Goal: Contribute content: Contribute content

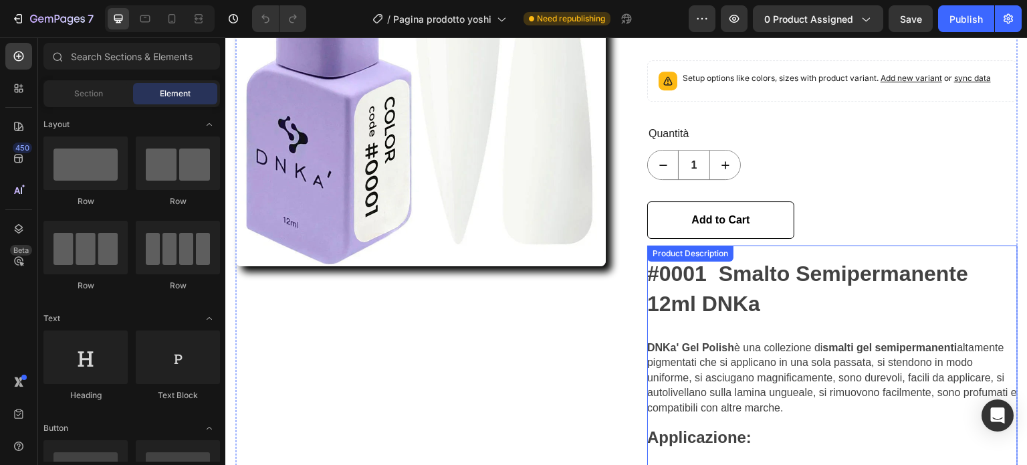
scroll to position [267, 0]
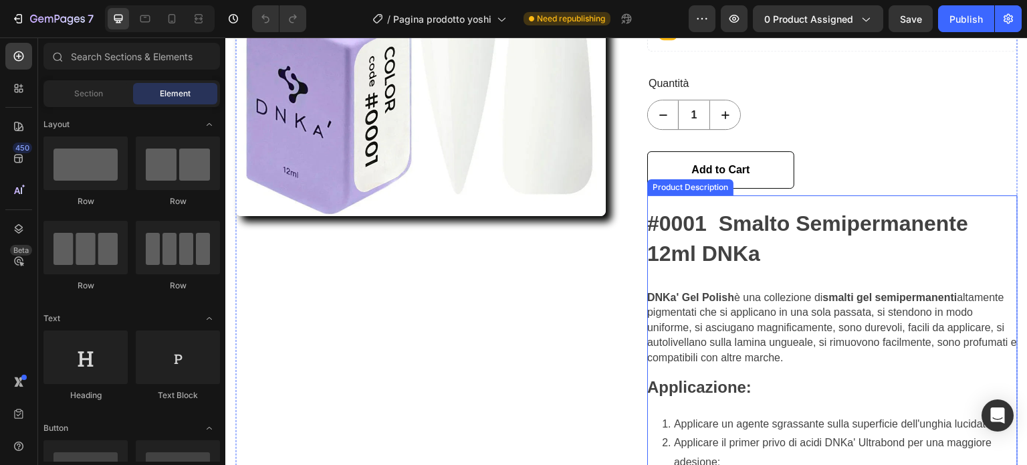
click at [706, 191] on div "Product Description" at bounding box center [690, 187] width 86 height 16
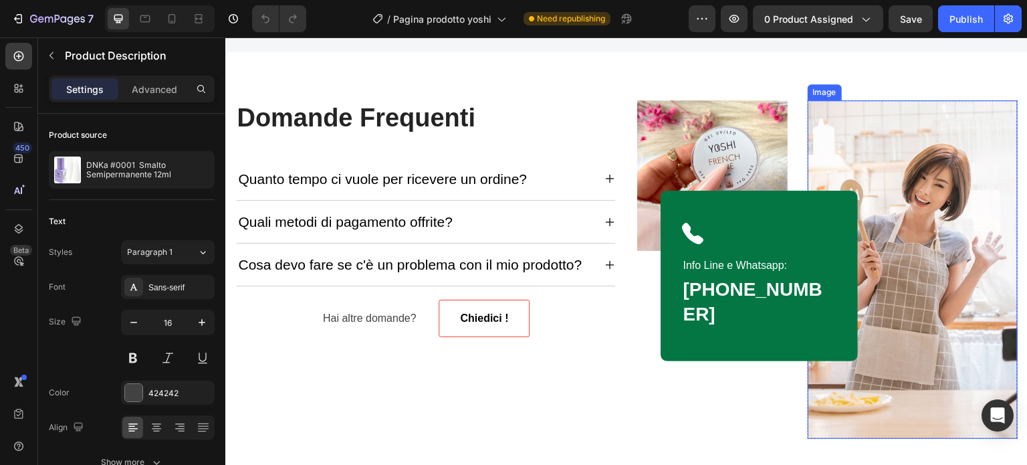
scroll to position [1605, 0]
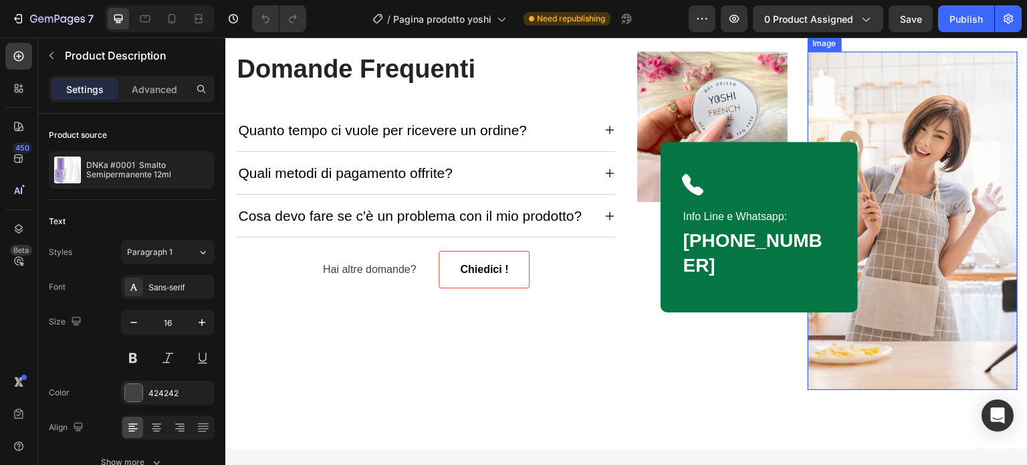
click at [913, 179] on img at bounding box center [913, 220] width 210 height 338
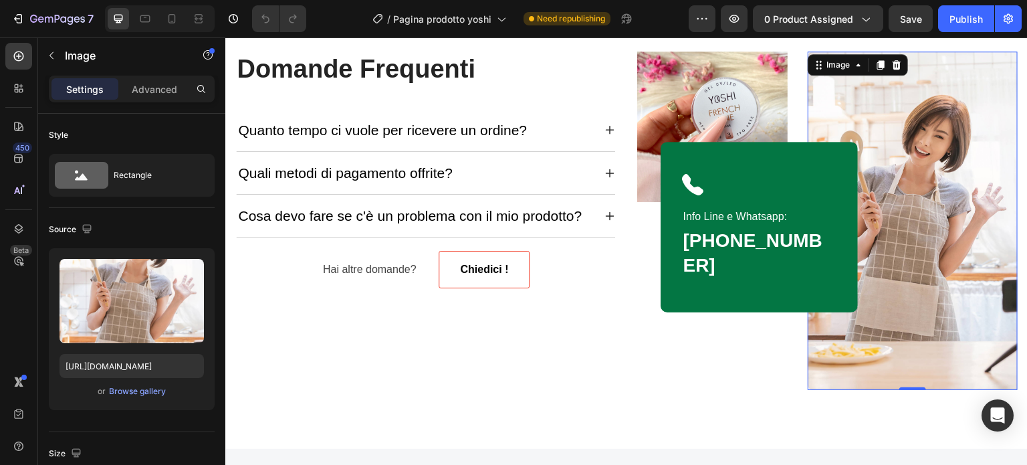
click at [915, 112] on img at bounding box center [913, 220] width 210 height 338
click at [116, 391] on div "Browse gallery" at bounding box center [137, 391] width 57 height 12
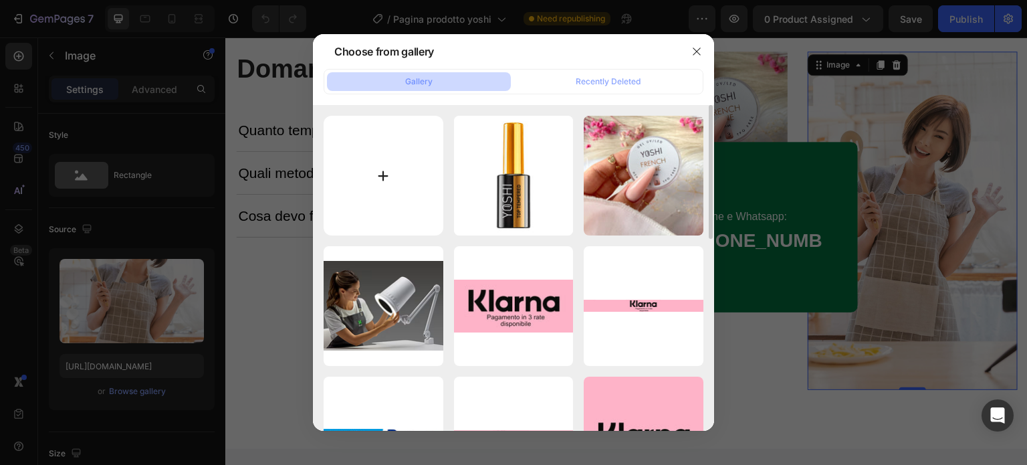
click at [394, 162] on input "file" at bounding box center [384, 176] width 120 height 120
type input "C:\fakepath\plakat_a2 (1)_page-0001.jpg"
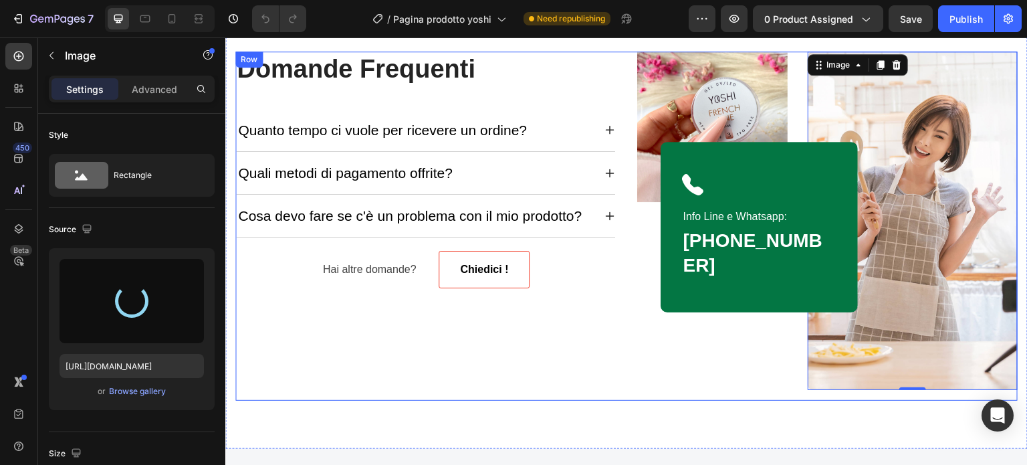
type input "[URL][DOMAIN_NAME]"
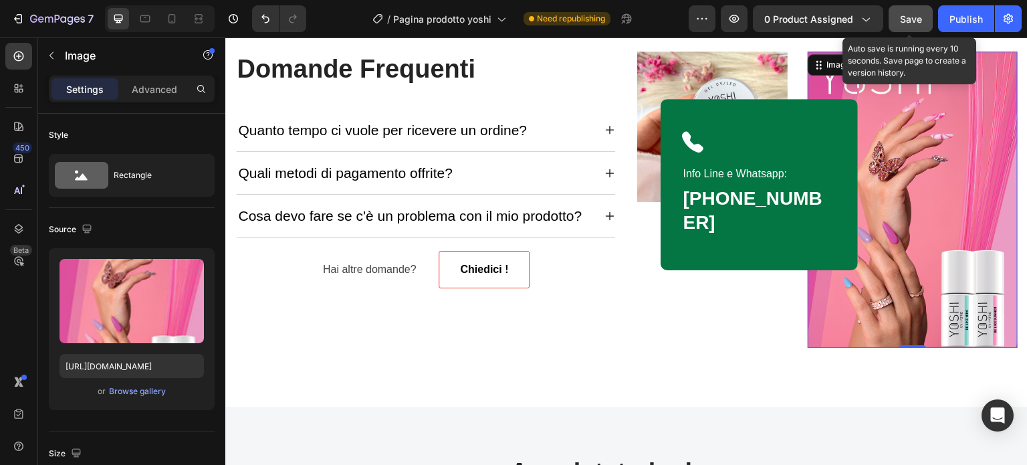
click at [906, 15] on span "Save" at bounding box center [911, 18] width 22 height 11
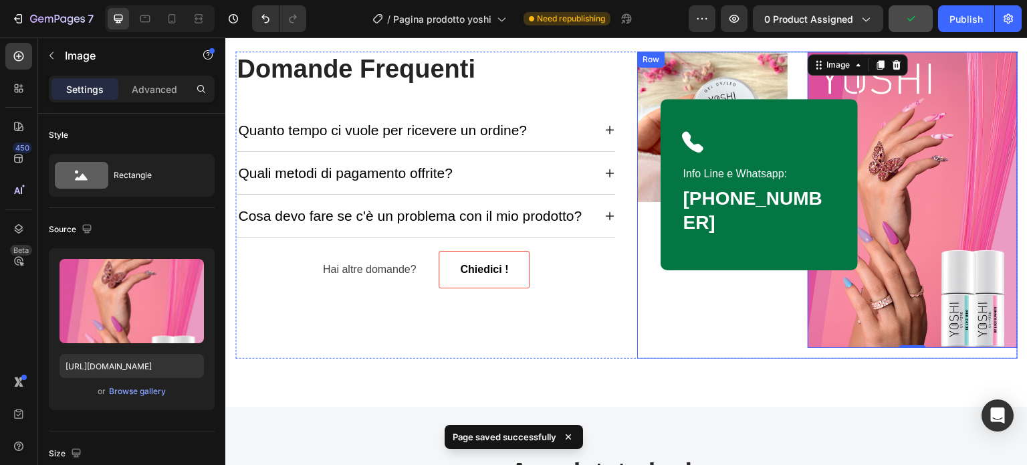
click at [755, 350] on div "Image" at bounding box center [712, 204] width 150 height 306
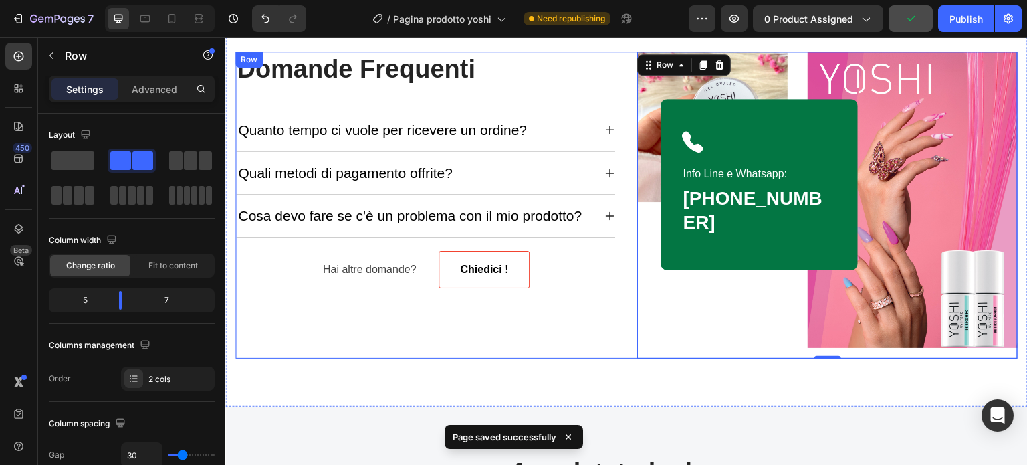
click at [590, 340] on div "Domande Frequenti Heading Quanto tempo ci vuole per ricevere un ordine? Quali m…" at bounding box center [425, 204] width 380 height 306
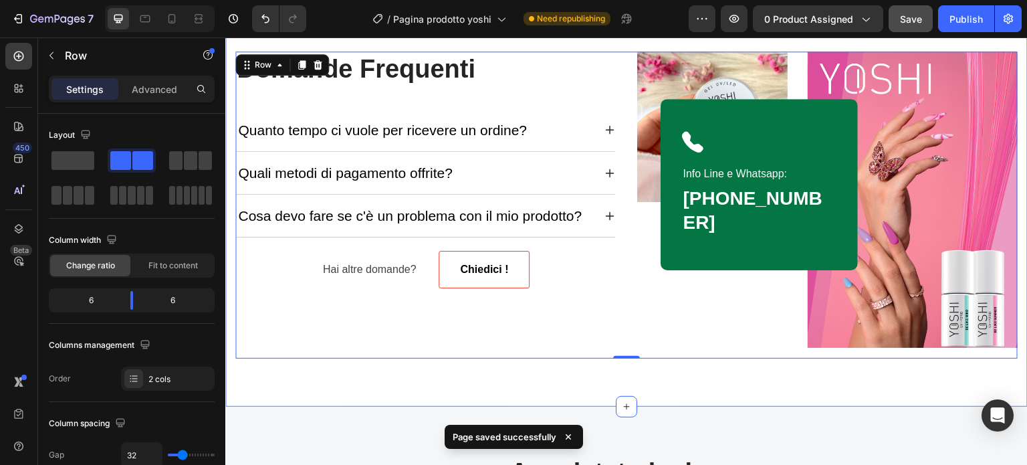
click at [618, 366] on div "Domande Frequenti Heading Quanto tempo ci vuole per ricevere un ordine? Quali m…" at bounding box center [626, 204] width 802 height 402
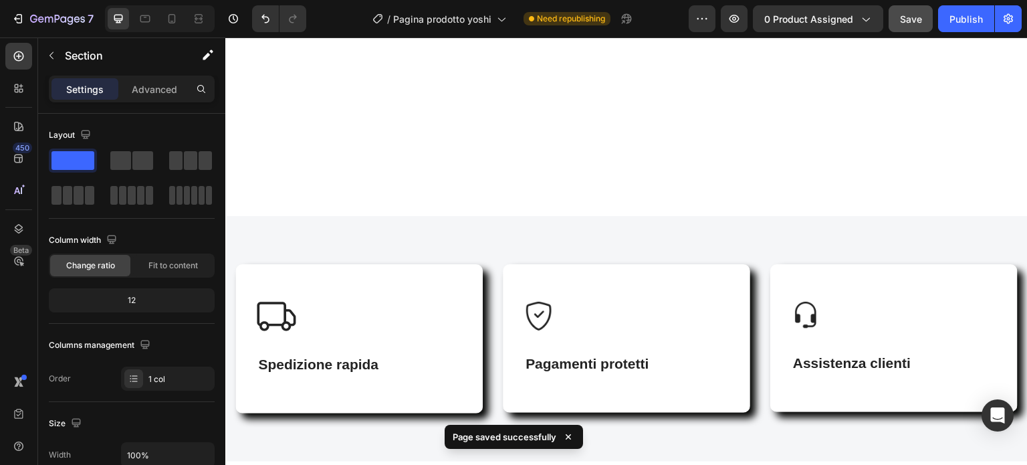
scroll to position [1538, 0]
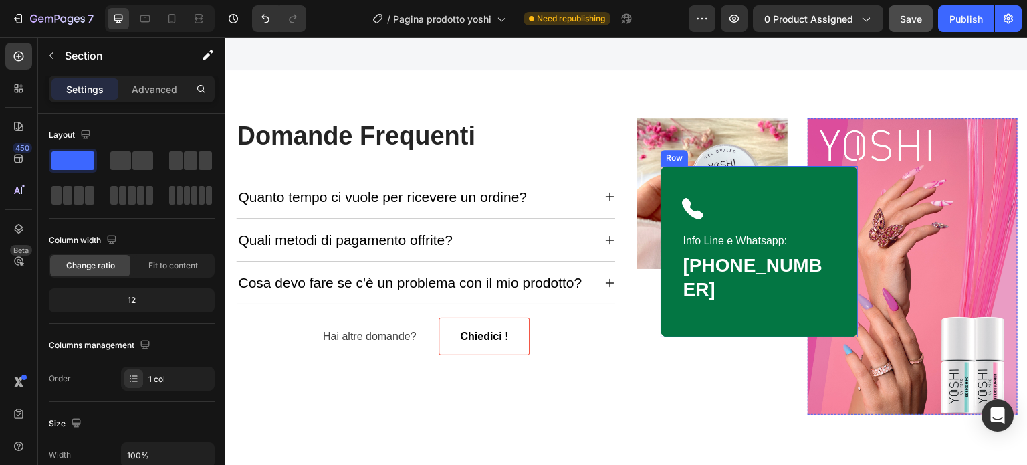
click at [750, 310] on div "Icon Info Line e Whatsapp: Text block 347 604 1240 Heading Row" at bounding box center [759, 251] width 197 height 171
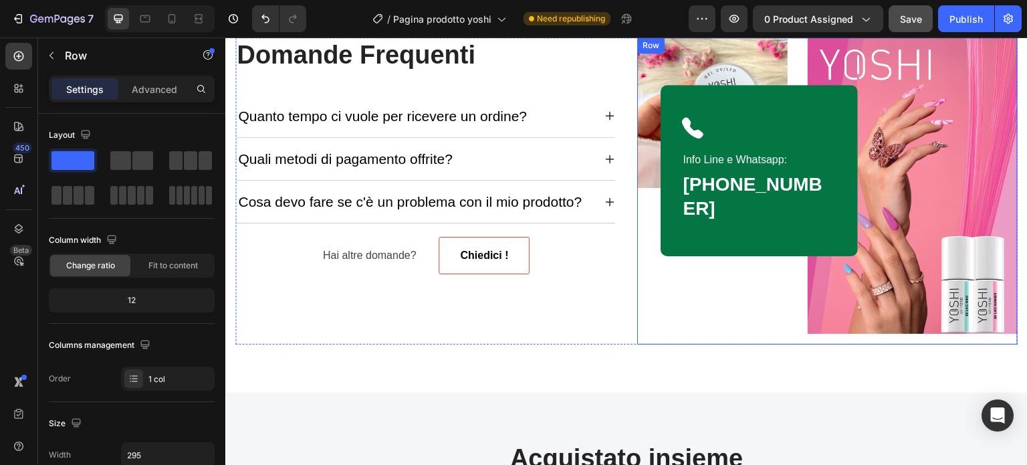
scroll to position [1605, 0]
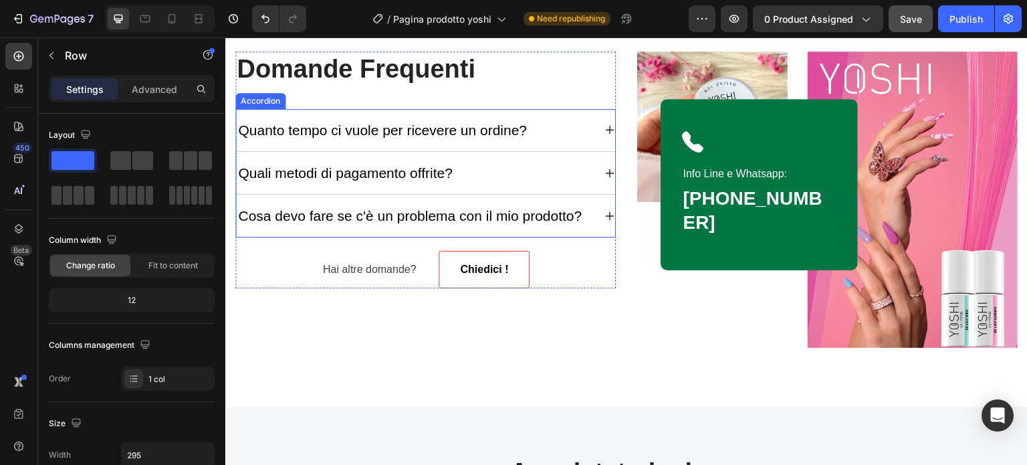
click at [605, 170] on icon at bounding box center [609, 173] width 11 height 11
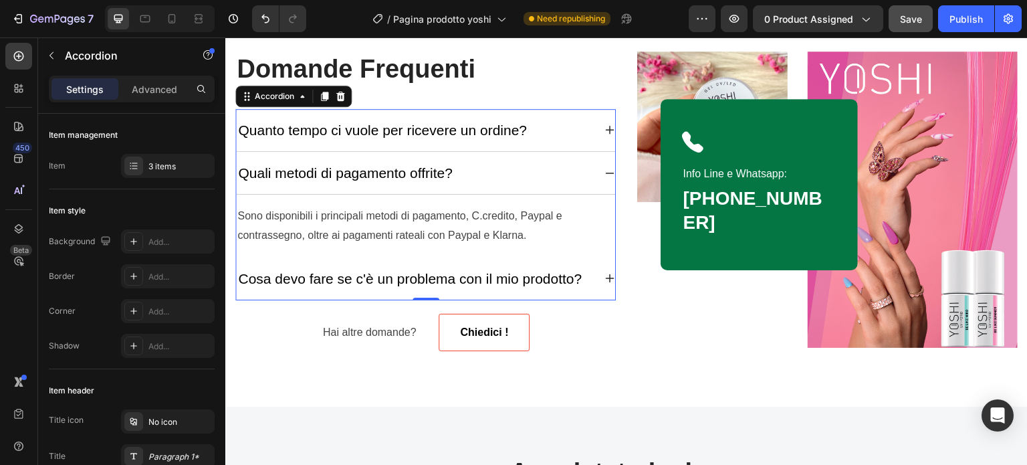
click at [604, 278] on icon at bounding box center [609, 278] width 11 height 11
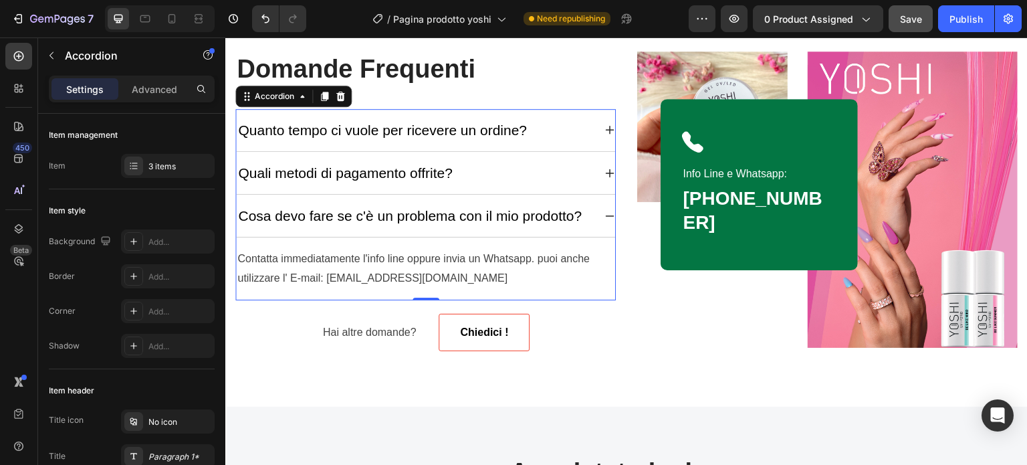
click at [604, 130] on icon at bounding box center [609, 129] width 11 height 11
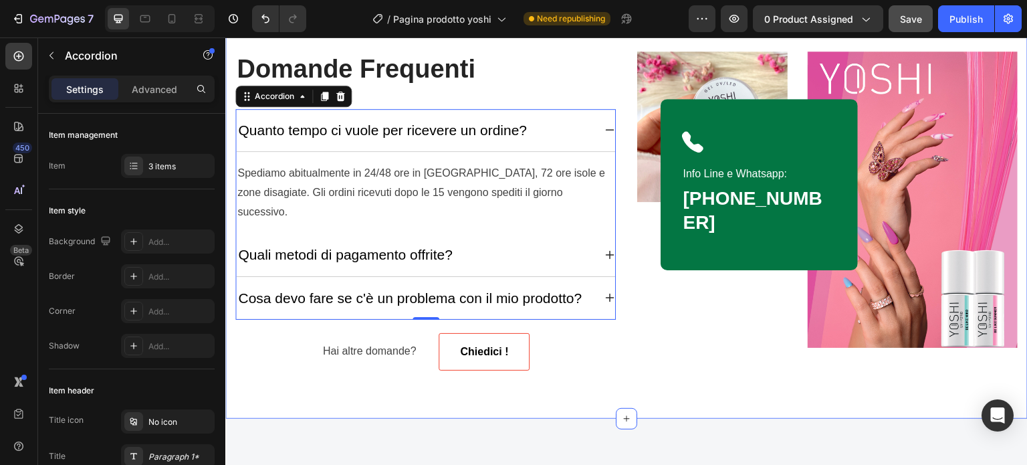
click at [724, 384] on div "Domande Frequenti Heading Quanto tempo ci vuole per ricevere un ordine? Spediam…" at bounding box center [626, 210] width 802 height 415
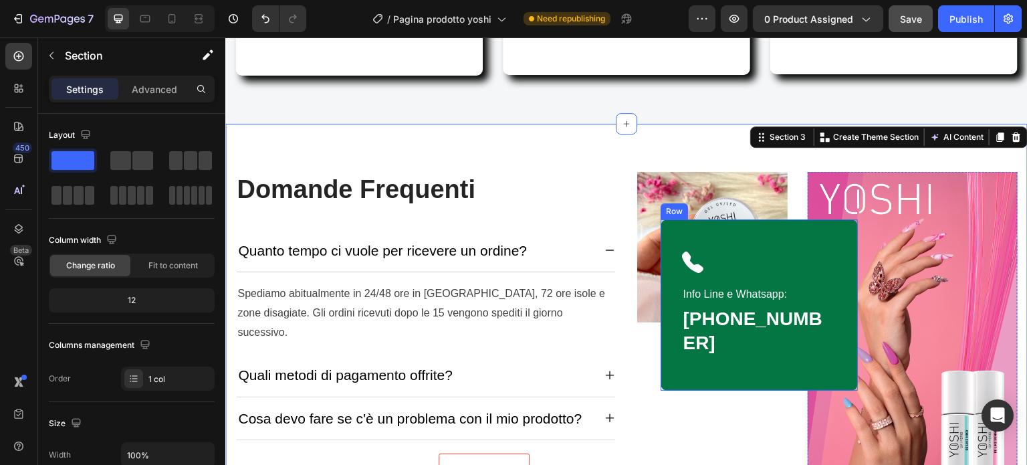
scroll to position [1471, 0]
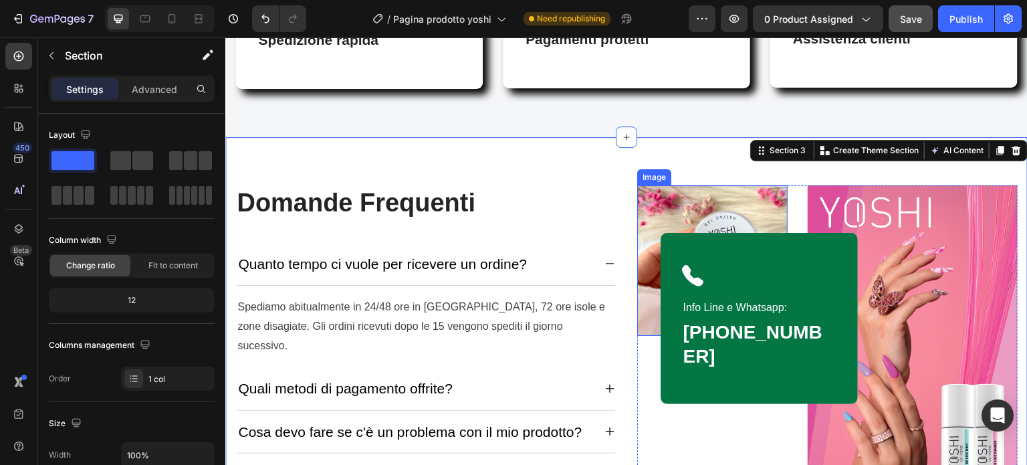
click at [738, 203] on img at bounding box center [712, 260] width 150 height 150
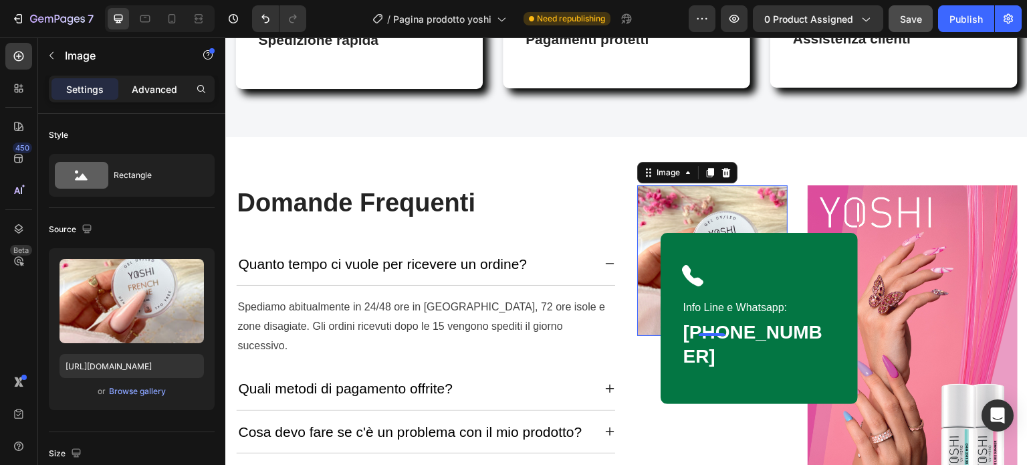
click at [156, 86] on p "Advanced" at bounding box center [154, 89] width 45 height 14
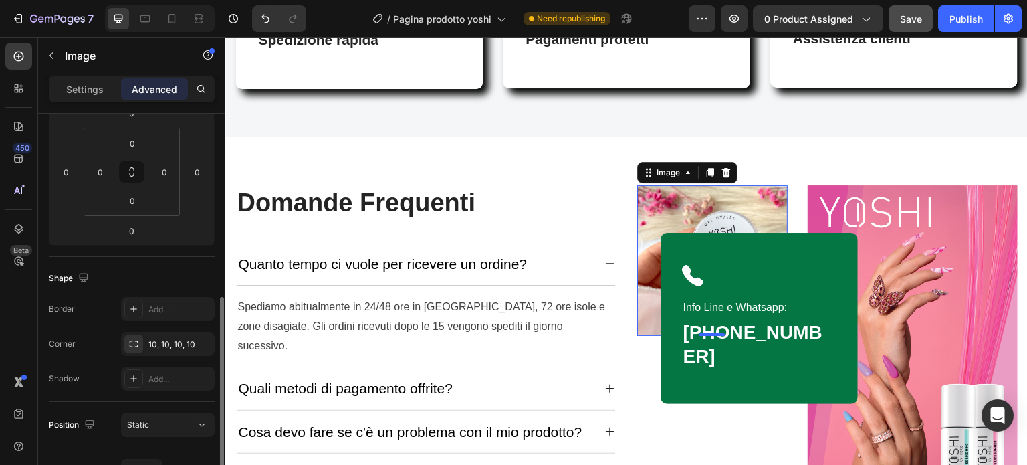
scroll to position [267, 0]
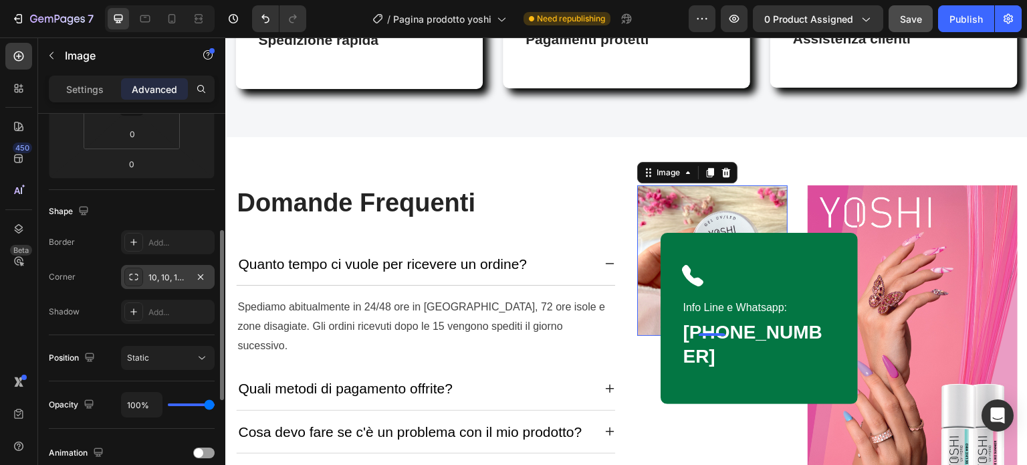
click at [168, 272] on div "10, 10, 10, 10" at bounding box center [167, 277] width 39 height 12
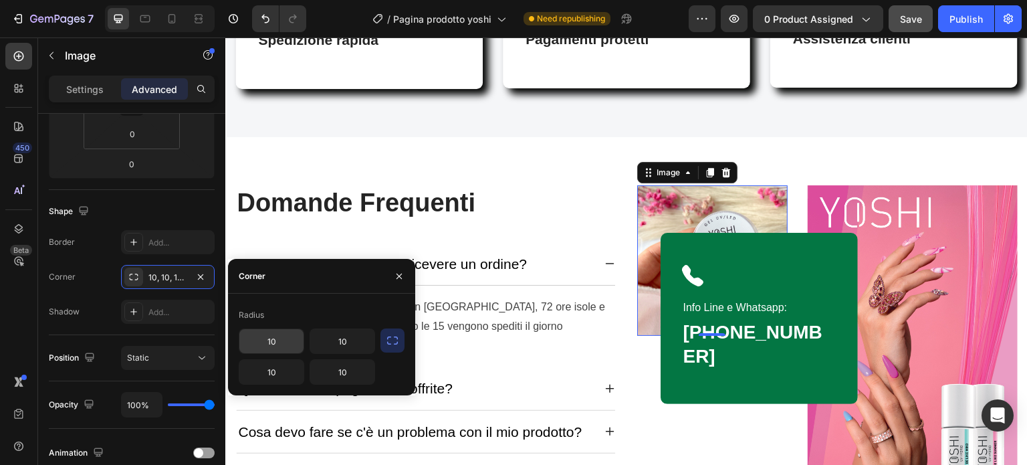
click at [267, 343] on input "10" at bounding box center [271, 341] width 64 height 24
type input "8"
click at [265, 374] on input "10" at bounding box center [271, 372] width 64 height 24
type input "8"
click at [322, 344] on input "10" at bounding box center [342, 341] width 64 height 24
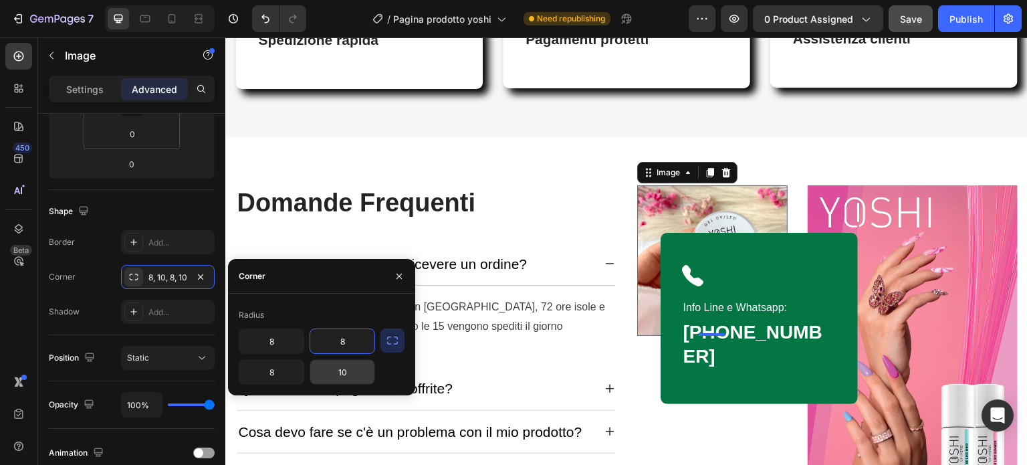
type input "8"
click at [338, 369] on input "10" at bounding box center [342, 372] width 64 height 24
type input "8"
click at [365, 313] on div "Radius" at bounding box center [322, 314] width 166 height 21
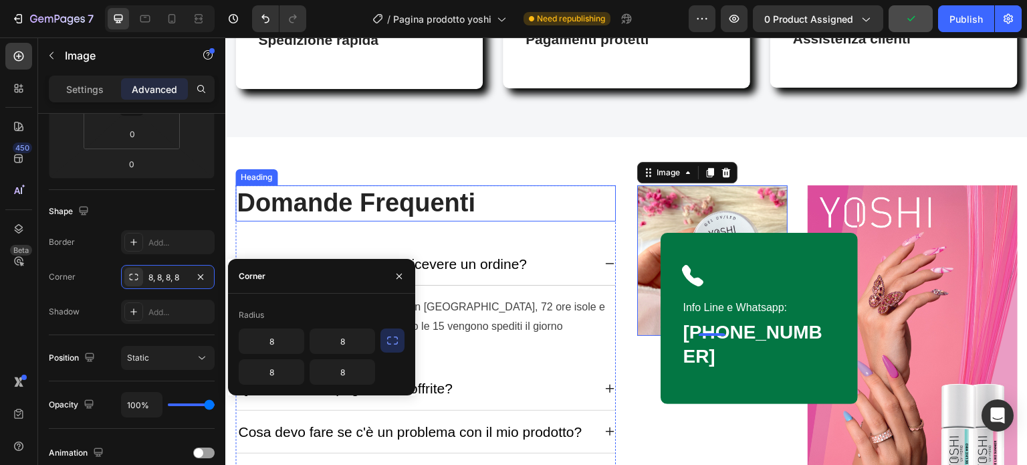
click at [592, 203] on h2 "Domande Frequenti" at bounding box center [425, 202] width 380 height 35
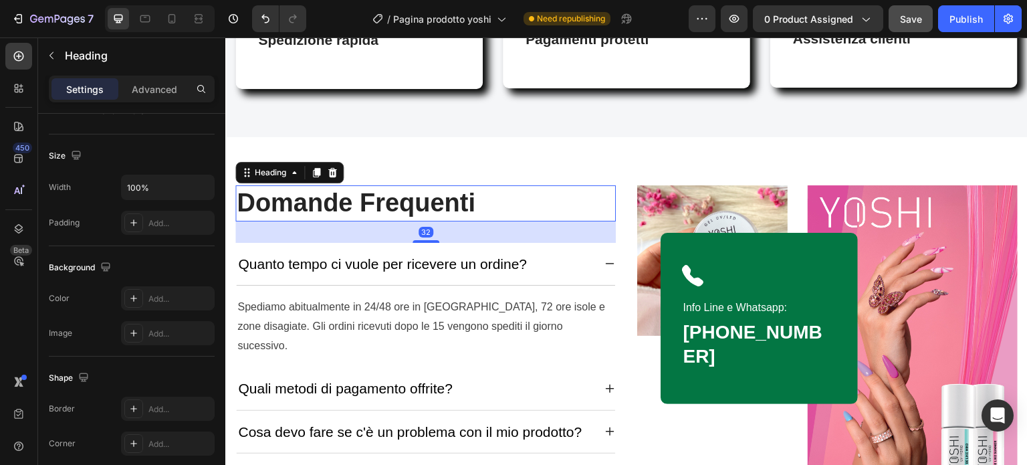
scroll to position [0, 0]
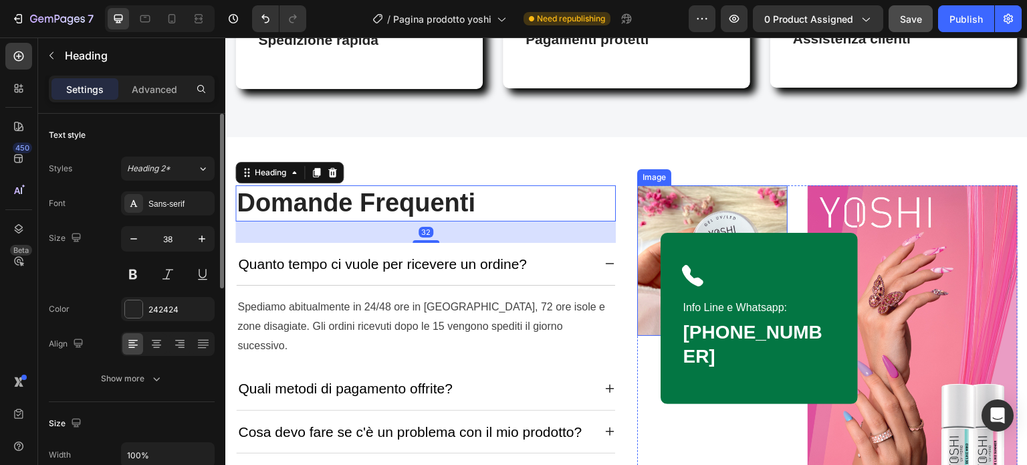
click at [667, 201] on img at bounding box center [712, 260] width 150 height 150
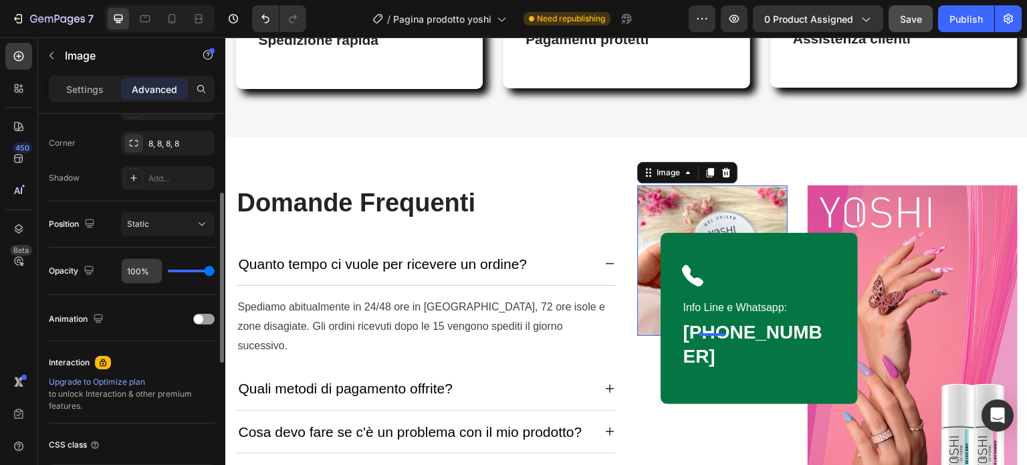
scroll to position [334, 0]
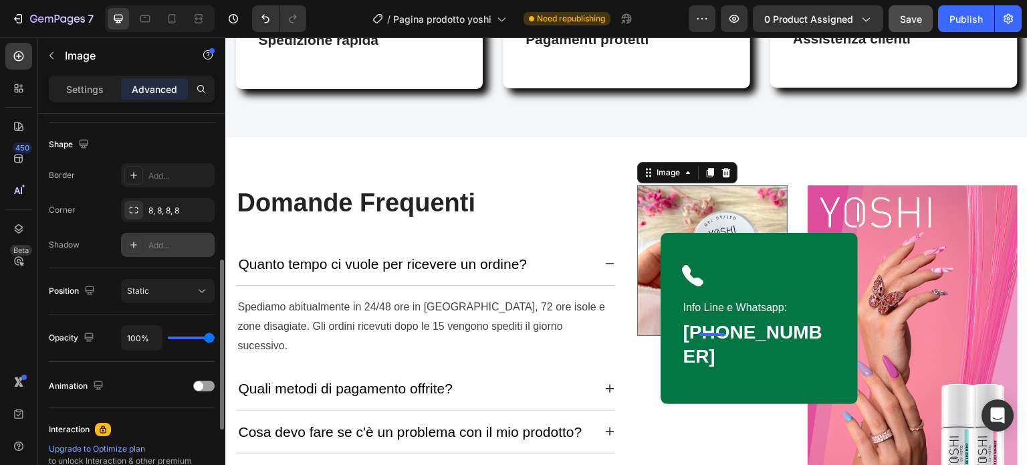
click at [163, 237] on div "Add..." at bounding box center [168, 245] width 94 height 24
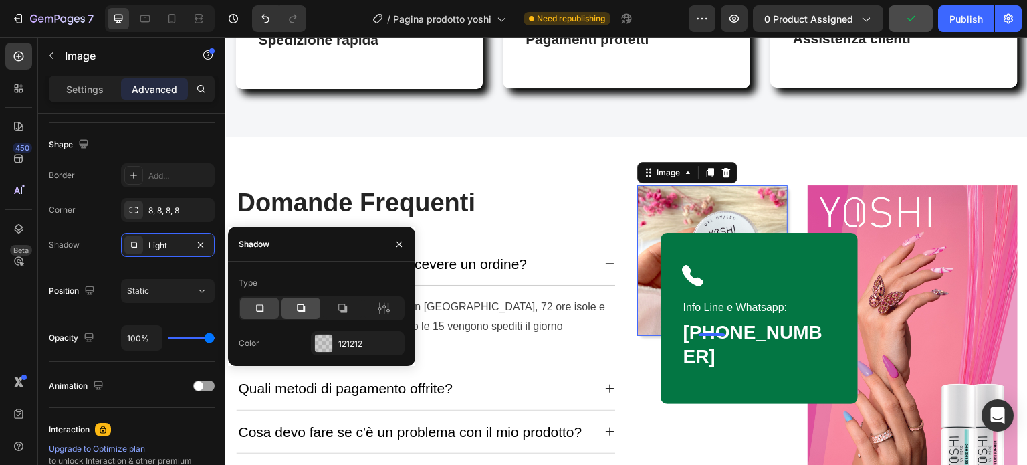
click at [306, 307] on icon at bounding box center [300, 308] width 13 height 13
click at [341, 339] on div "121212" at bounding box center [357, 344] width 39 height 12
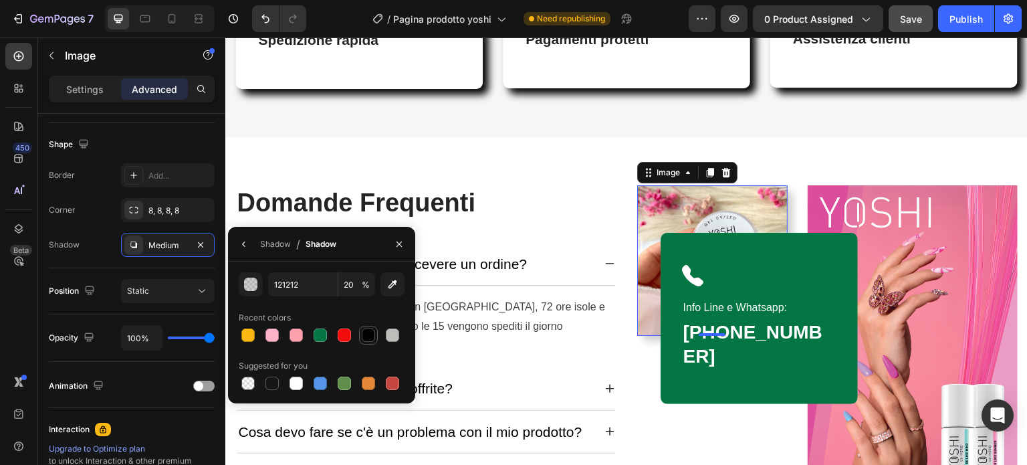
click at [366, 338] on div at bounding box center [368, 334] width 13 height 13
type input "020302"
type input "100"
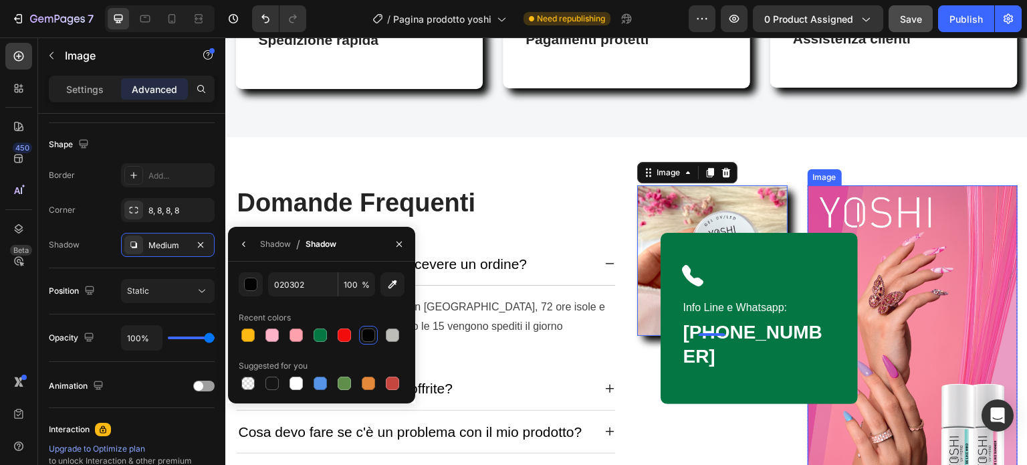
click at [909, 225] on img at bounding box center [913, 333] width 210 height 296
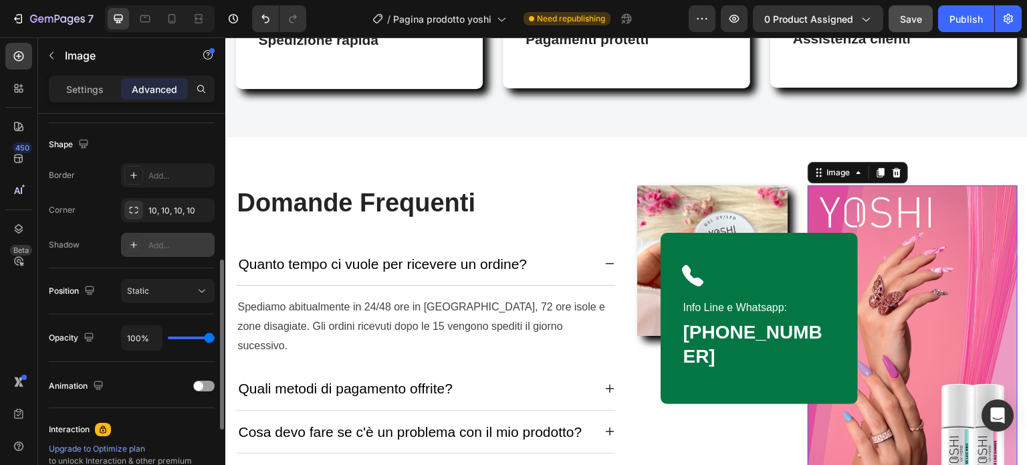
click at [163, 241] on div "Add..." at bounding box center [179, 245] width 63 height 12
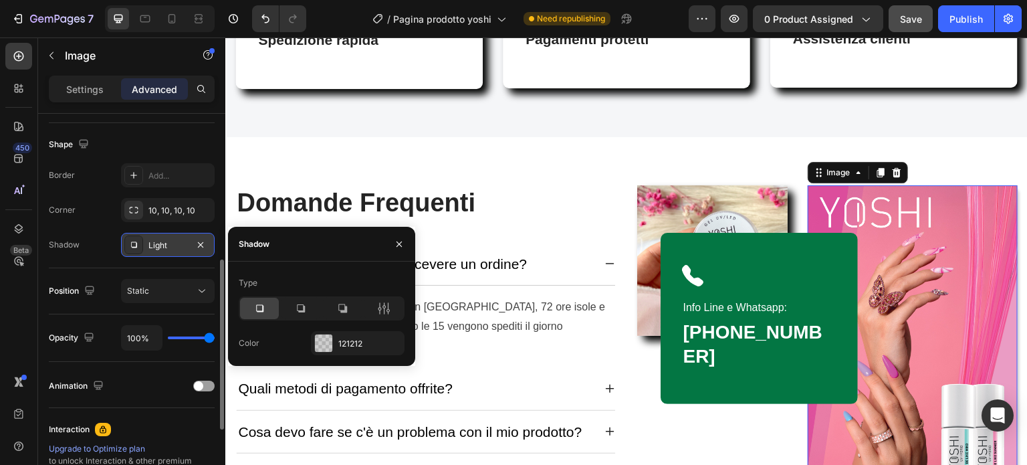
click at [306, 308] on icon at bounding box center [300, 308] width 13 height 13
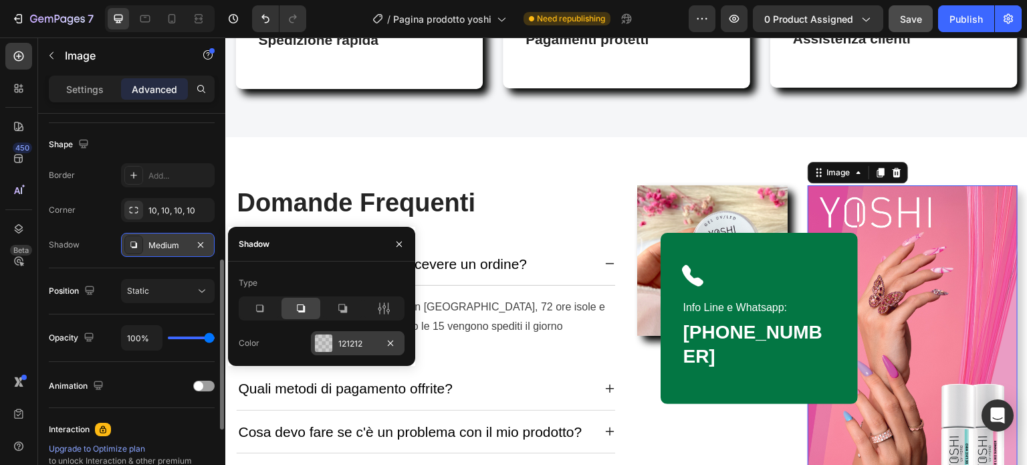
click at [323, 337] on div at bounding box center [323, 342] width 17 height 17
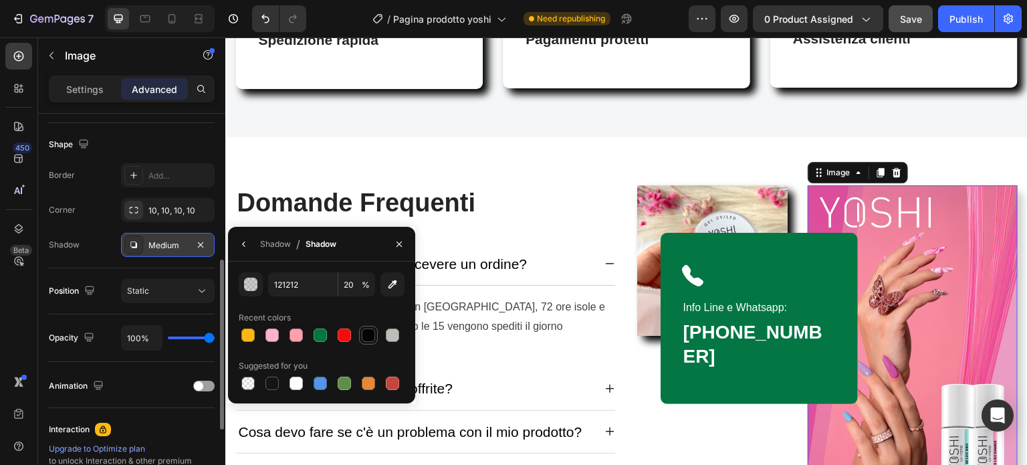
click at [375, 331] on div at bounding box center [368, 335] width 16 height 16
type input "020302"
type input "100"
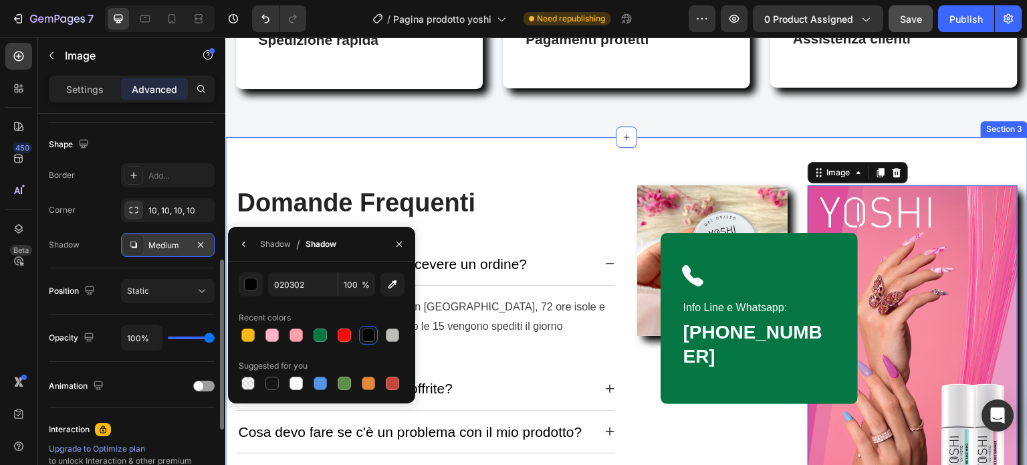
click at [985, 153] on div "Domande Frequenti Heading Quanto tempo ci vuole per ricevere un ordine? Spediam…" at bounding box center [626, 344] width 802 height 415
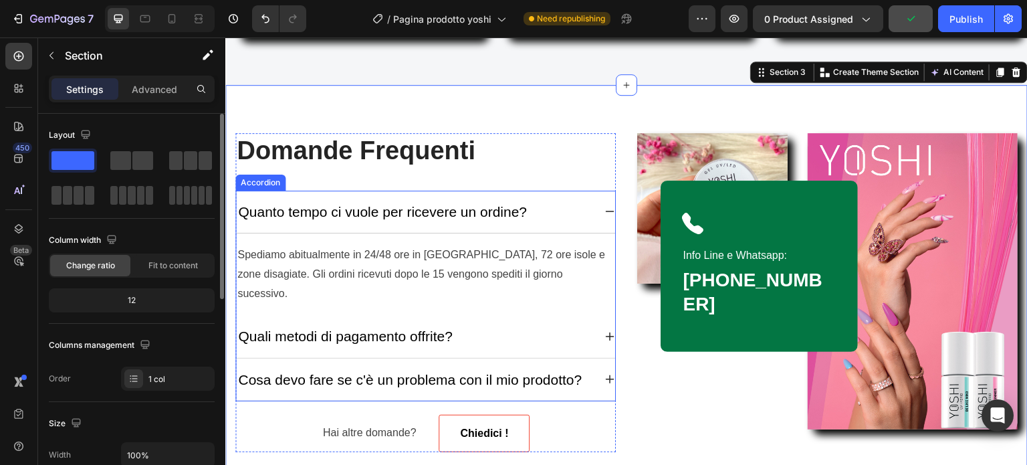
scroll to position [1605, 0]
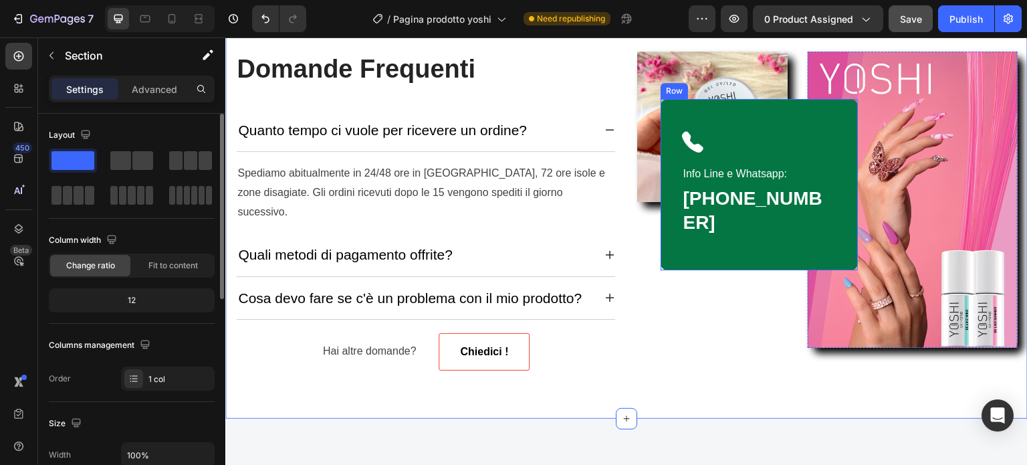
click at [696, 248] on div "Icon Info Line e Whatsapp: Text block 347 604 1240 Heading Row" at bounding box center [759, 184] width 197 height 171
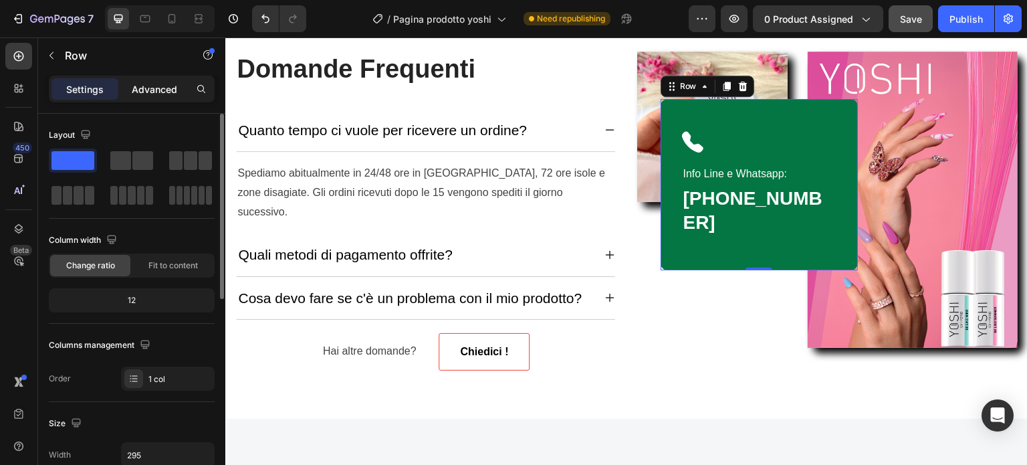
click at [163, 91] on p "Advanced" at bounding box center [154, 89] width 45 height 14
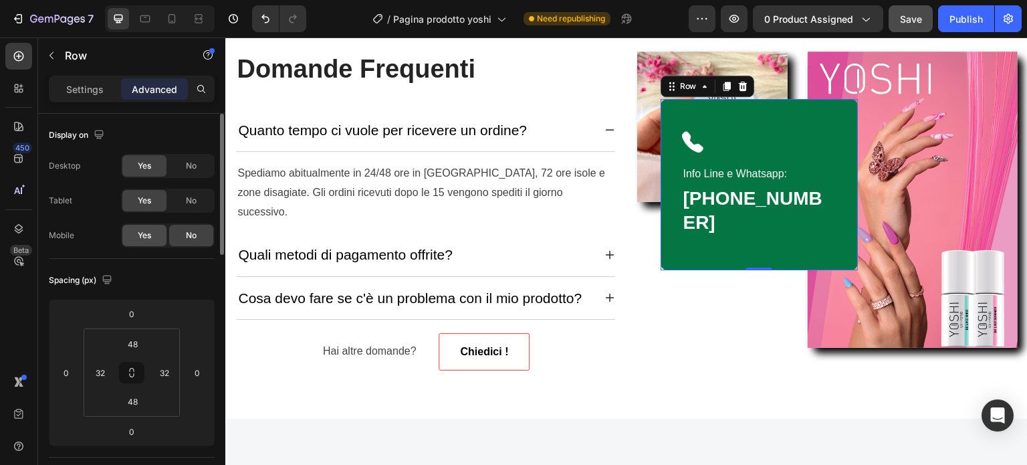
click at [144, 232] on span "Yes" at bounding box center [144, 235] width 13 height 12
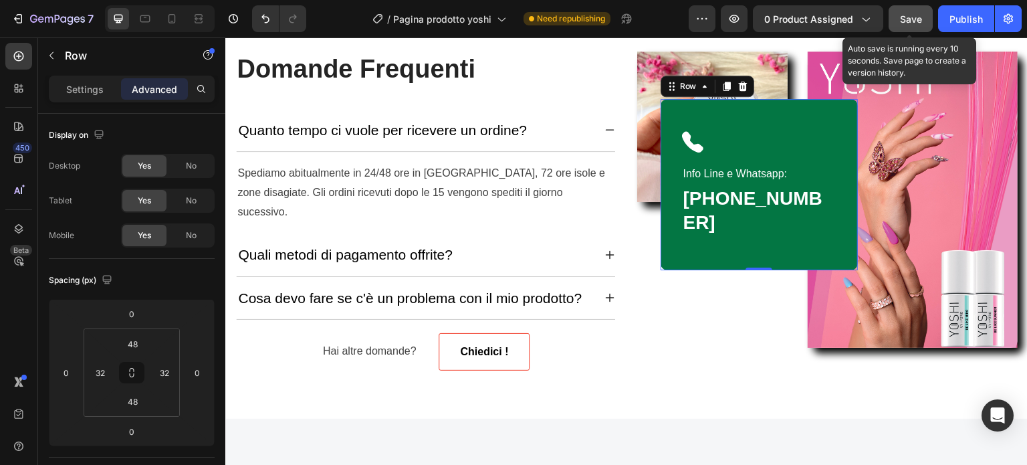
click at [910, 23] on span "Save" at bounding box center [911, 18] width 22 height 11
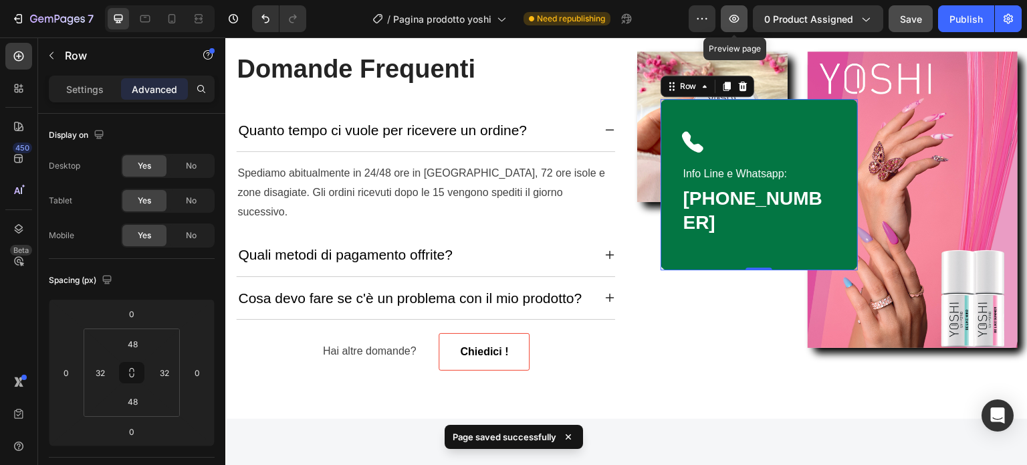
click at [741, 16] on icon "button" at bounding box center [733, 18] width 13 height 13
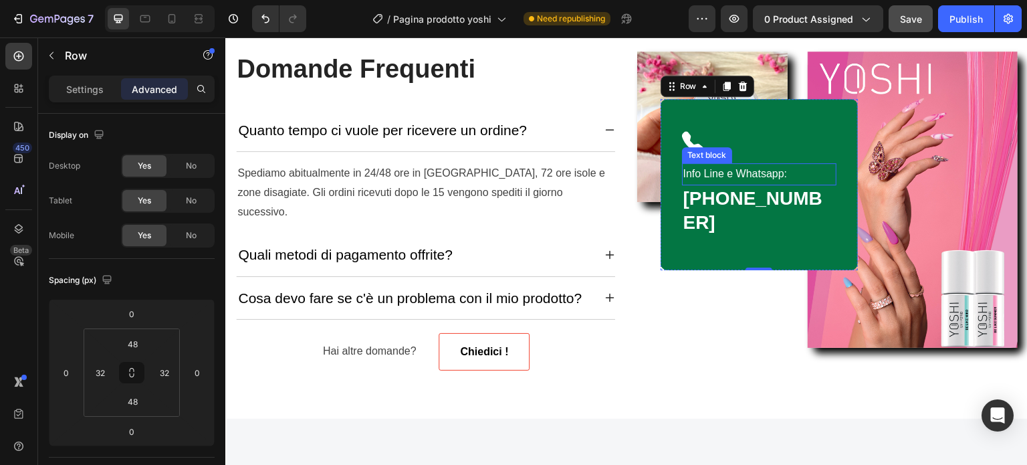
click at [816, 152] on div "Icon" at bounding box center [759, 141] width 154 height 21
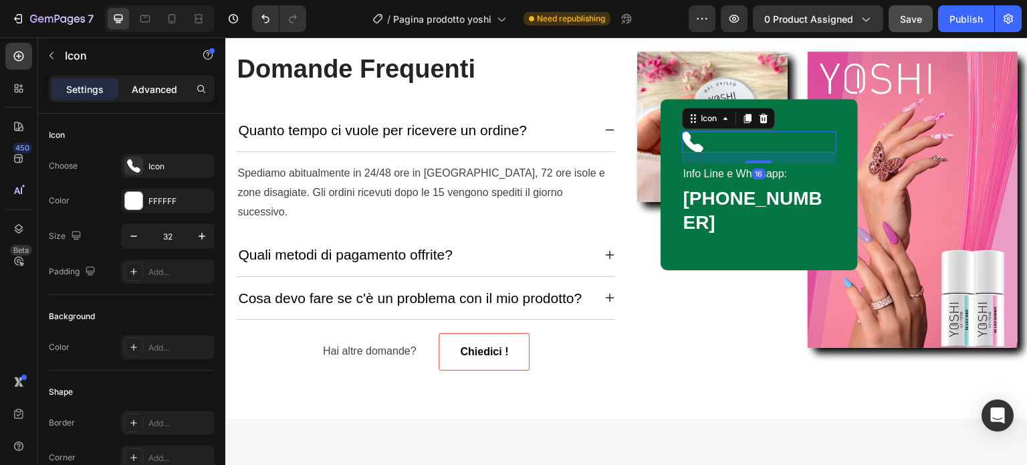
click at [158, 85] on p "Advanced" at bounding box center [154, 89] width 45 height 14
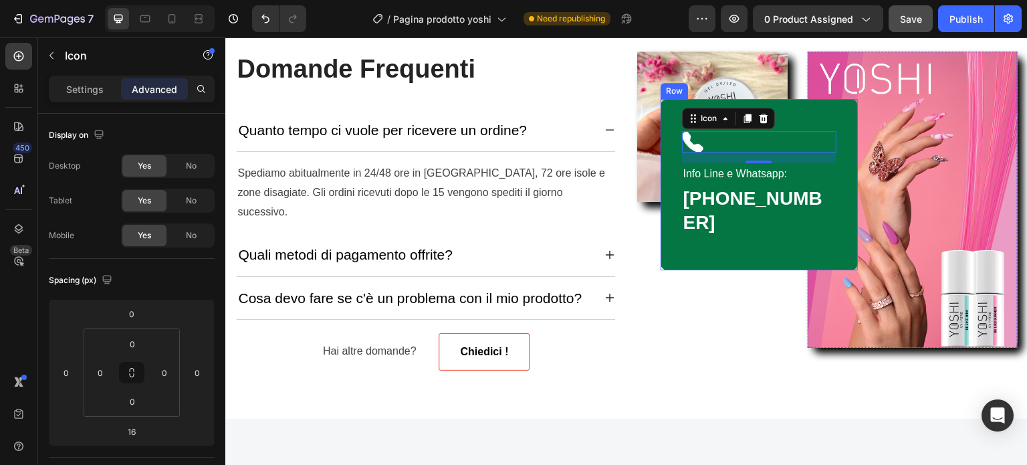
click at [760, 251] on div "Icon 16 Info Line e Whatsapp: Text block 347 604 1240 Heading Row" at bounding box center [759, 184] width 197 height 171
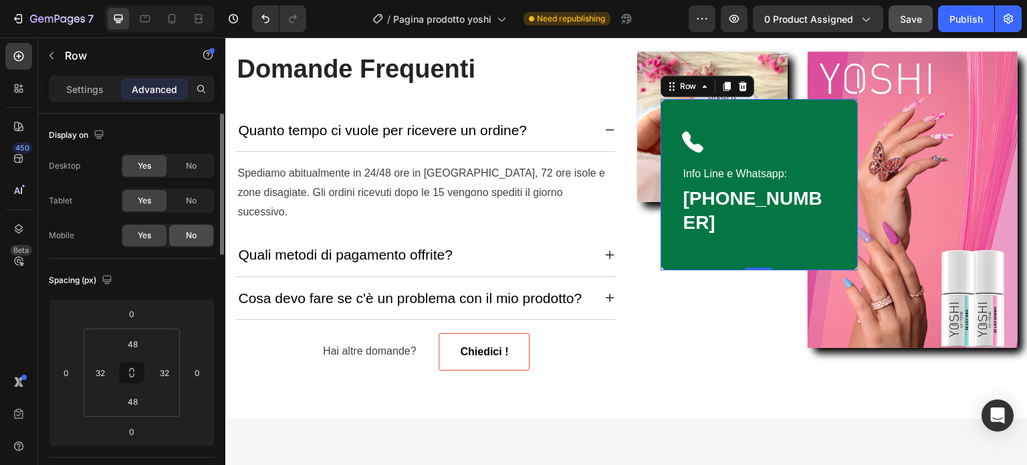
click at [185, 239] on div "No" at bounding box center [191, 235] width 44 height 21
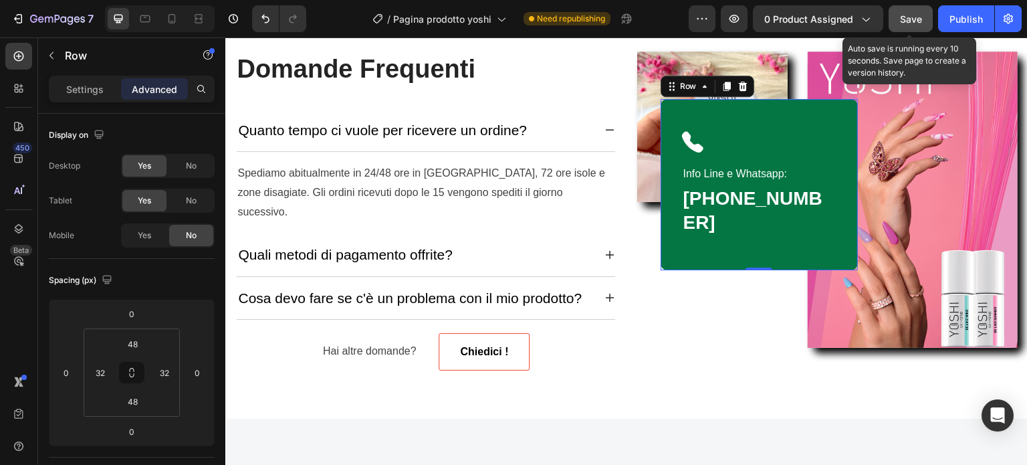
click at [923, 15] on button "Save" at bounding box center [911, 18] width 44 height 27
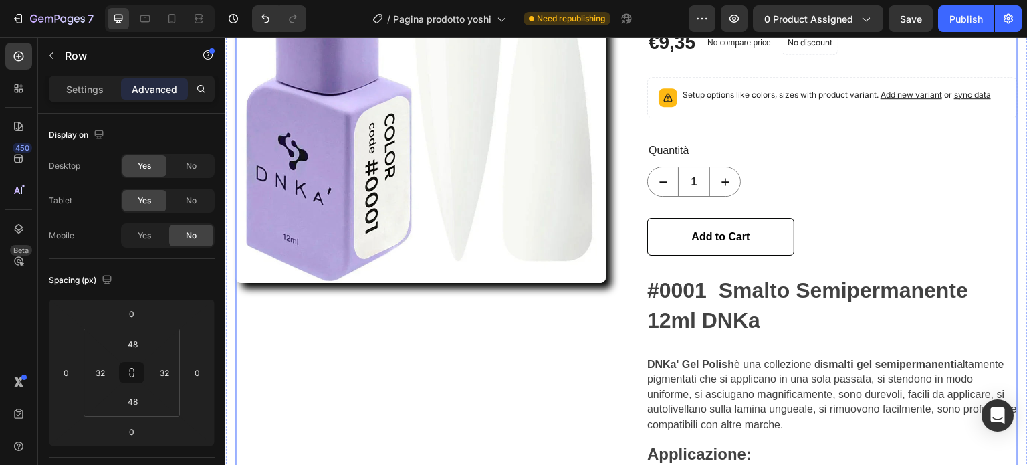
scroll to position [0, 0]
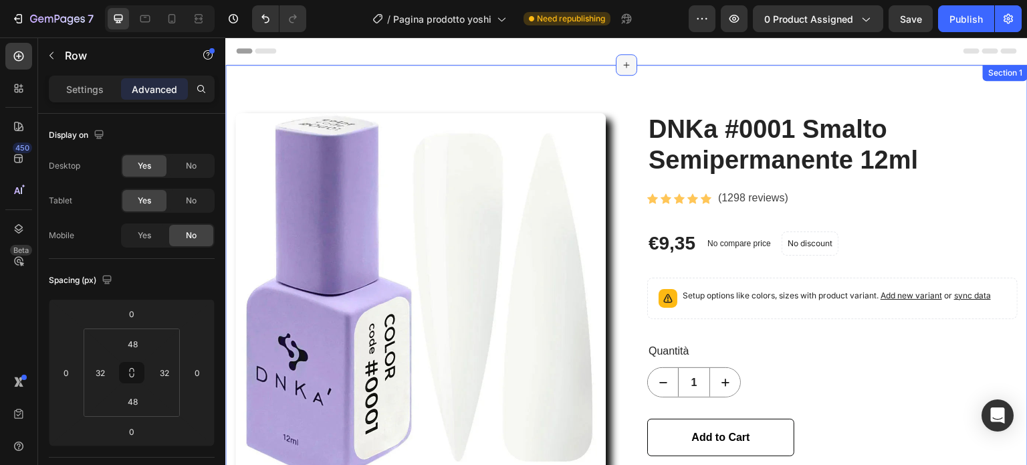
click at [622, 72] on div at bounding box center [626, 64] width 21 height 21
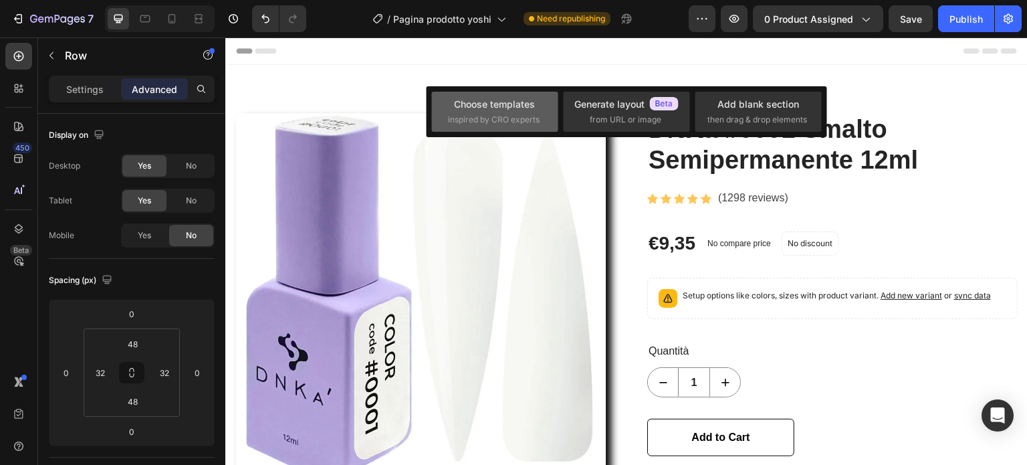
click at [527, 114] on span "inspired by CRO experts" at bounding box center [494, 120] width 92 height 12
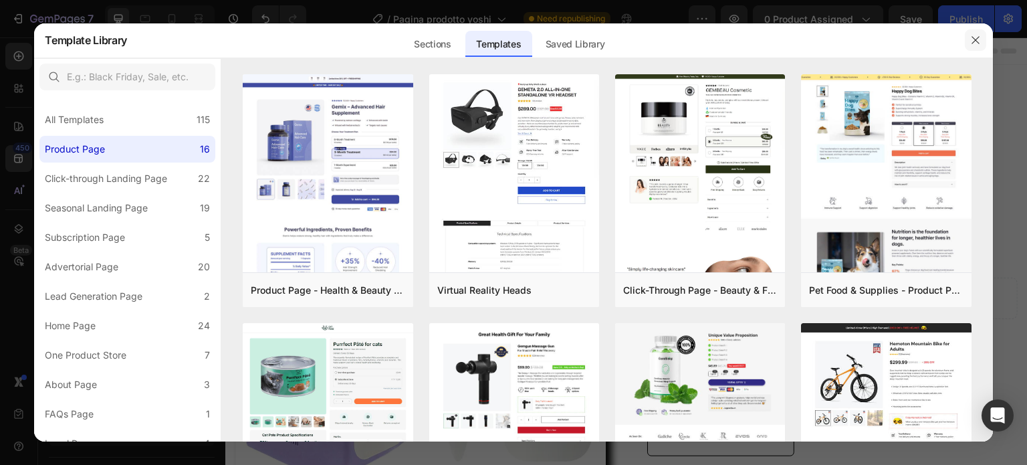
click at [979, 41] on icon "button" at bounding box center [975, 40] width 11 height 11
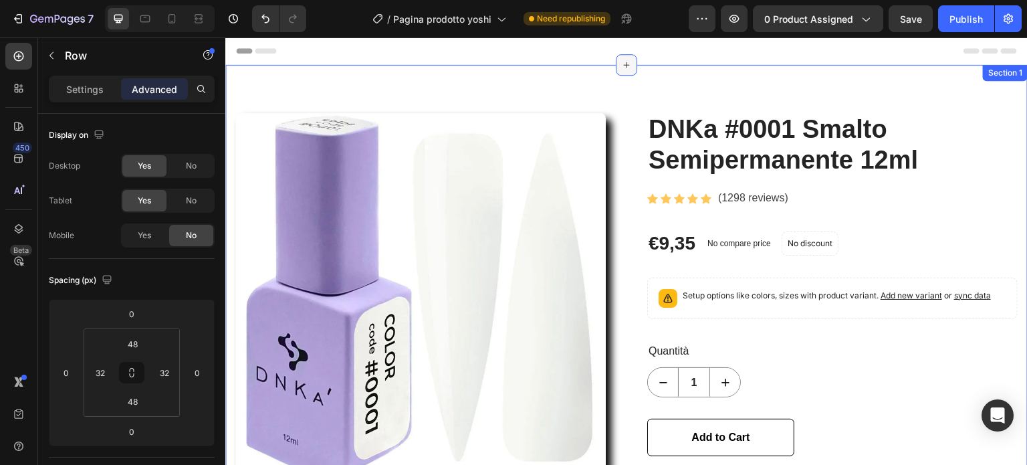
click at [627, 68] on div at bounding box center [626, 64] width 21 height 21
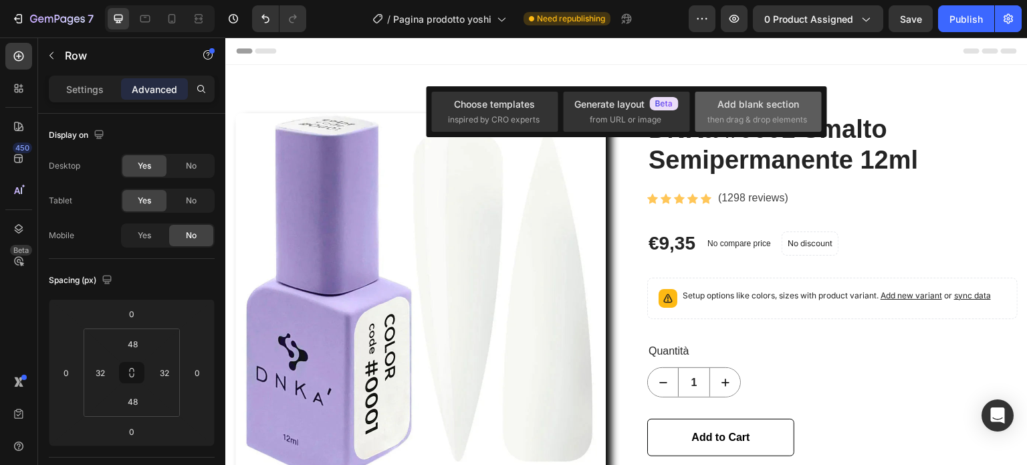
click at [767, 106] on div "Add blank section" at bounding box center [758, 104] width 82 height 14
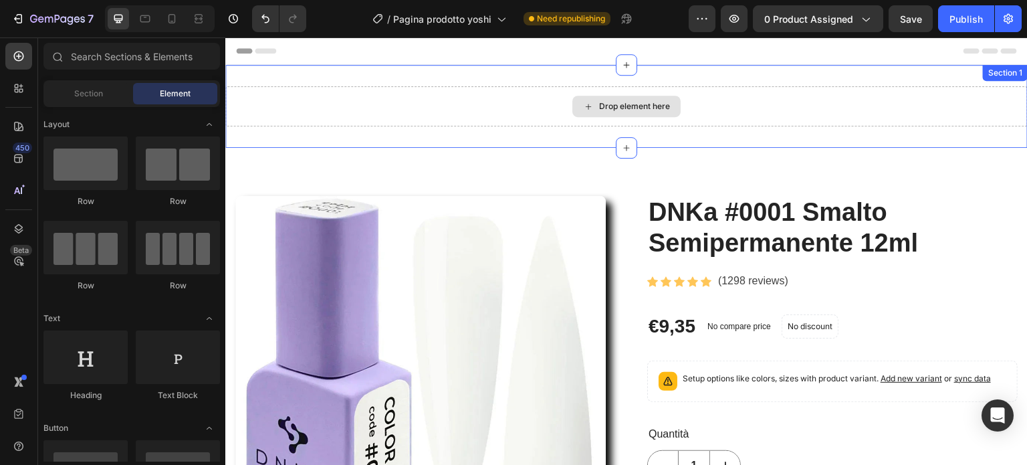
click at [642, 102] on div "Drop element here" at bounding box center [634, 106] width 71 height 11
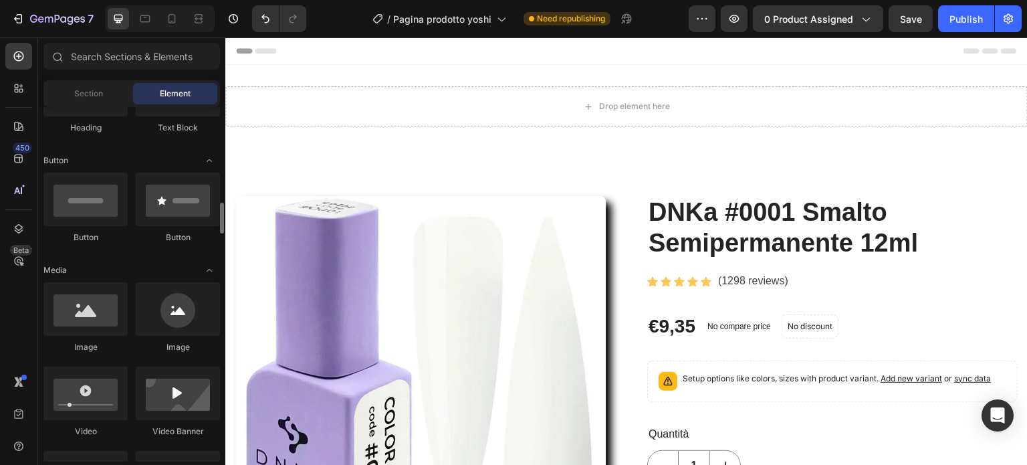
scroll to position [334, 0]
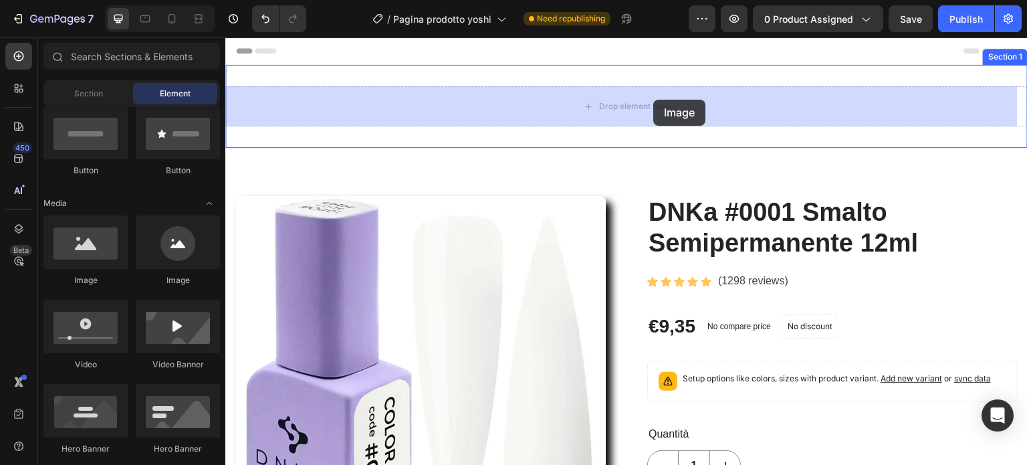
drag, startPoint x: 325, startPoint y: 277, endPoint x: 654, endPoint y: 98, distance: 374.2
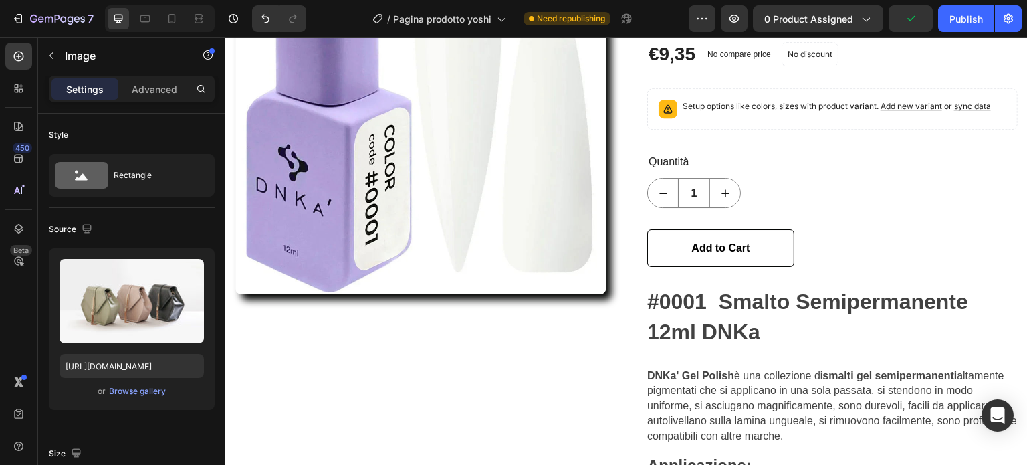
scroll to position [267, 0]
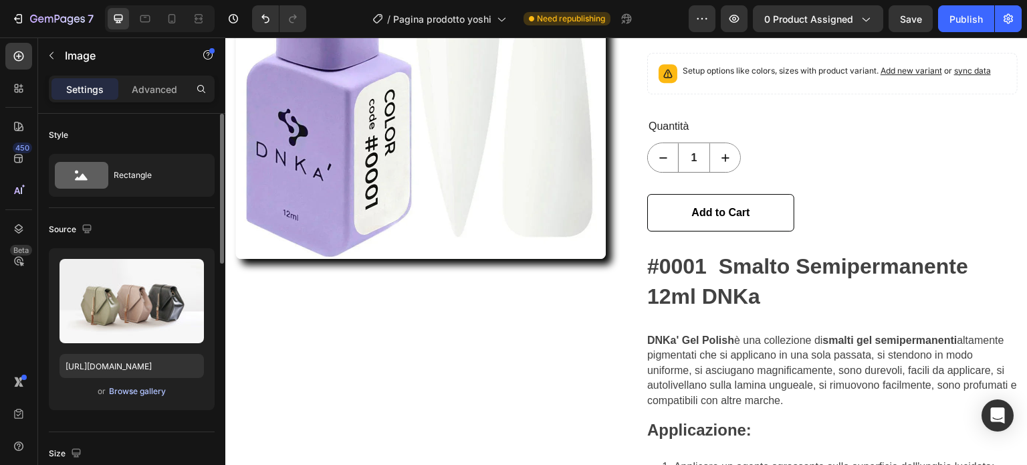
click at [142, 388] on div "Browse gallery" at bounding box center [137, 391] width 57 height 12
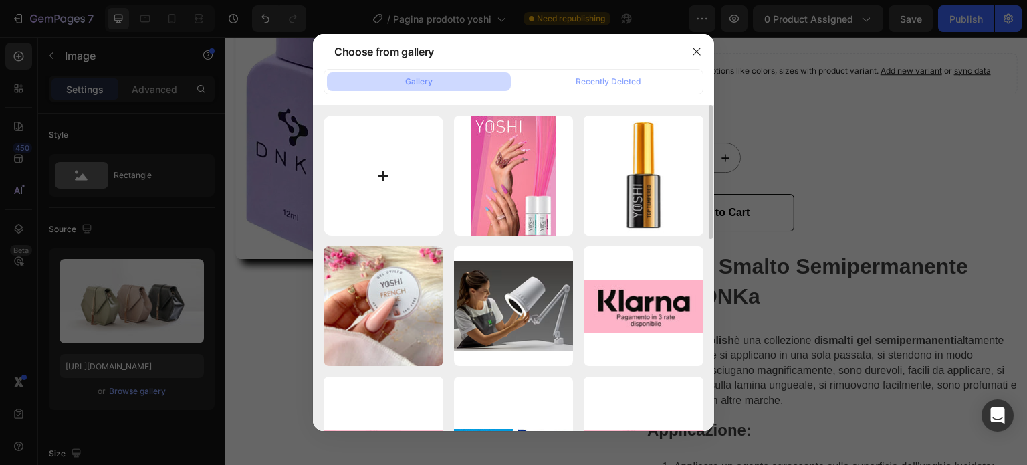
click at [388, 160] on input "file" at bounding box center [384, 176] width 120 height 120
type input "C:\fakepath\YOSHI LOGO BLACK PNG.png"
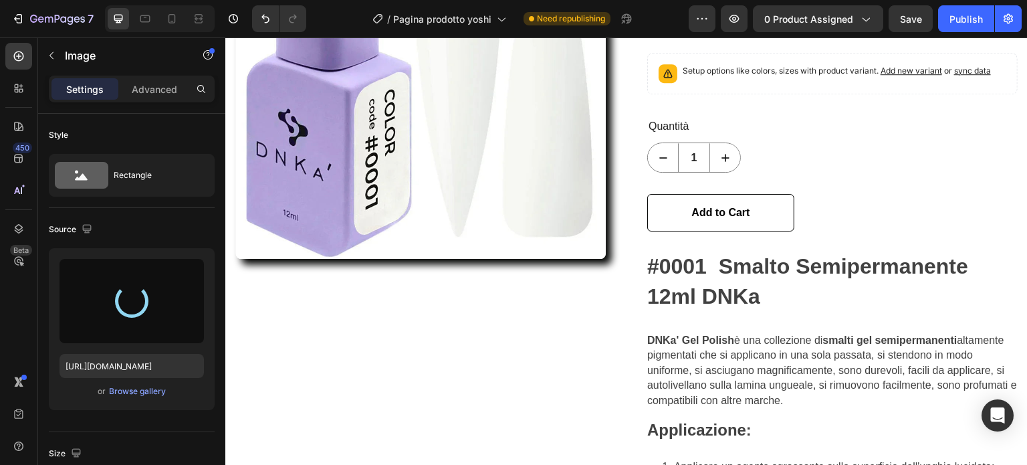
type input "https://cdn.shopify.com/s/files/1/0532/1447/8528/files/gempages_580735704665948…"
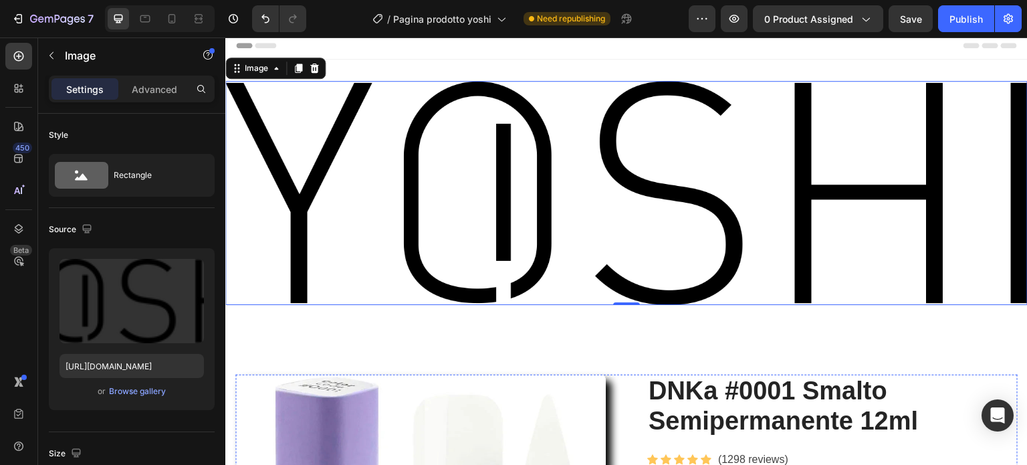
scroll to position [0, 0]
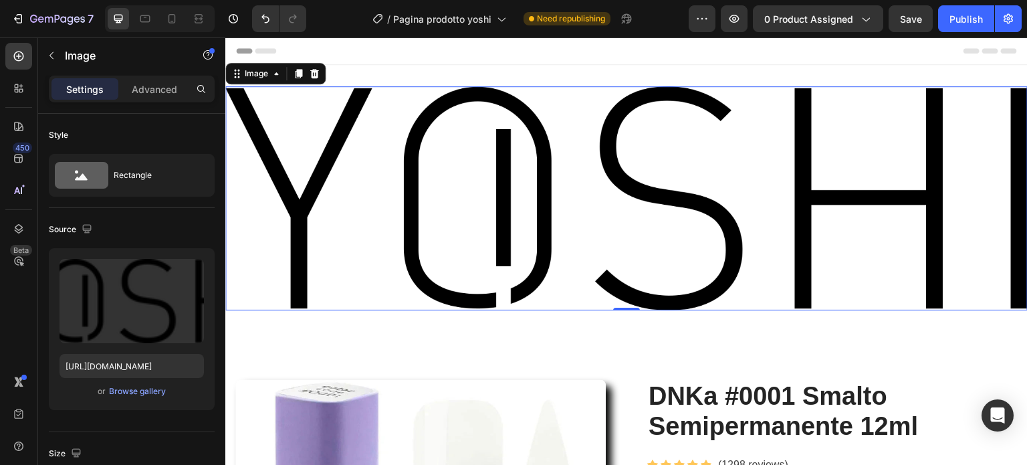
click at [850, 285] on img at bounding box center [626, 198] width 802 height 224
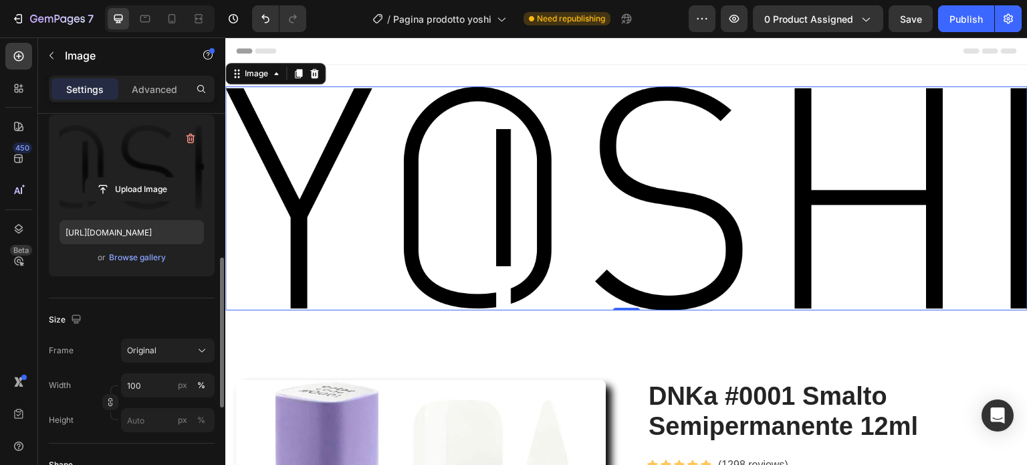
scroll to position [267, 0]
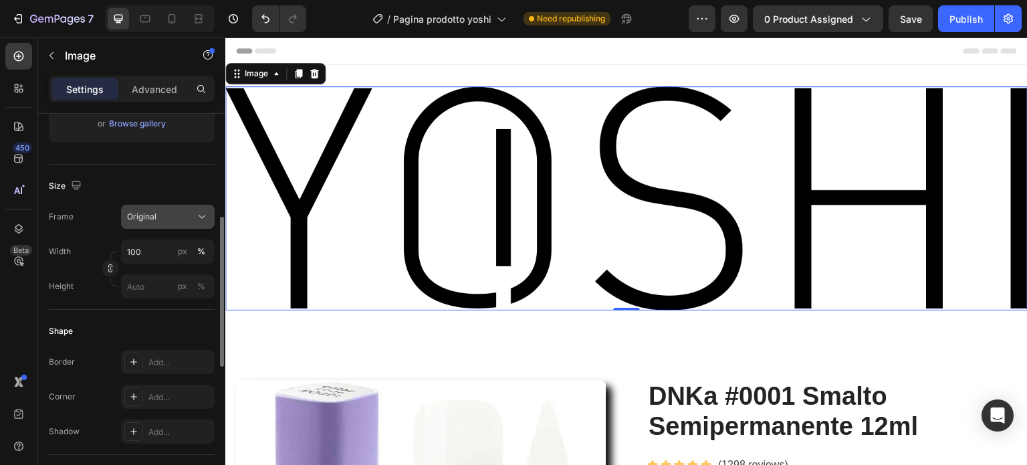
click at [163, 214] on div "Original" at bounding box center [160, 217] width 66 height 12
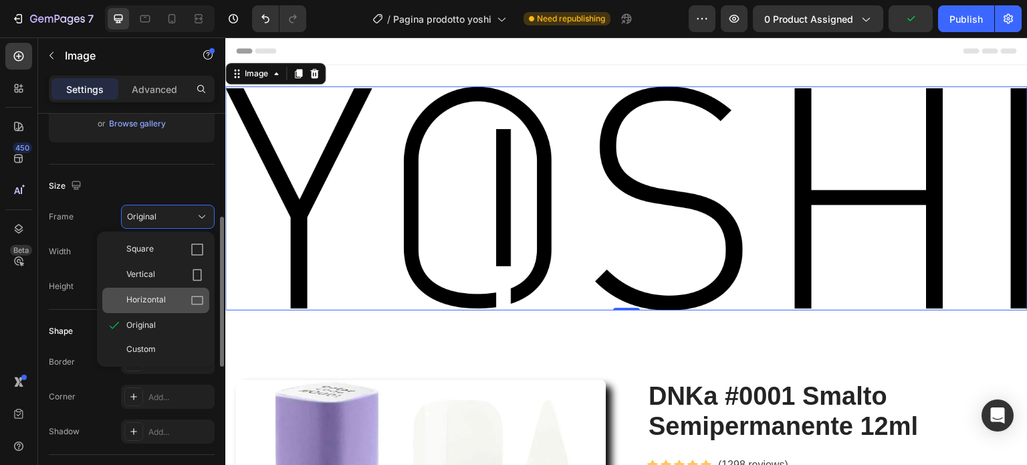
click at [155, 293] on span "Horizontal" at bounding box center [145, 299] width 39 height 13
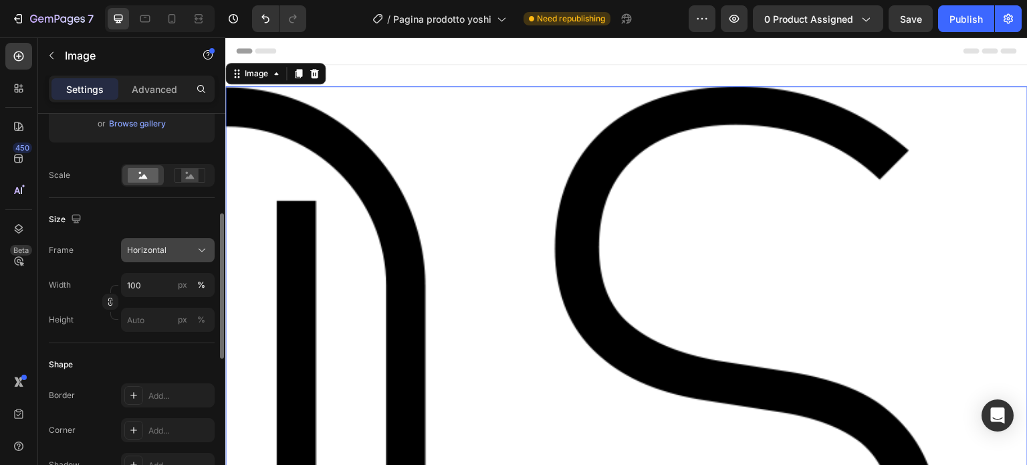
click at [164, 248] on span "Horizontal" at bounding box center [146, 250] width 39 height 12
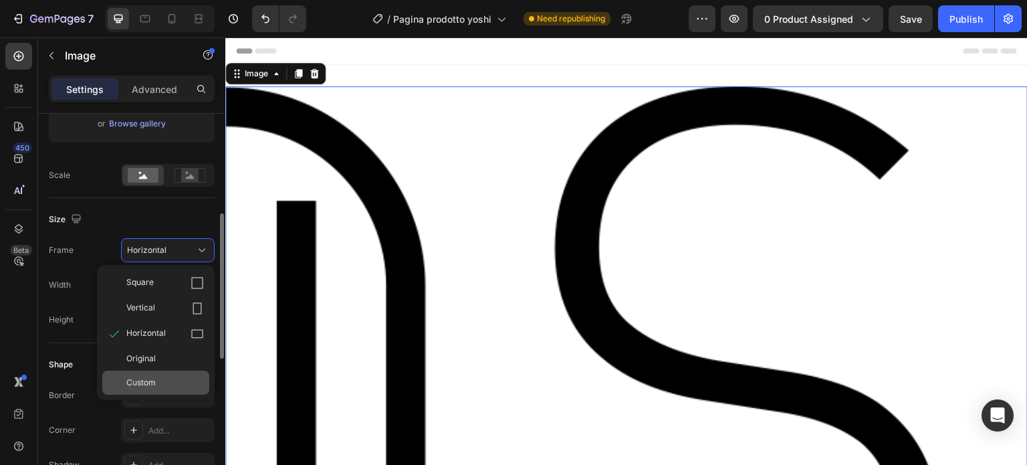
click at [141, 379] on span "Custom" at bounding box center [140, 382] width 29 height 12
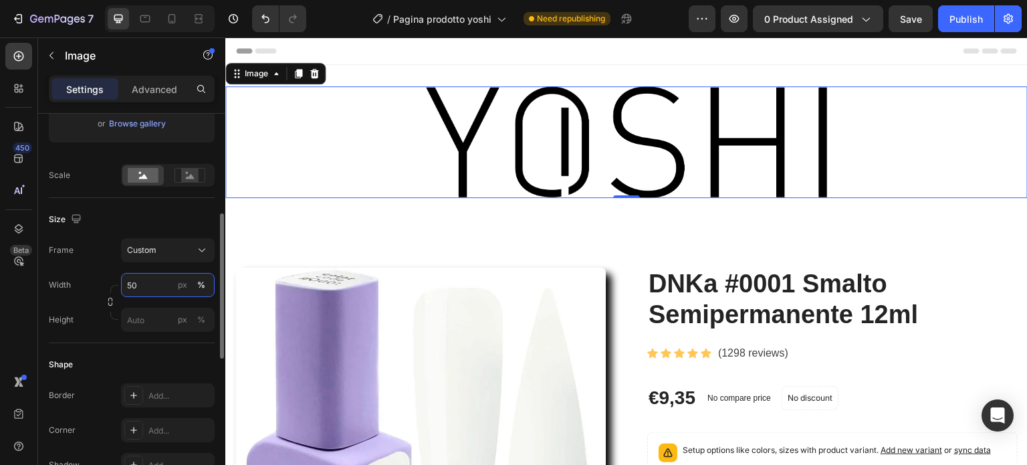
type input "5"
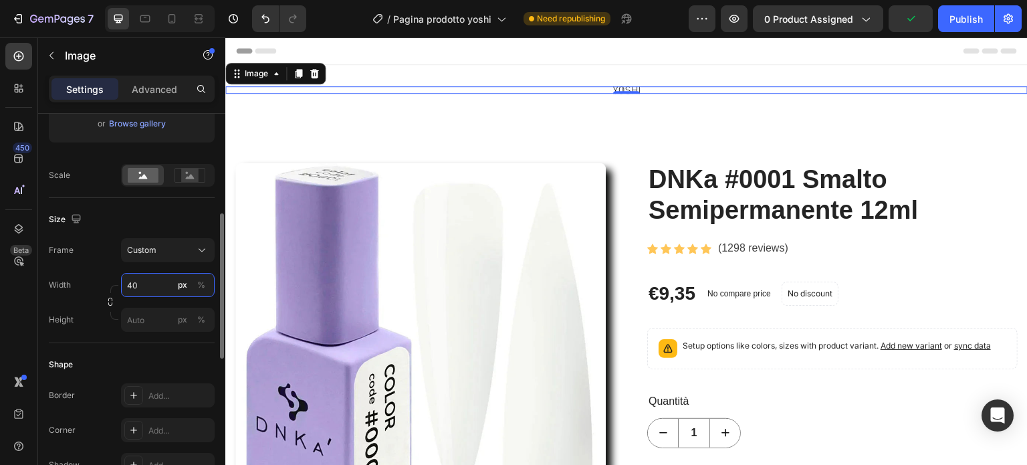
type input "4"
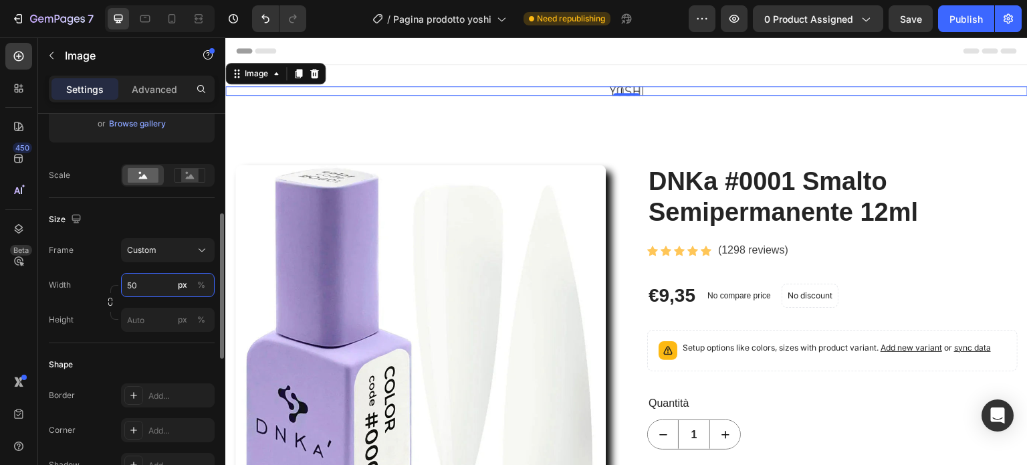
type input "5"
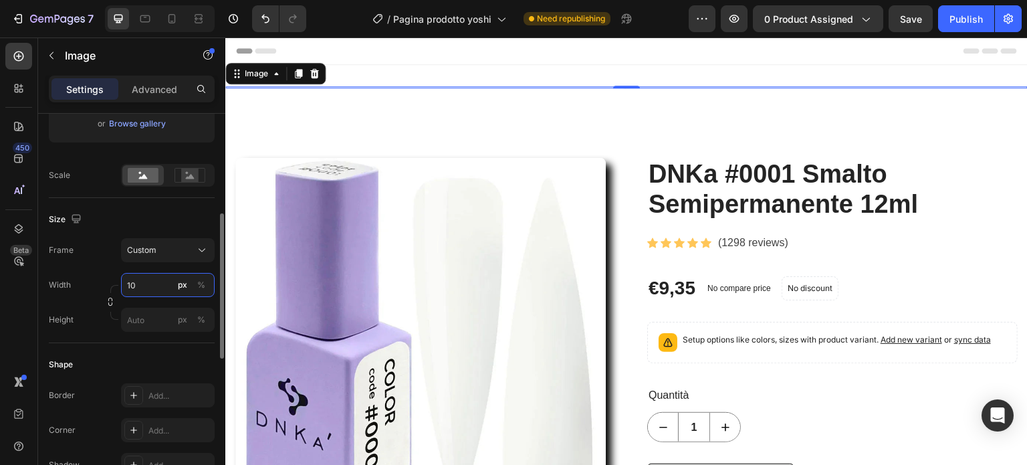
type input "1"
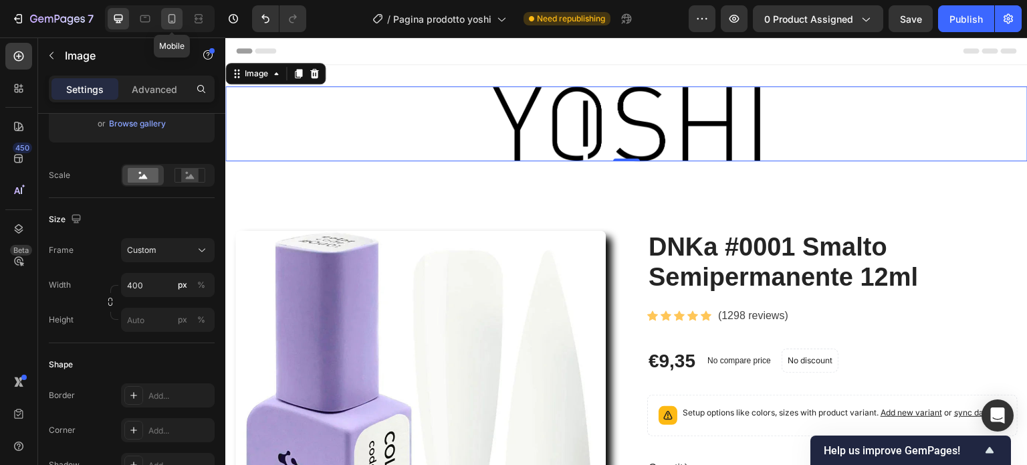
click at [171, 15] on icon at bounding box center [171, 18] width 13 height 13
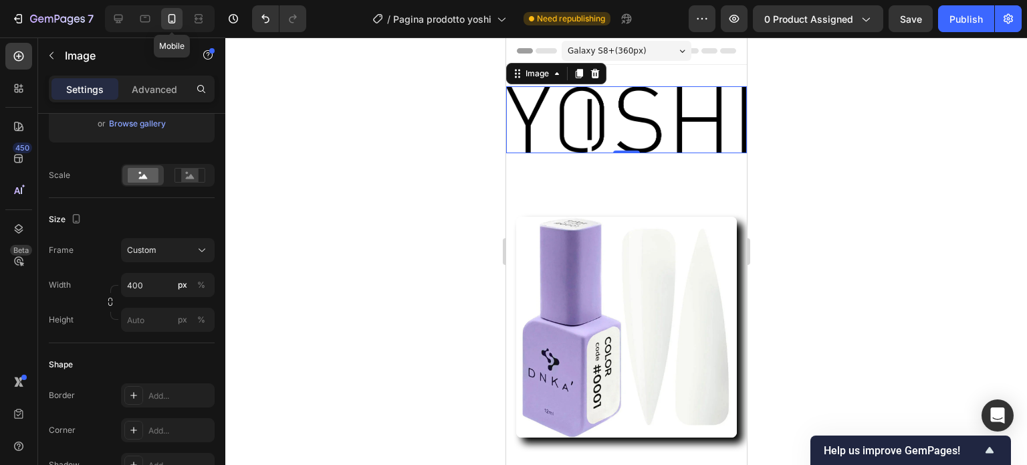
scroll to position [2, 0]
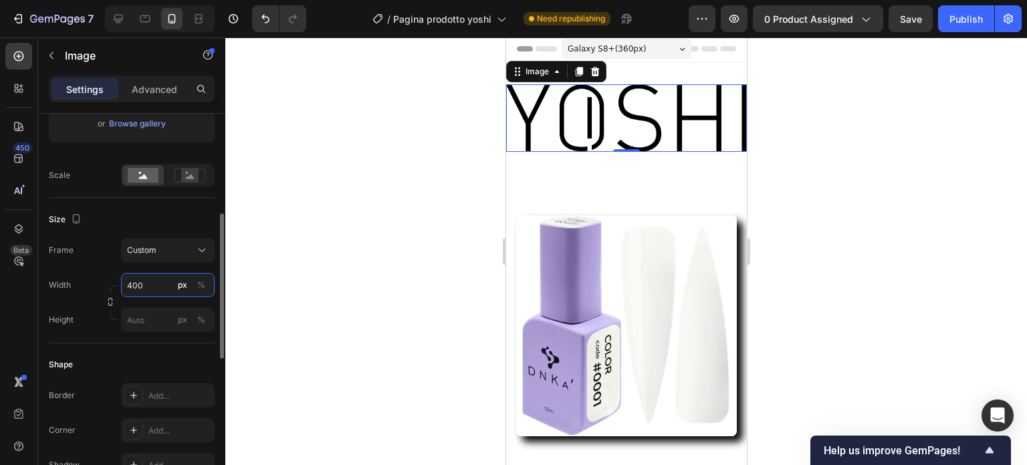
click at [142, 280] on input "400" at bounding box center [168, 285] width 94 height 24
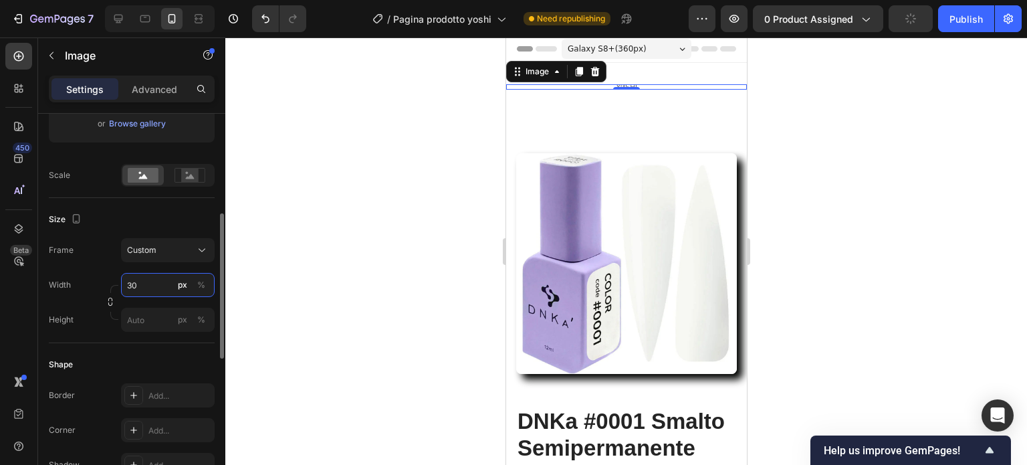
type input "3"
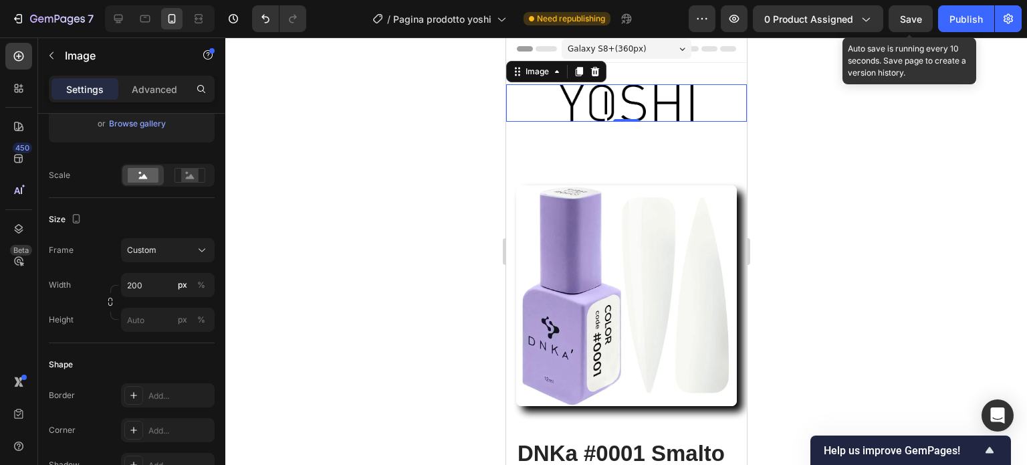
click at [917, 17] on span "Save" at bounding box center [911, 18] width 22 height 11
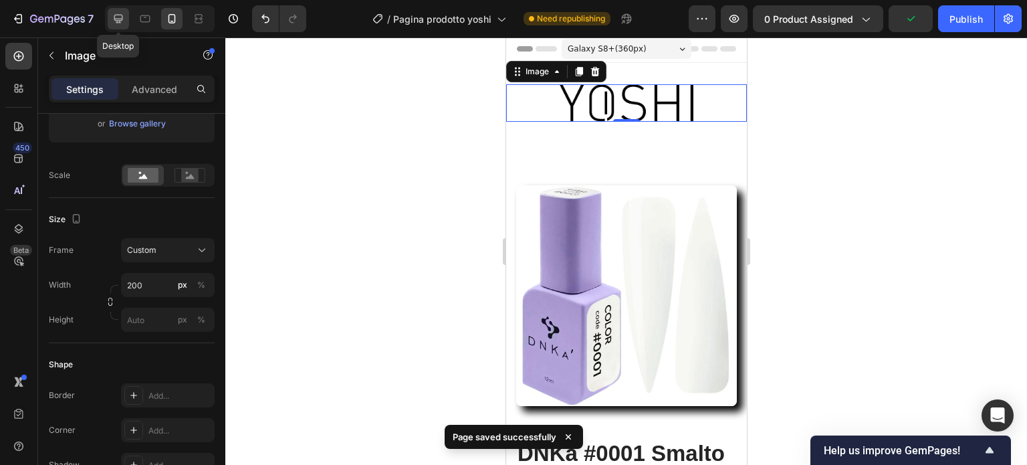
click at [121, 19] on icon at bounding box center [118, 19] width 9 height 9
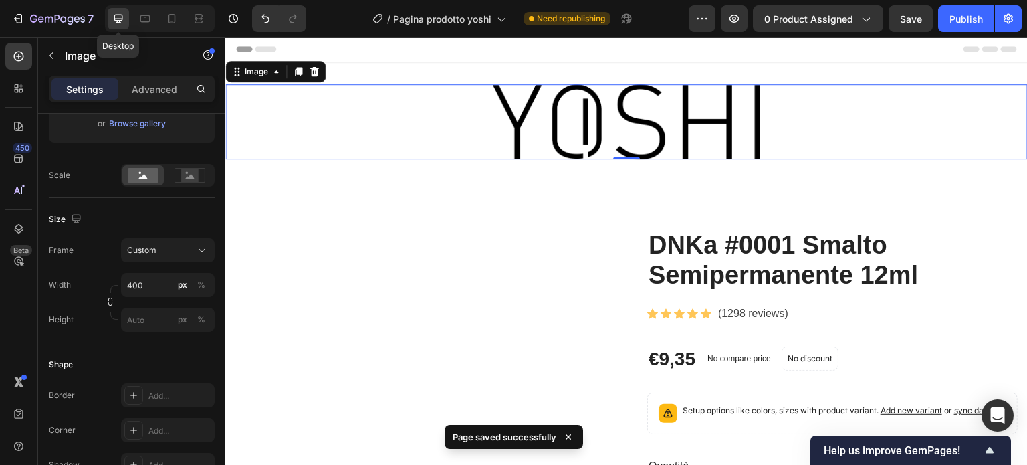
scroll to position [1, 0]
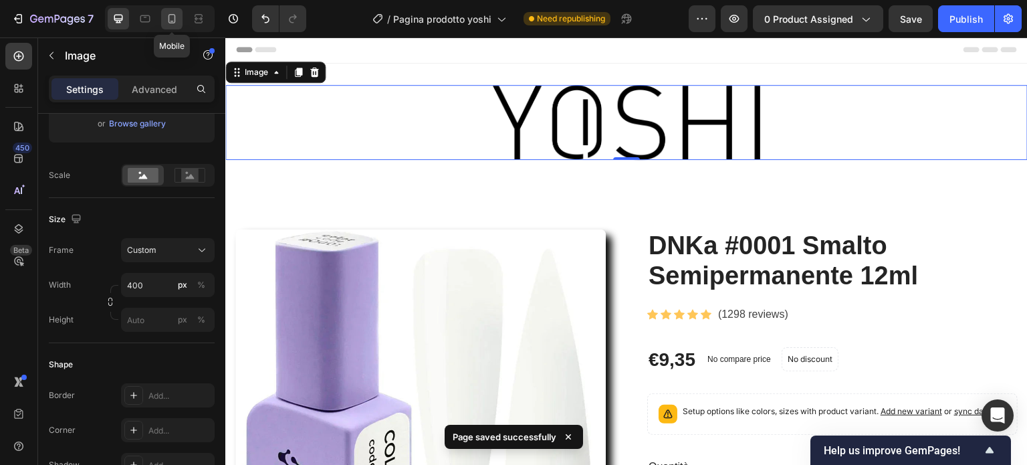
click at [176, 14] on icon at bounding box center [171, 18] width 13 height 13
type input "200"
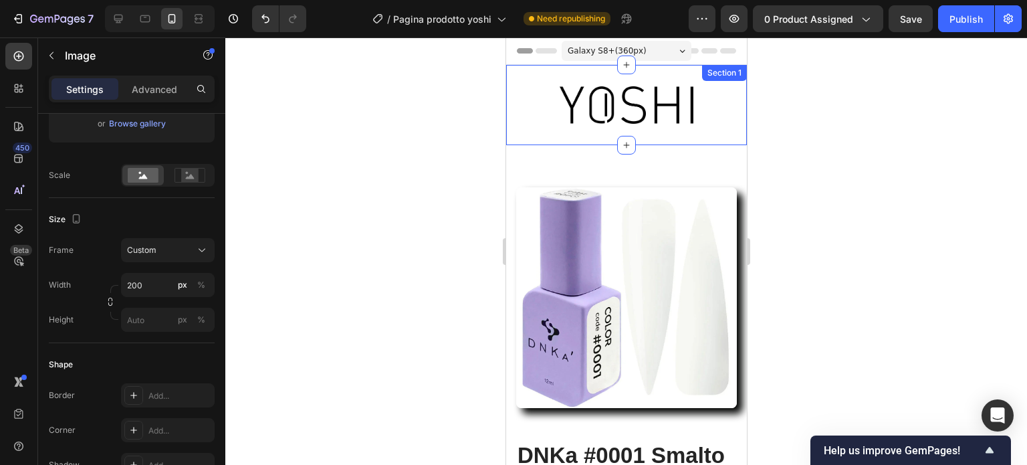
click at [642, 136] on div "Image Section 1" at bounding box center [625, 105] width 241 height 80
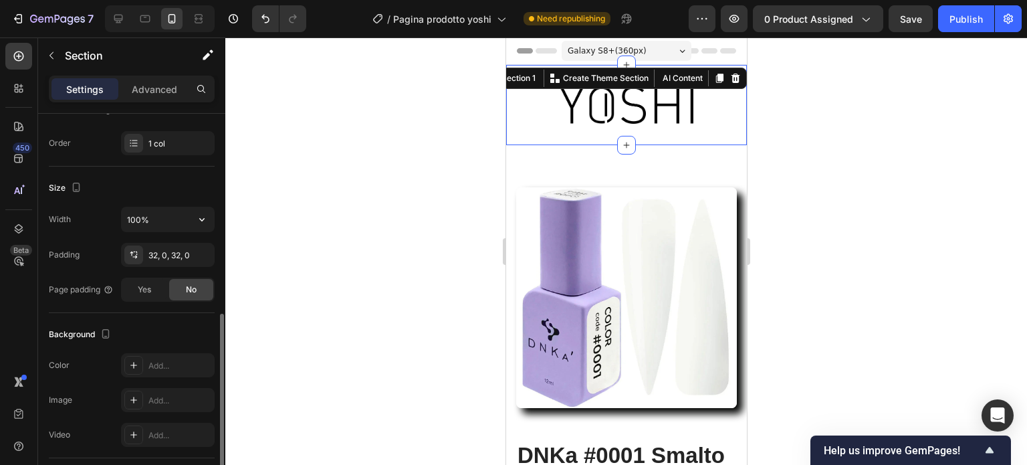
scroll to position [267, 0]
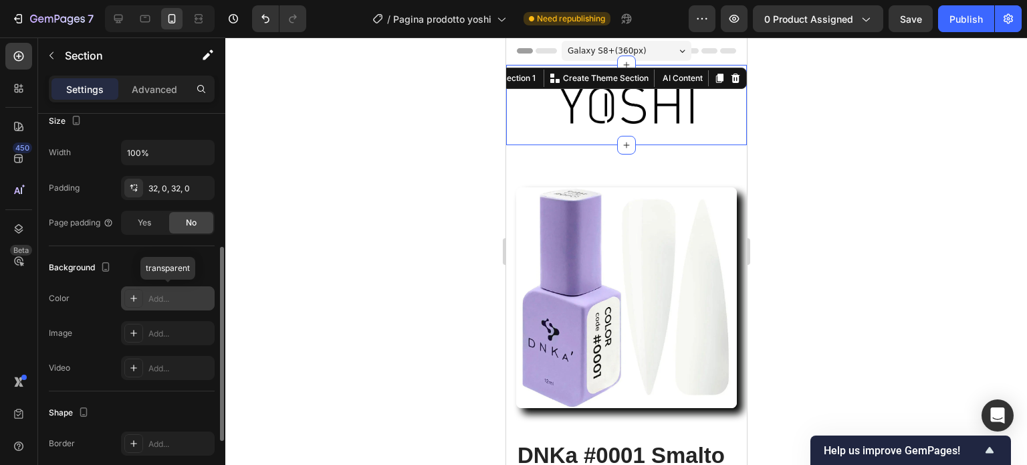
click at [164, 296] on div "Add..." at bounding box center [179, 299] width 63 height 12
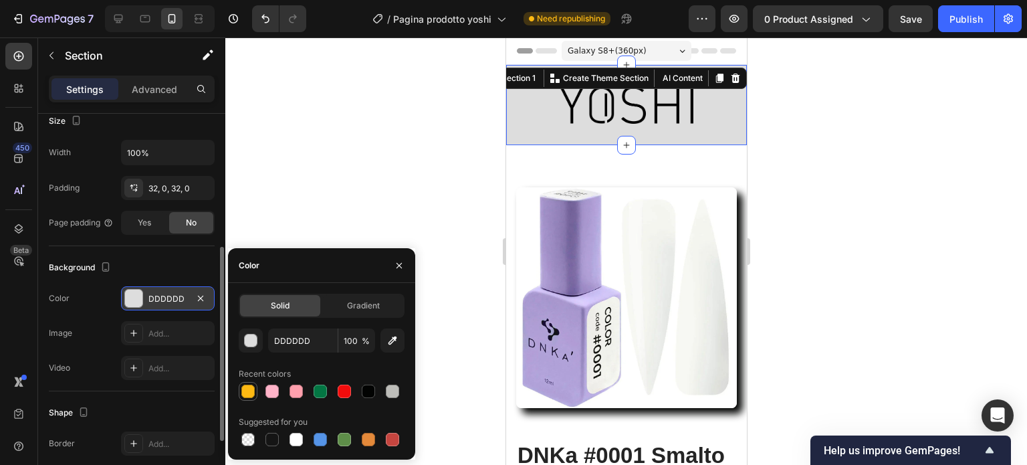
click at [248, 390] on div at bounding box center [247, 390] width 13 height 13
type input "FDB913"
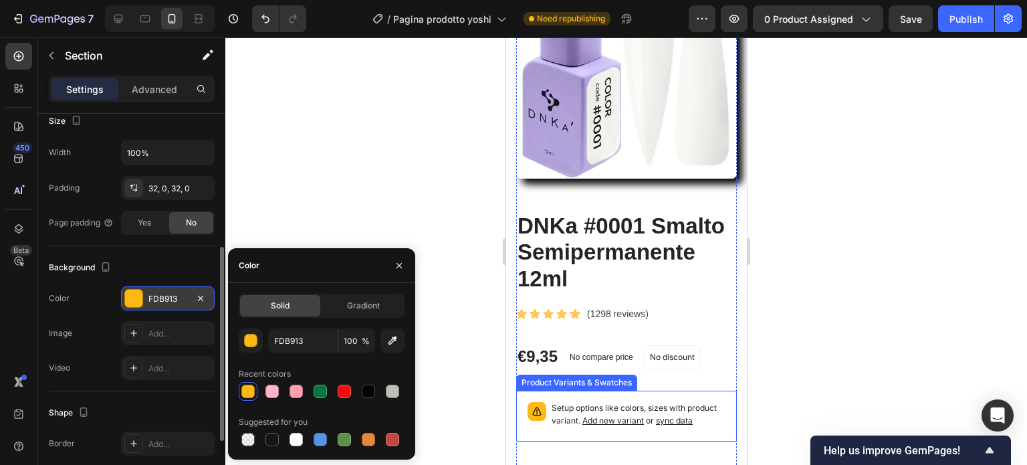
scroll to position [0, 0]
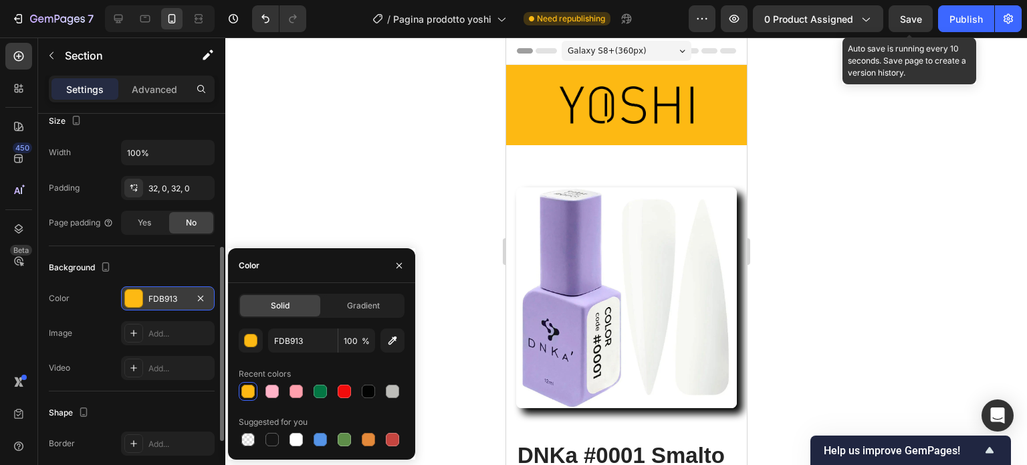
click at [922, 20] on span "Save" at bounding box center [911, 18] width 22 height 11
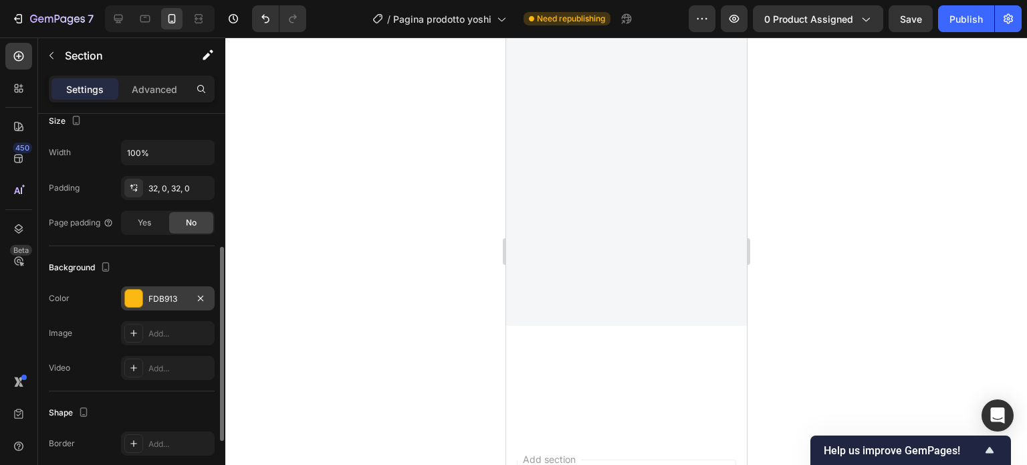
scroll to position [2674, 0]
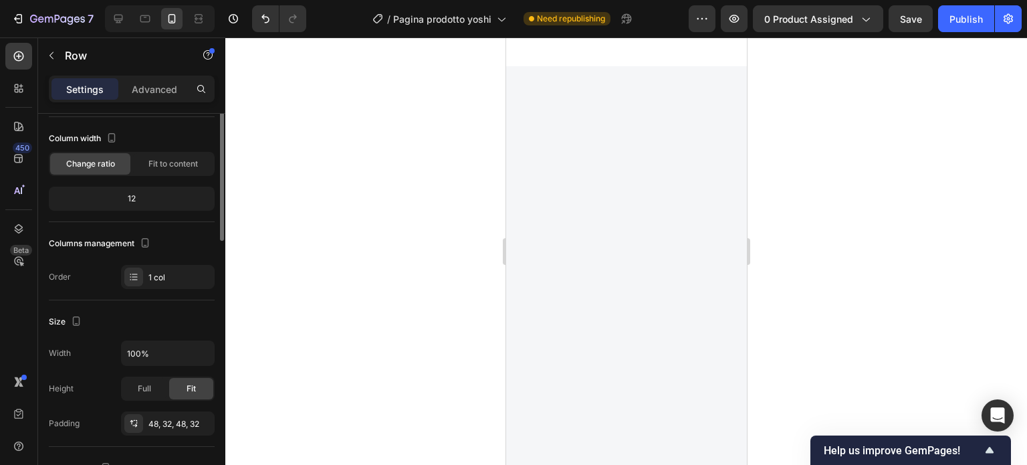
scroll to position [0, 0]
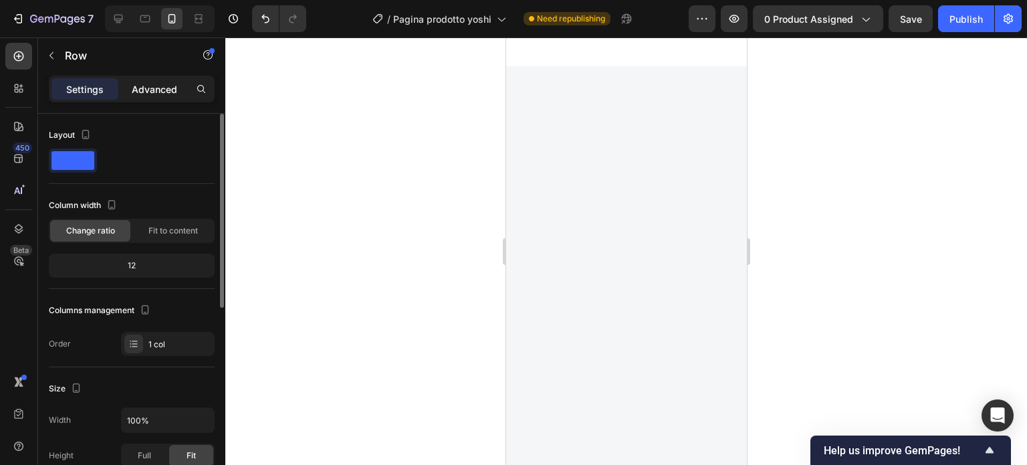
click at [157, 78] on div "Advanced" at bounding box center [154, 88] width 67 height 21
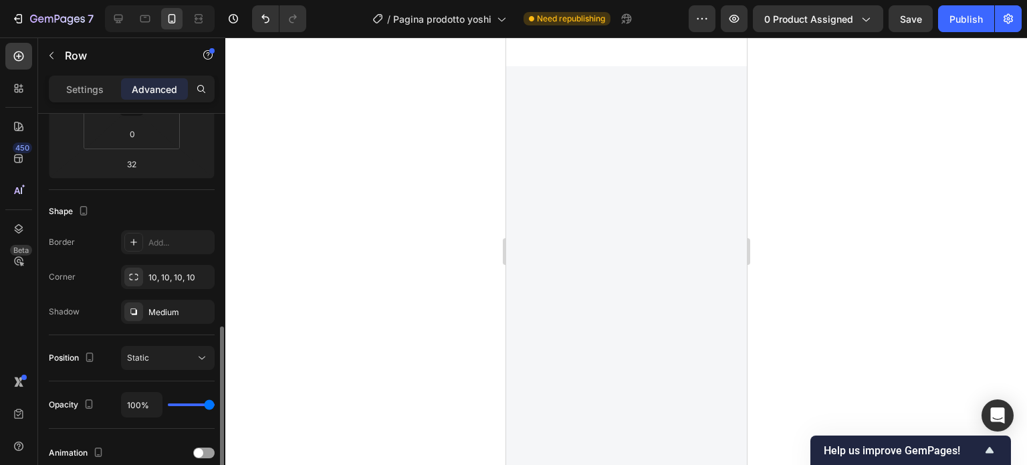
scroll to position [334, 0]
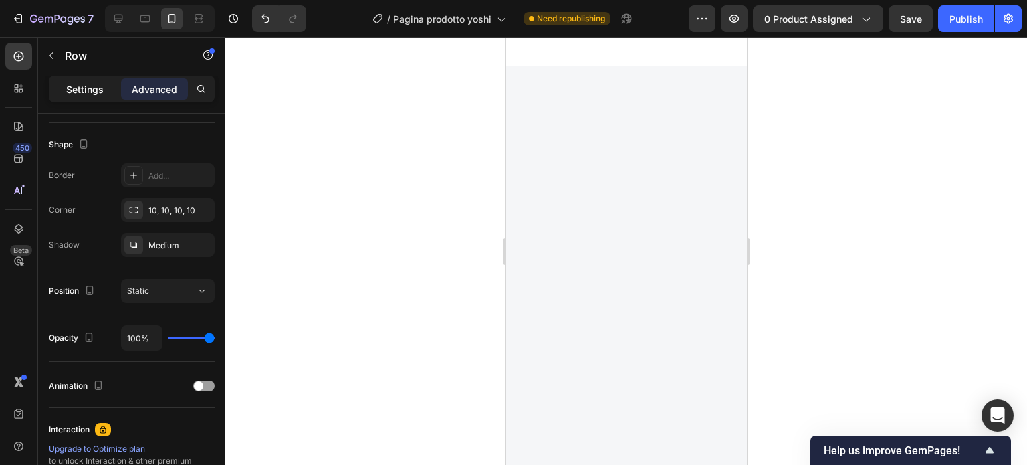
click at [90, 84] on p "Settings" at bounding box center [84, 89] width 37 height 14
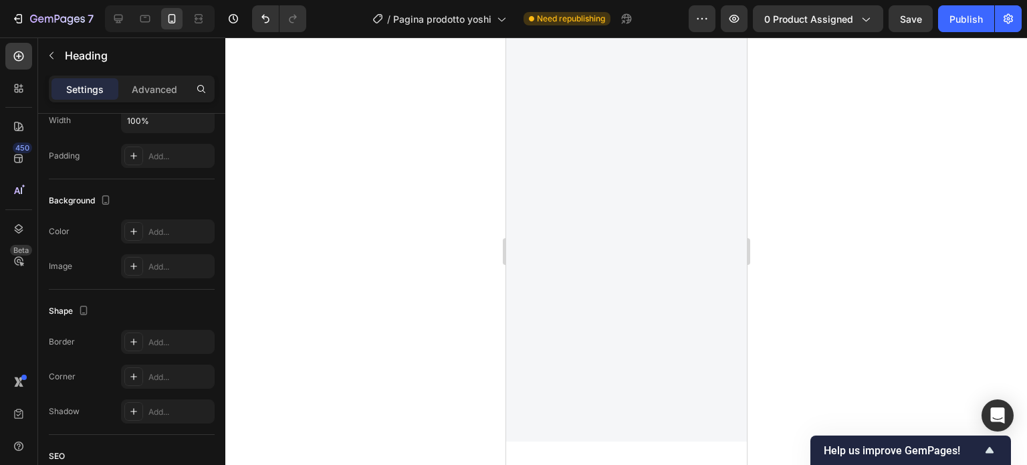
scroll to position [0, 0]
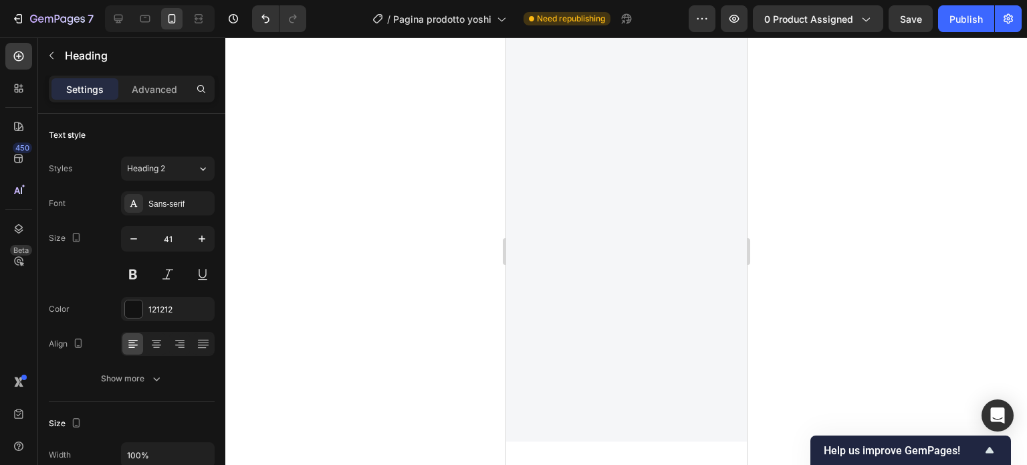
click at [828, 166] on div at bounding box center [626, 250] width 802 height 427
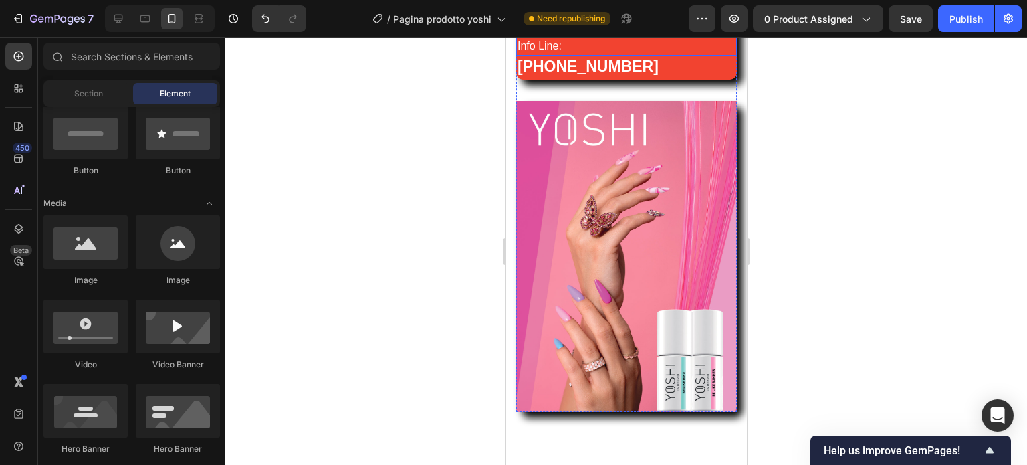
scroll to position [2541, 0]
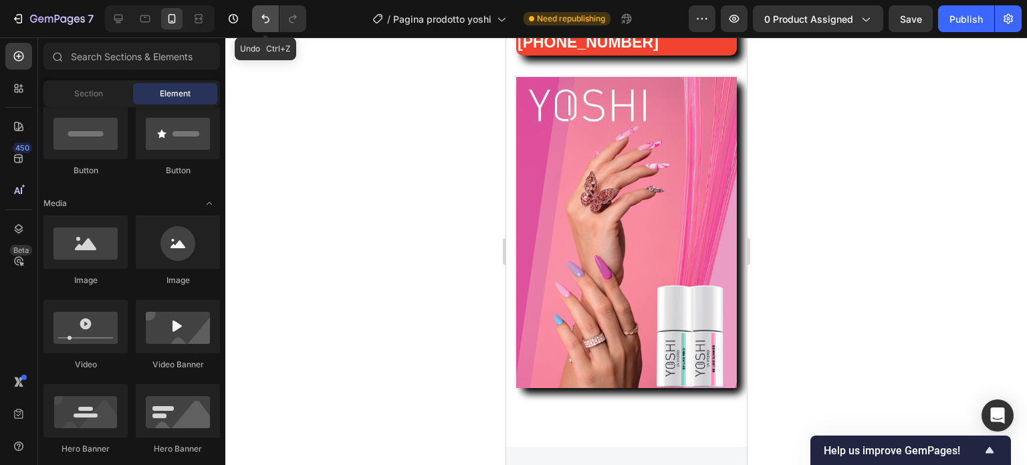
click at [269, 15] on icon "Undo/Redo" at bounding box center [265, 18] width 13 height 13
click at [267, 15] on icon "Undo/Redo" at bounding box center [265, 18] width 13 height 13
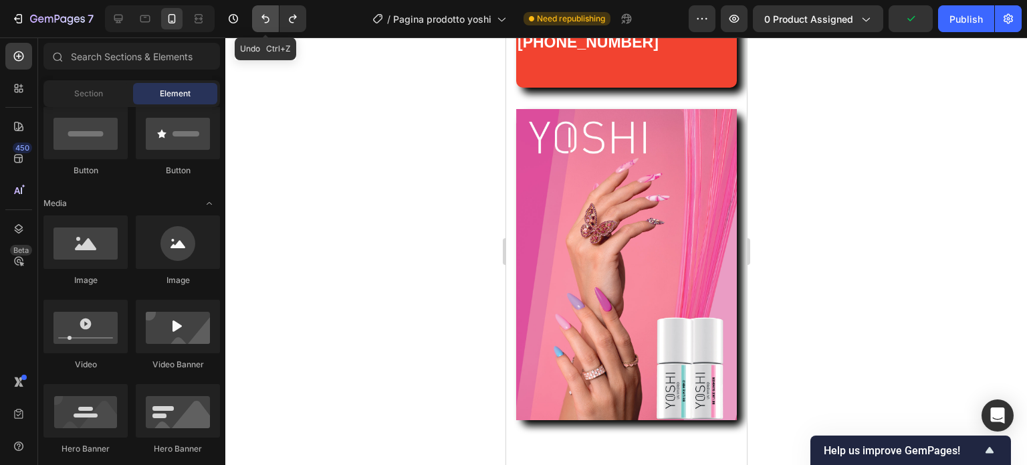
click at [267, 15] on icon "Undo/Redo" at bounding box center [265, 18] width 13 height 13
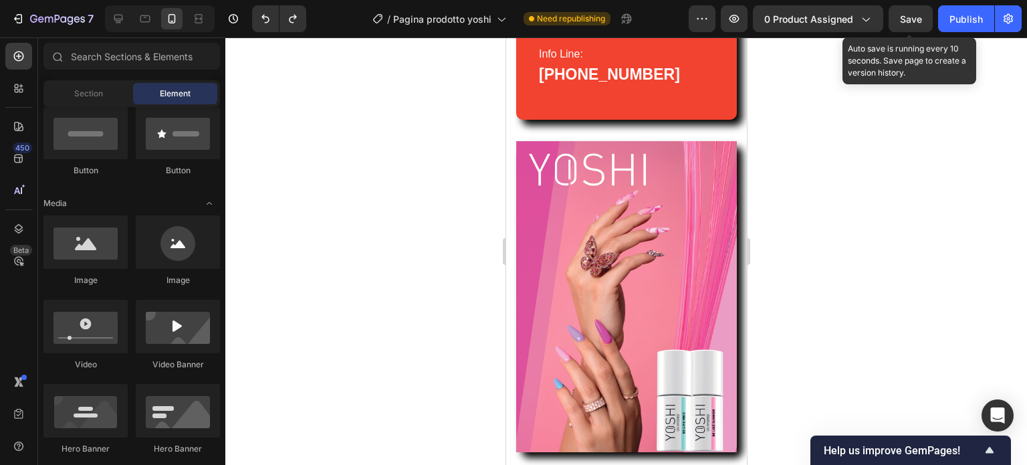
click at [907, 18] on span "Save" at bounding box center [911, 18] width 22 height 11
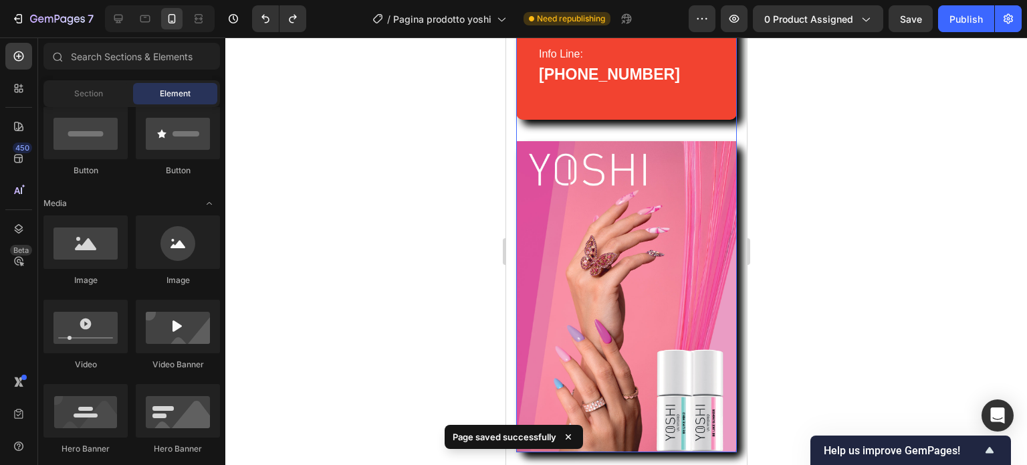
click at [678, 120] on div "Icon Info Line: Text block 347 604 1240 Heading Row" at bounding box center [625, 50] width 221 height 139
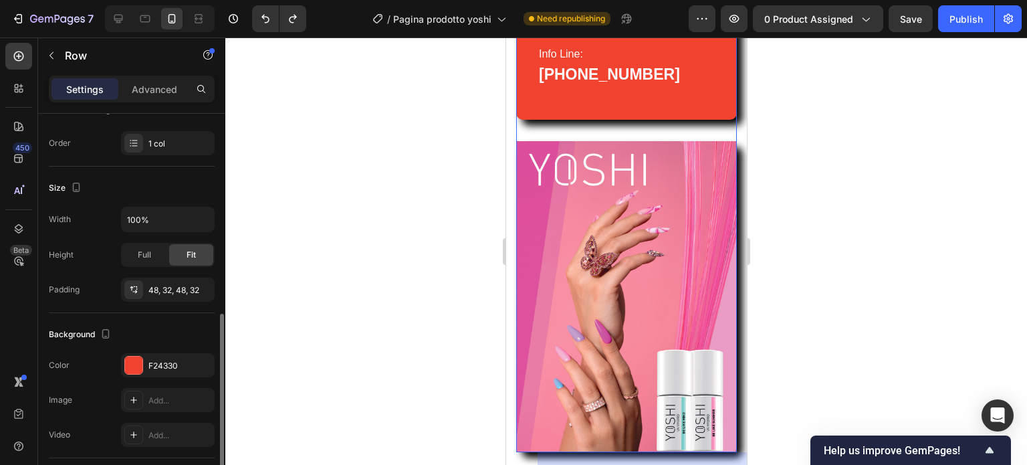
scroll to position [267, 0]
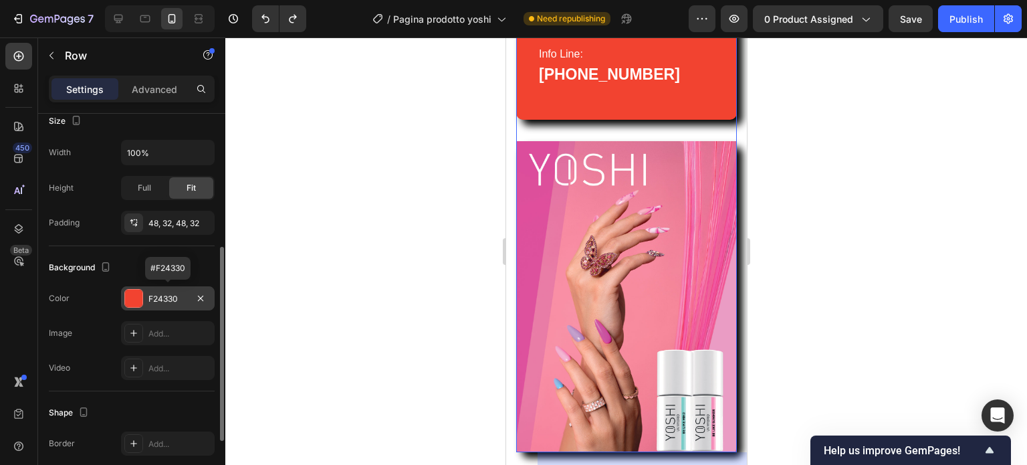
click at [166, 293] on div "F24330" at bounding box center [167, 299] width 39 height 12
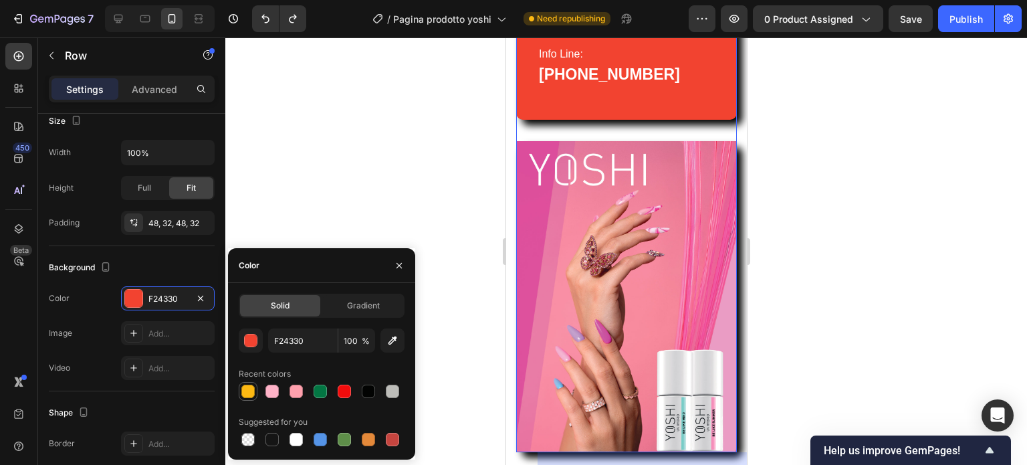
click at [247, 390] on div at bounding box center [247, 390] width 13 height 13
type input "FDB913"
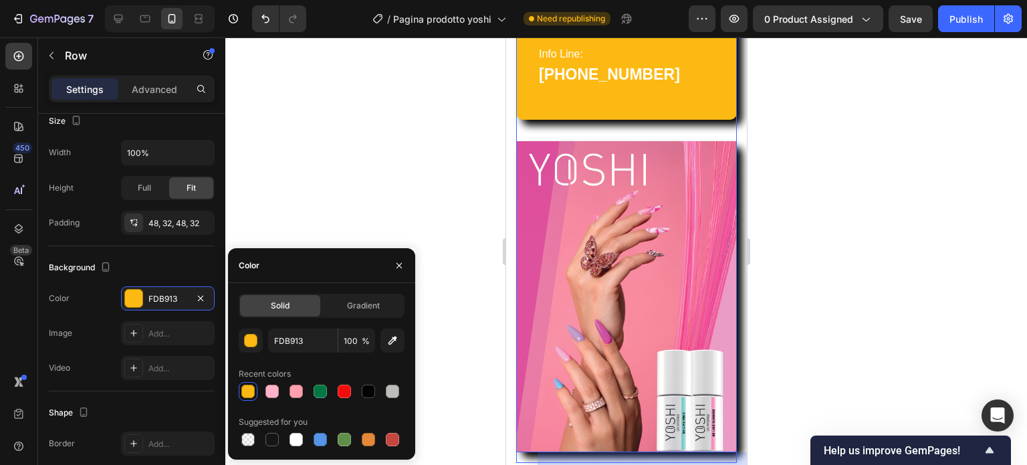
click at [865, 195] on div at bounding box center [626, 250] width 802 height 427
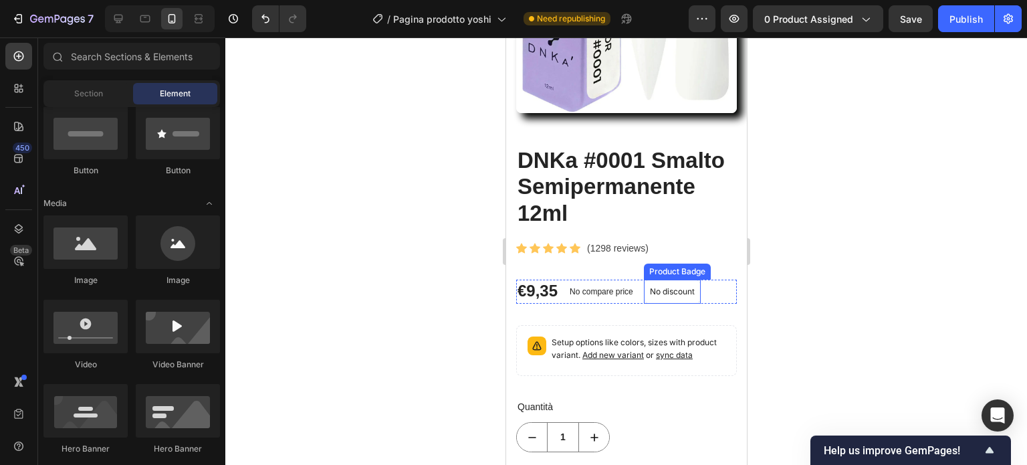
scroll to position [0, 0]
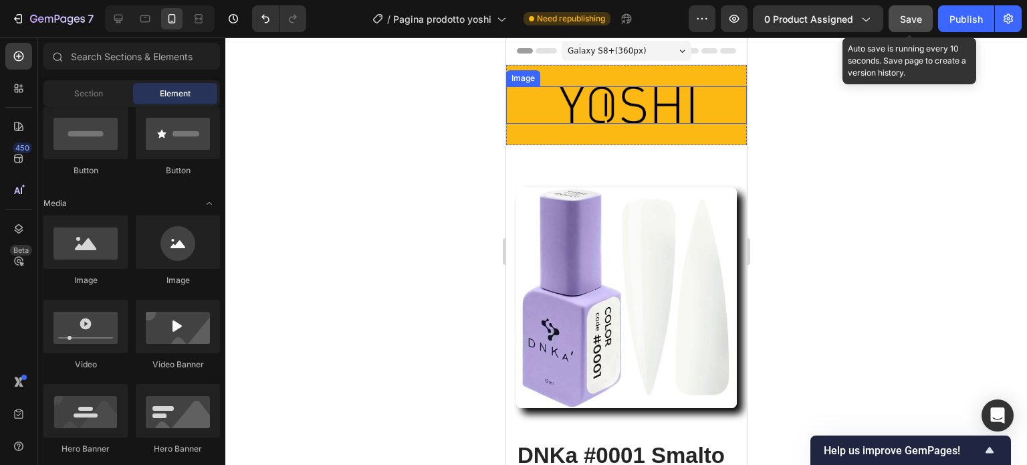
click at [921, 14] on span "Save" at bounding box center [911, 18] width 22 height 11
click at [909, 18] on span "Save" at bounding box center [911, 18] width 22 height 11
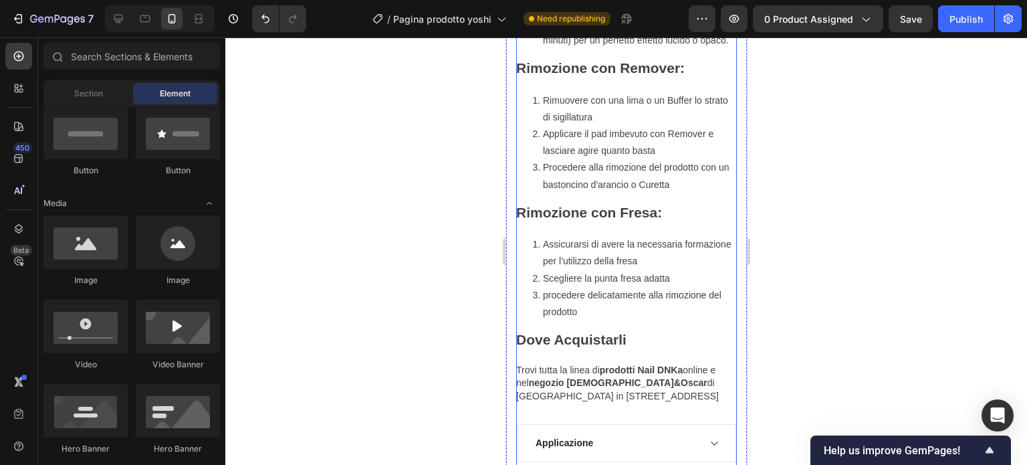
scroll to position [1203, 0]
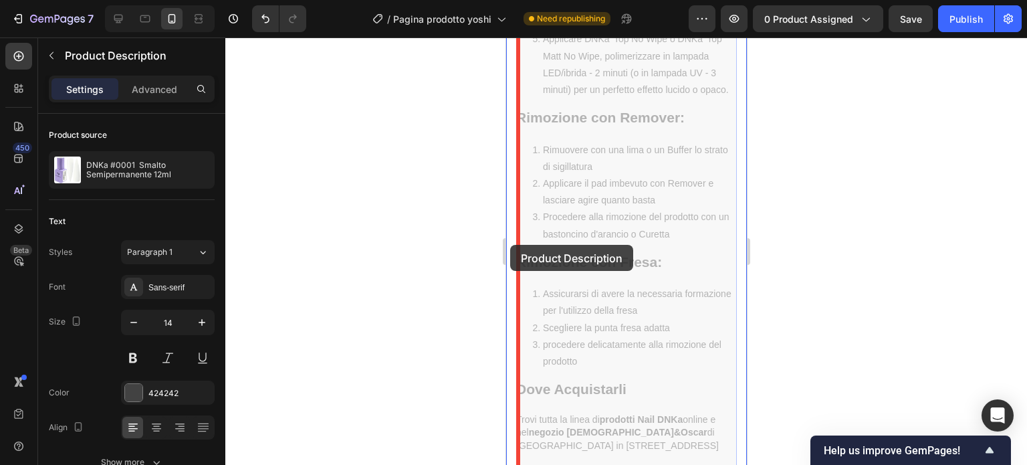
drag, startPoint x: 591, startPoint y: 379, endPoint x: 509, endPoint y: 245, distance: 157.2
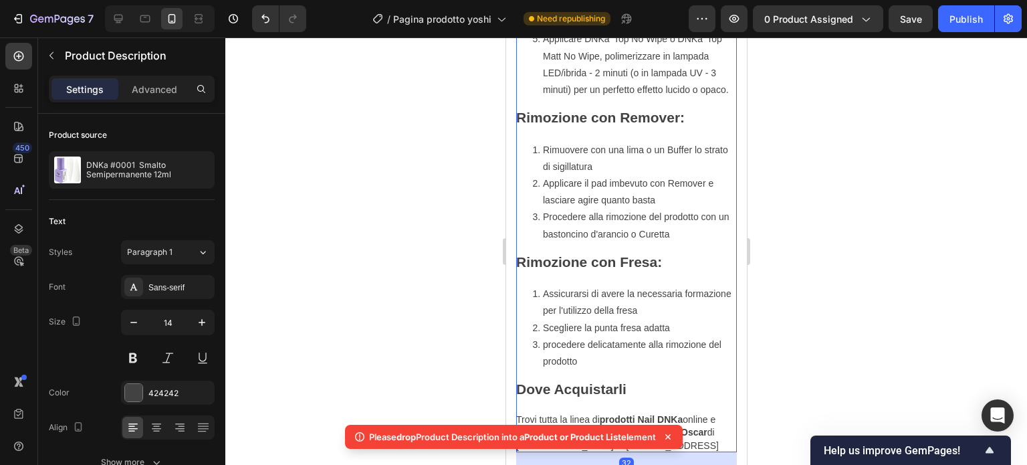
click at [605, 307] on li "Assicurarsi di avere la necessaria formazione per l'utilizzo della fresa" at bounding box center [639, 301] width 194 height 33
click at [606, 308] on li "Assicurarsi di avere la necessaria formazione per l'utilizzo della fresa" at bounding box center [639, 301] width 194 height 33
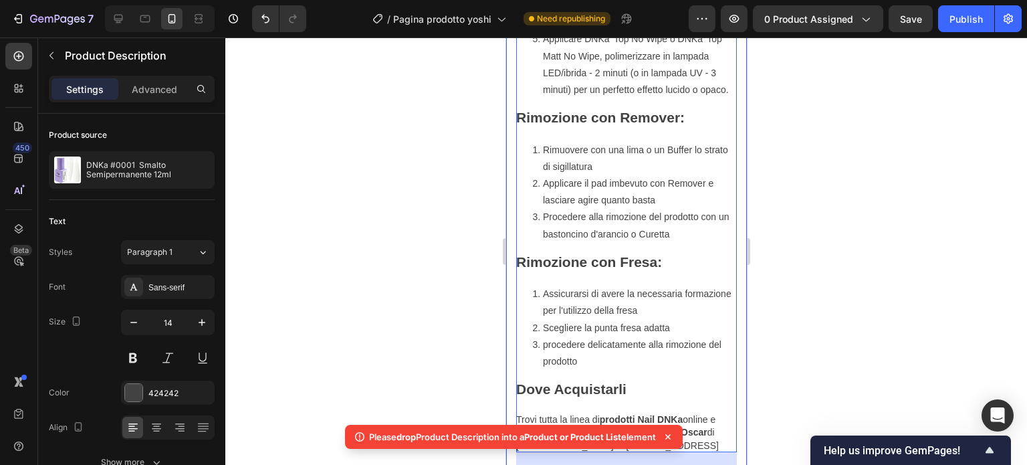
click at [448, 311] on div at bounding box center [626, 250] width 802 height 427
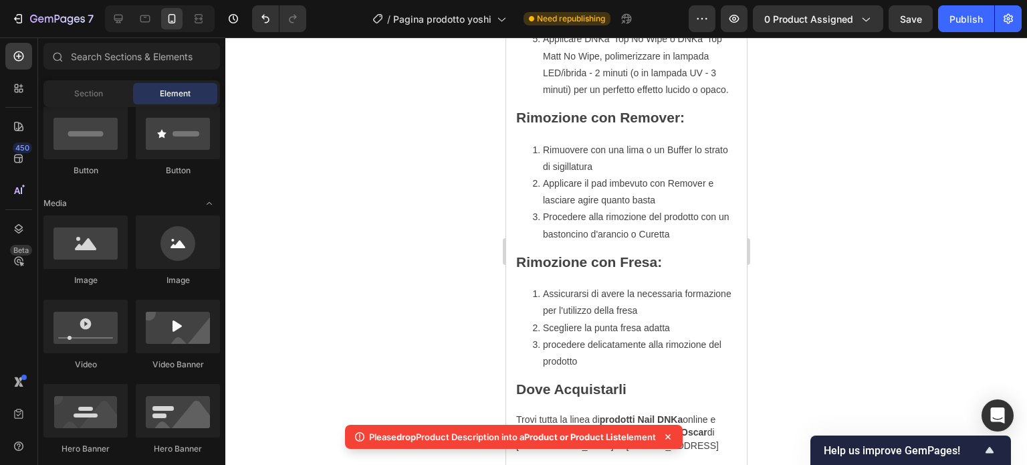
click at [675, 437] on icon at bounding box center [667, 436] width 13 height 13
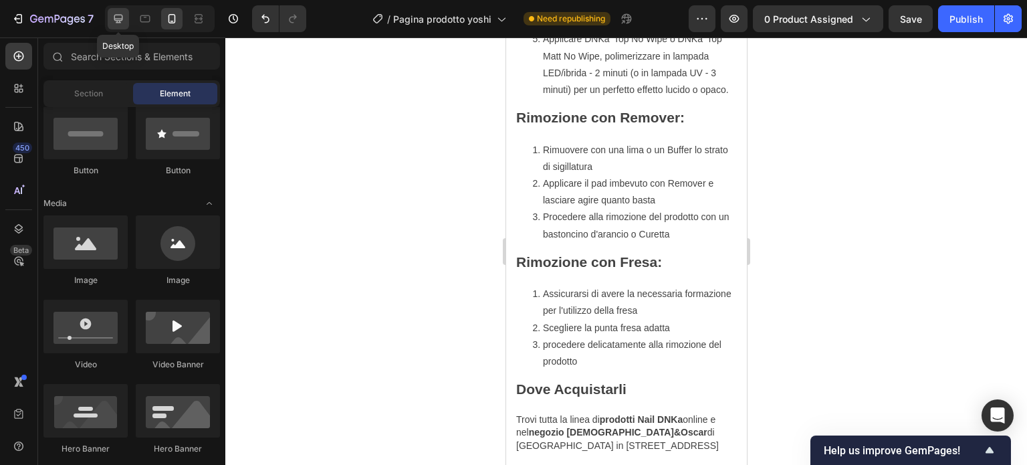
click at [118, 11] on div at bounding box center [118, 18] width 21 height 21
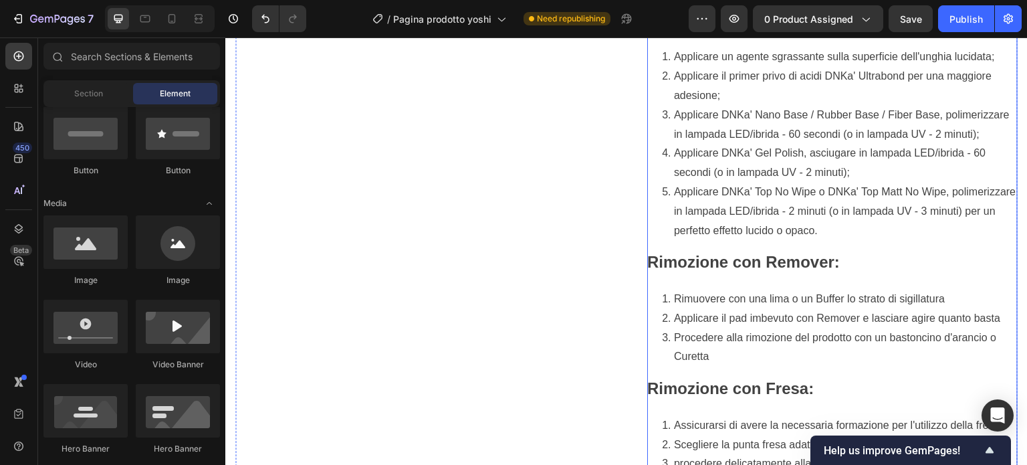
scroll to position [698, 0]
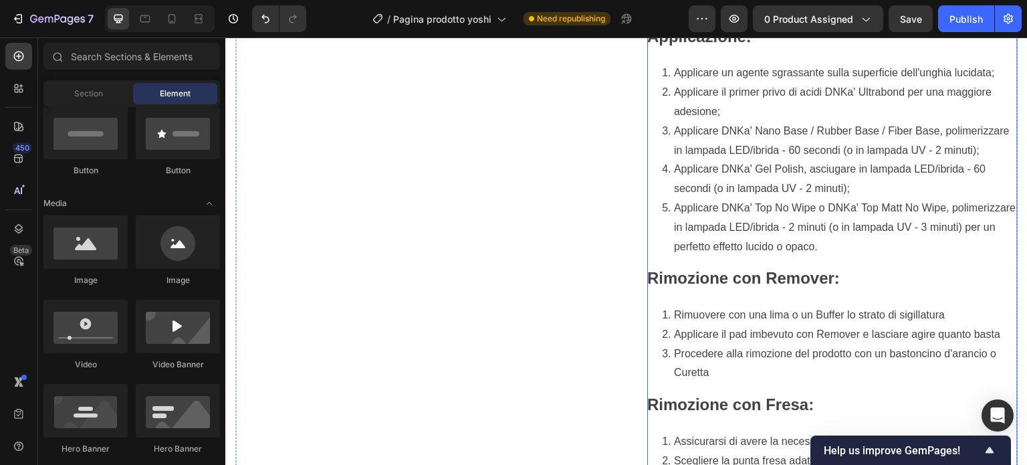
click at [721, 255] on div "#0001 Smalto Semipermanente 12ml DNKa DNKa' Gel Polish è una collezione di smal…" at bounding box center [832, 220] width 370 height 725
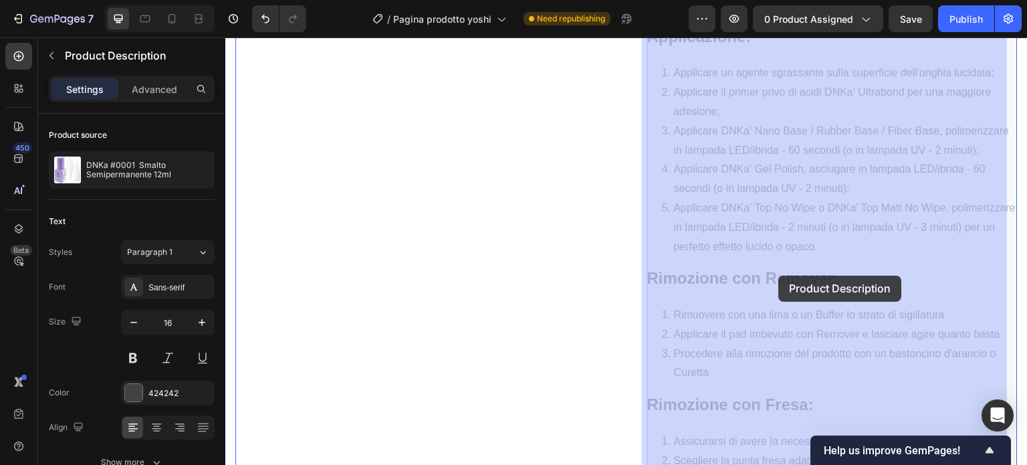
drag, startPoint x: 852, startPoint y: 282, endPoint x: 780, endPoint y: 275, distance: 73.2
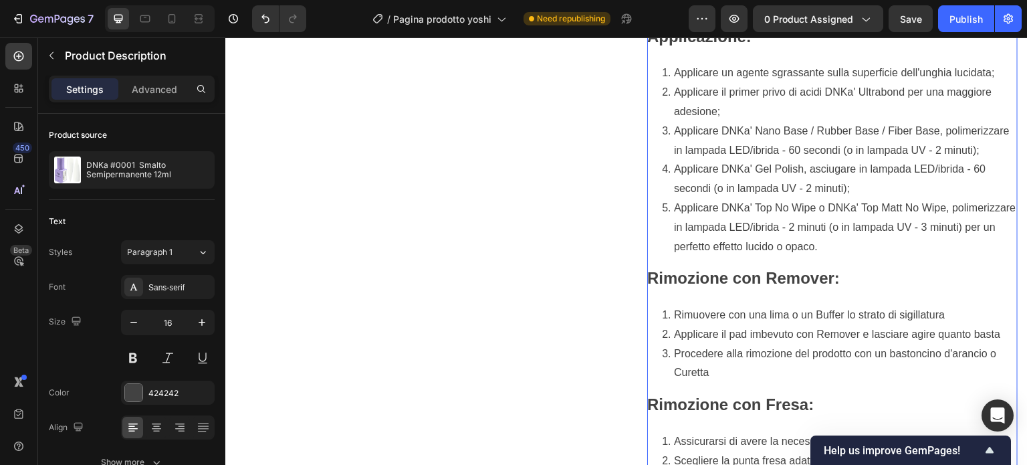
click at [536, 280] on div "Product Images" at bounding box center [420, 103] width 370 height 1217
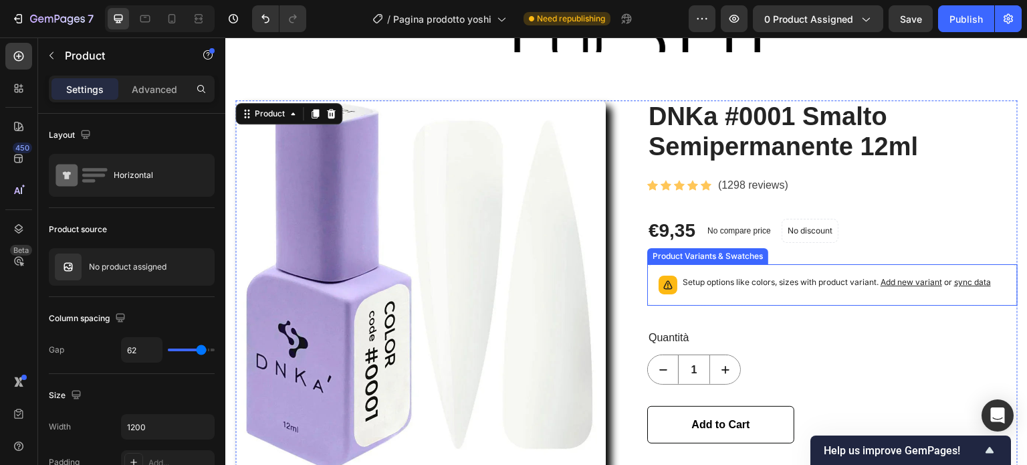
scroll to position [0, 0]
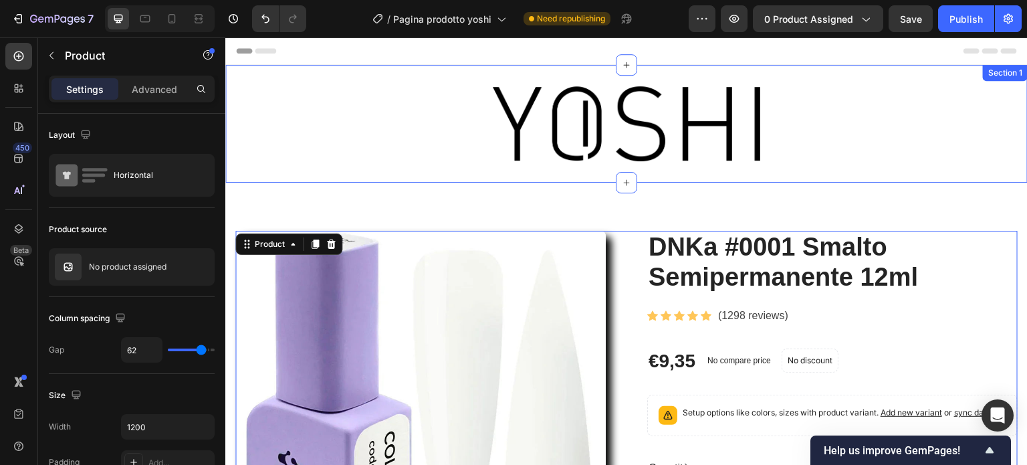
click at [804, 165] on div "Image Section 1" at bounding box center [626, 124] width 802 height 118
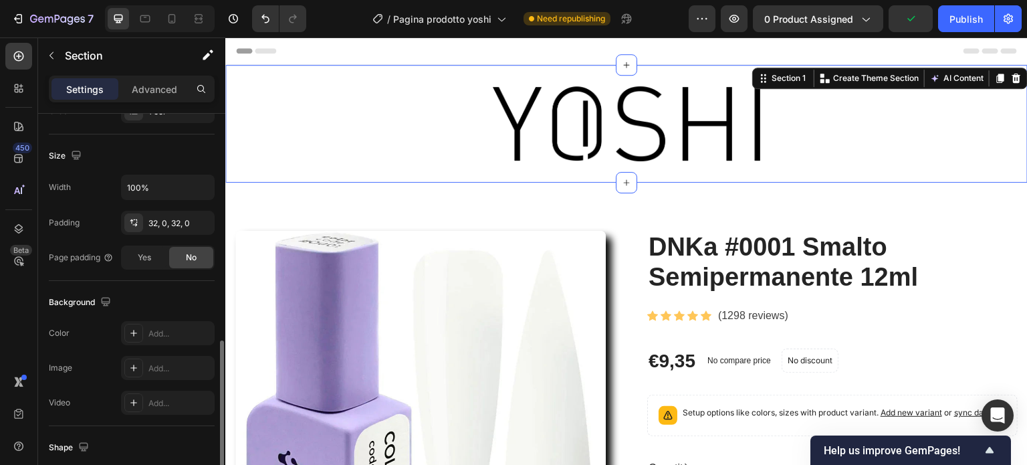
scroll to position [334, 0]
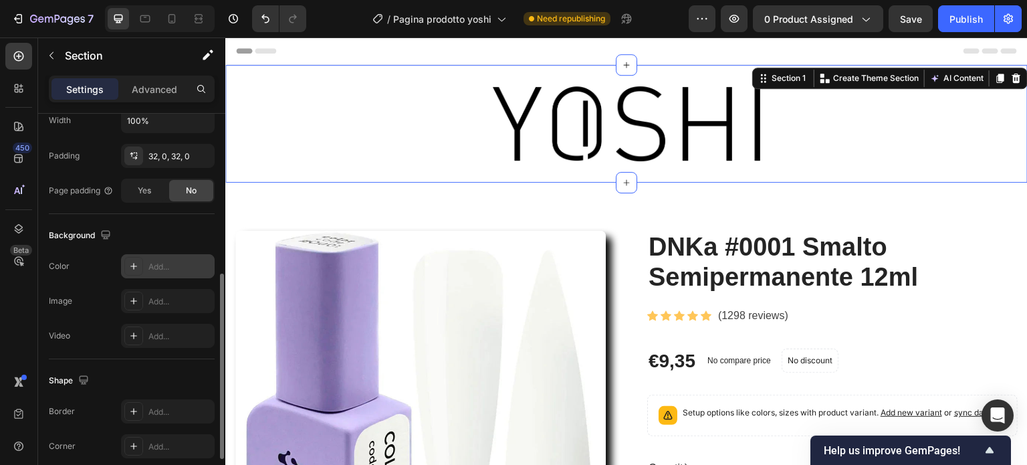
click at [164, 267] on div "Add..." at bounding box center [179, 267] width 63 height 12
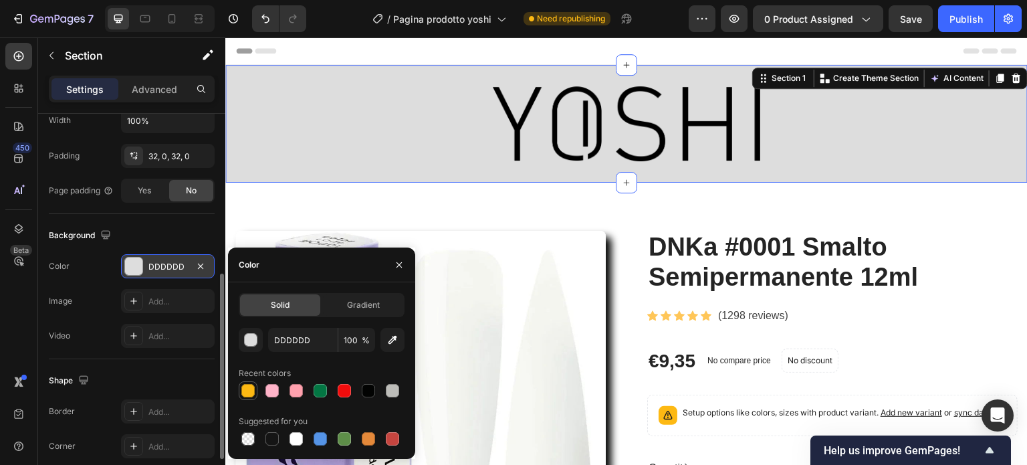
click at [246, 391] on div at bounding box center [247, 390] width 13 height 13
type input "FDB913"
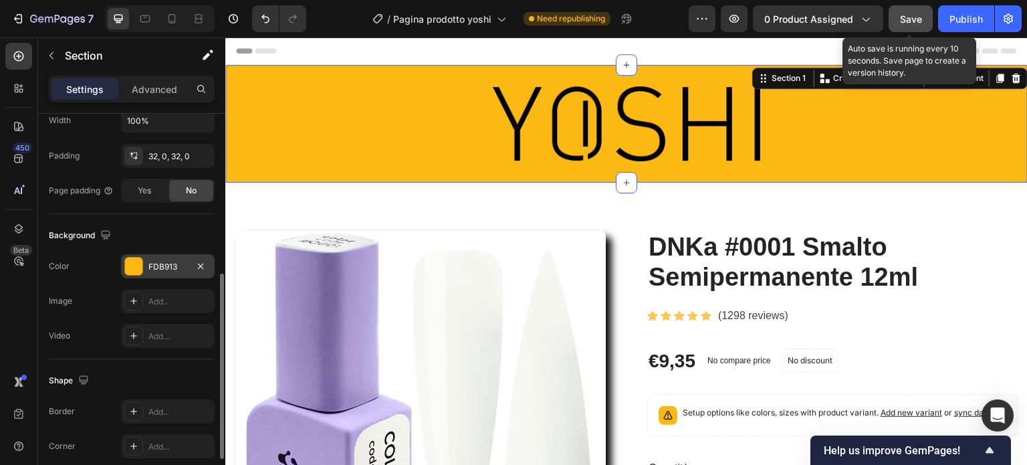
click at [923, 21] on button "Save" at bounding box center [911, 18] width 44 height 27
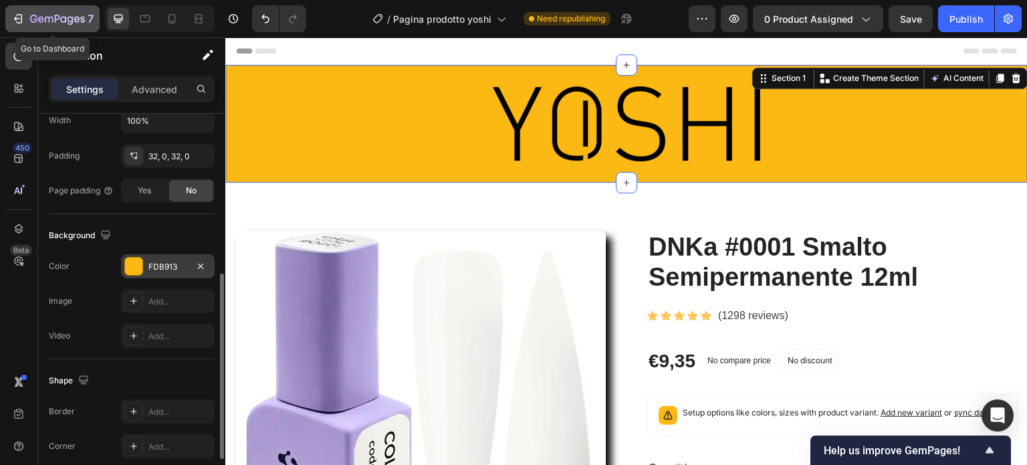
click at [16, 15] on icon "button" at bounding box center [17, 18] width 13 height 13
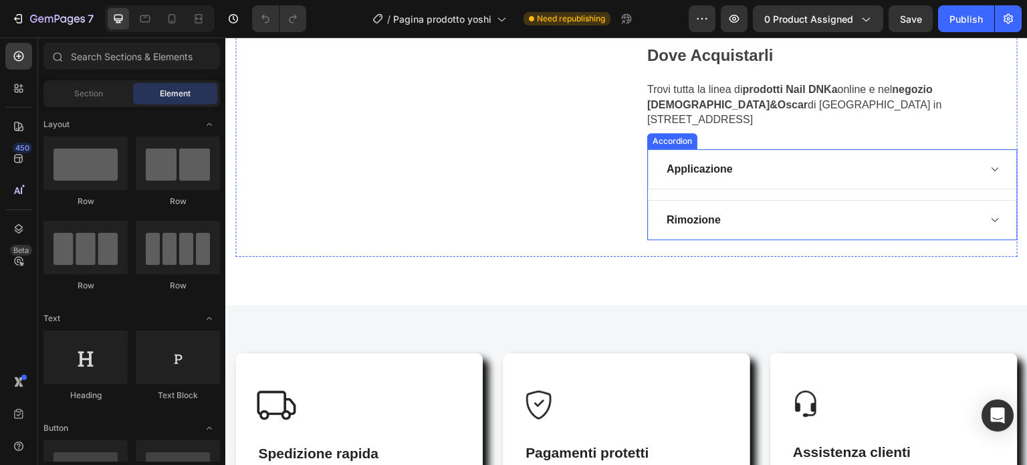
scroll to position [1203, 0]
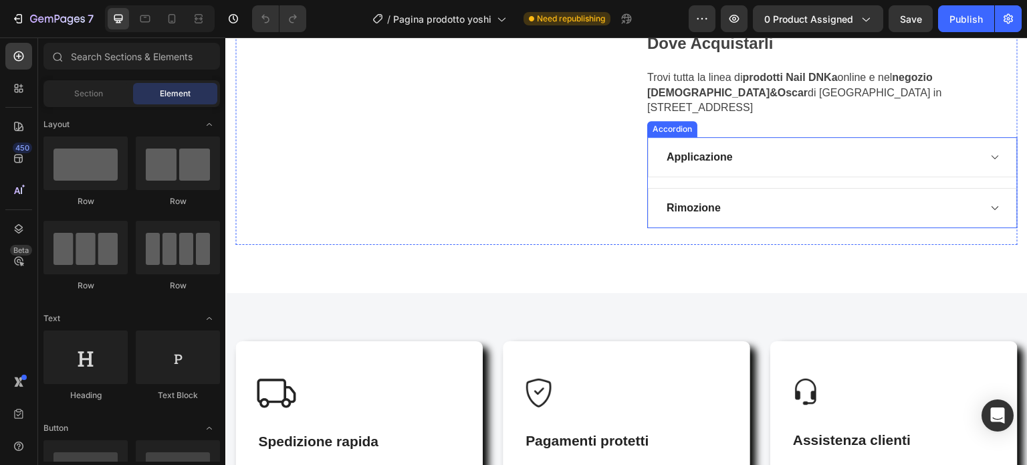
click at [856, 147] on div "Applicazione" at bounding box center [822, 157] width 314 height 20
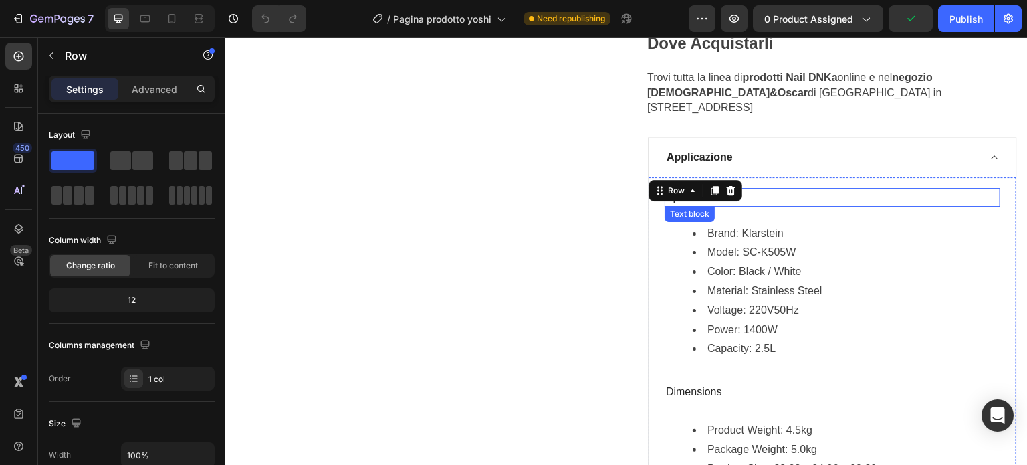
click at [786, 224] on li "Brand: Klarstein" at bounding box center [846, 233] width 306 height 19
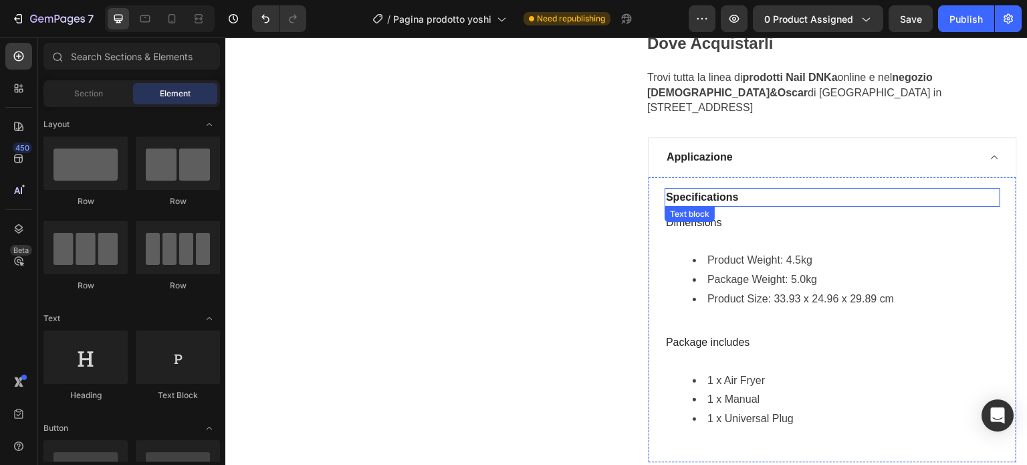
click at [773, 189] on p "Specifications" at bounding box center [832, 197] width 333 height 16
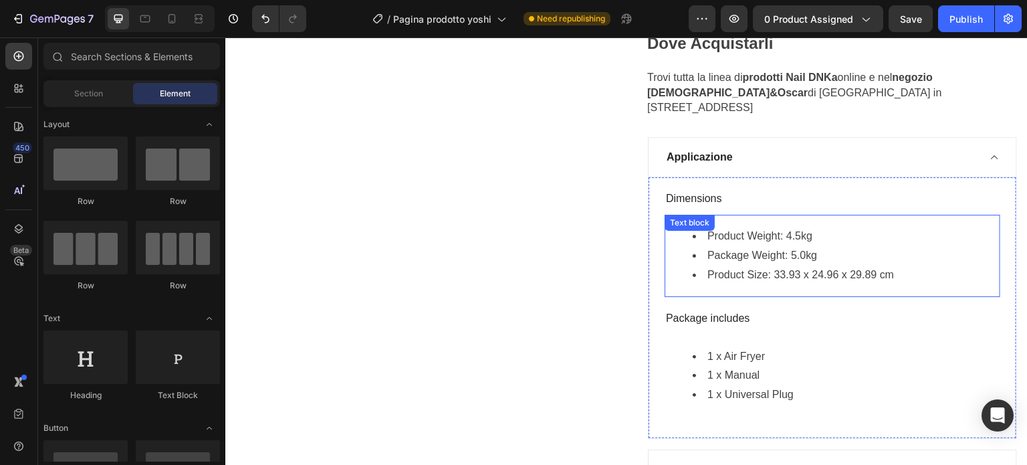
click at [766, 227] on li "Product Weight: 4.5kg" at bounding box center [846, 236] width 306 height 19
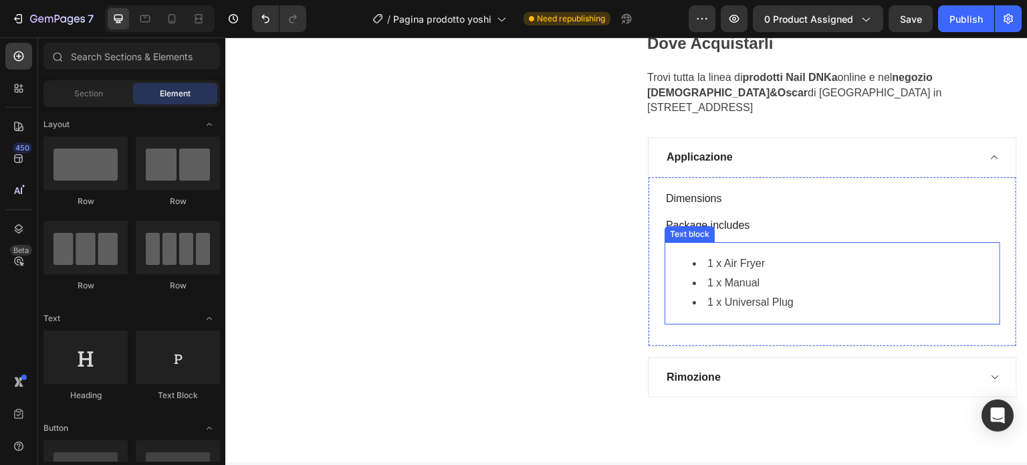
click at [759, 293] on li "1 x Universal Plug" at bounding box center [846, 302] width 306 height 19
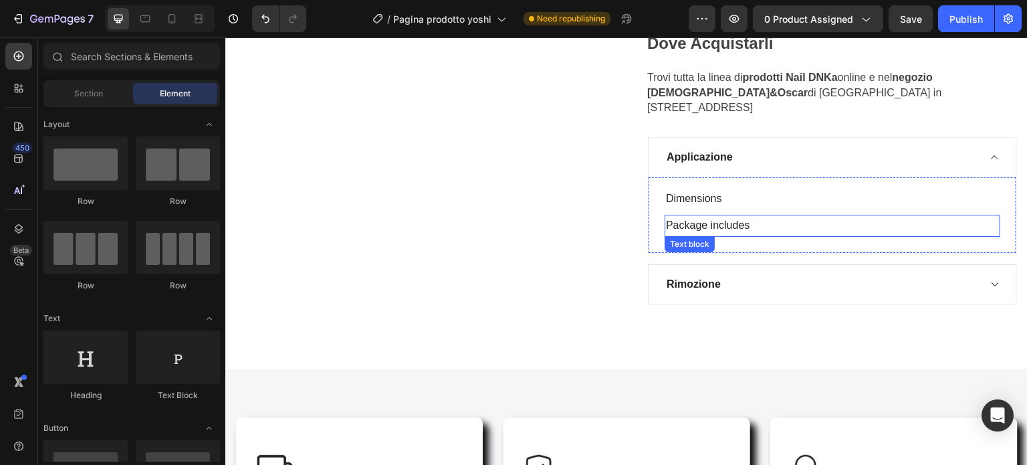
click at [762, 216] on p "Package includes" at bounding box center [832, 225] width 333 height 19
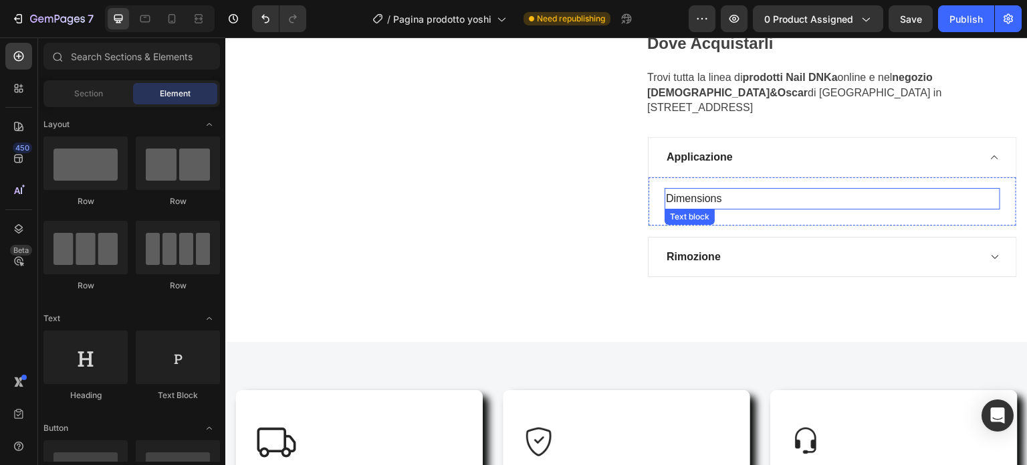
click at [761, 189] on p "Dimensions" at bounding box center [832, 198] width 333 height 19
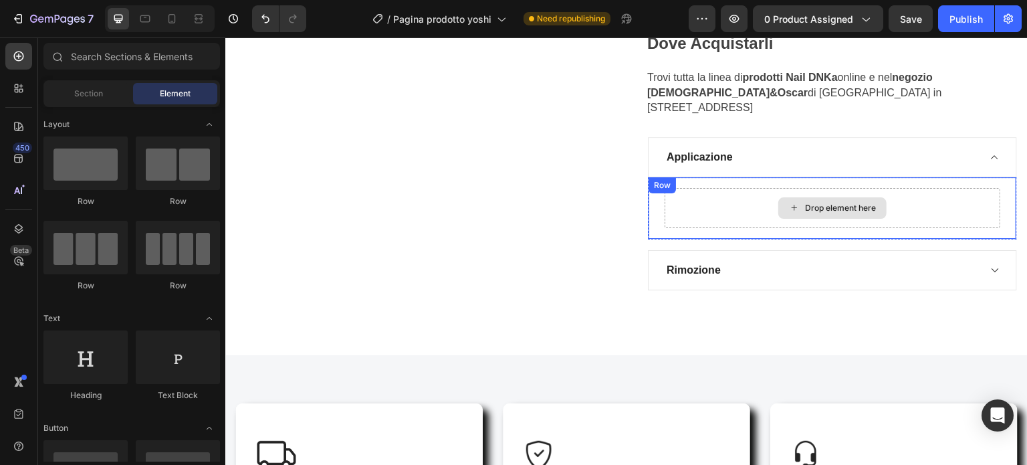
click at [820, 203] on div "Drop element here" at bounding box center [840, 208] width 71 height 11
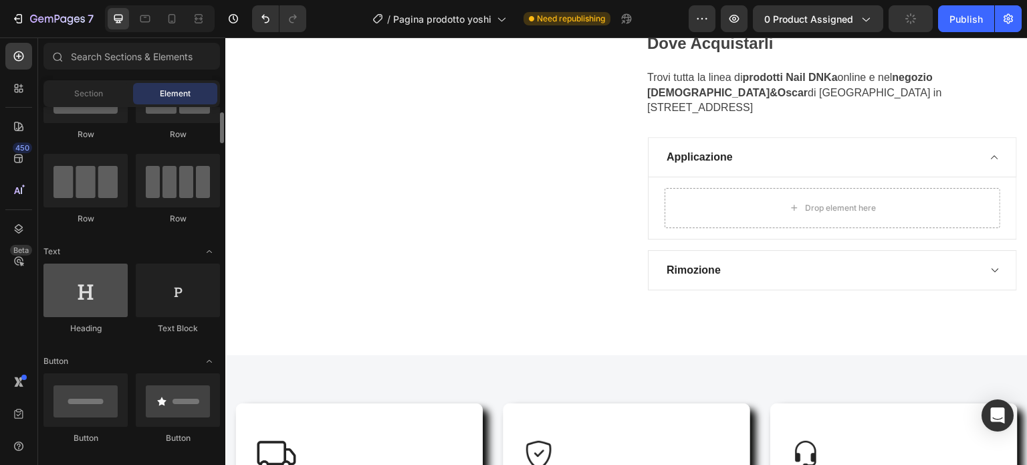
scroll to position [134, 0]
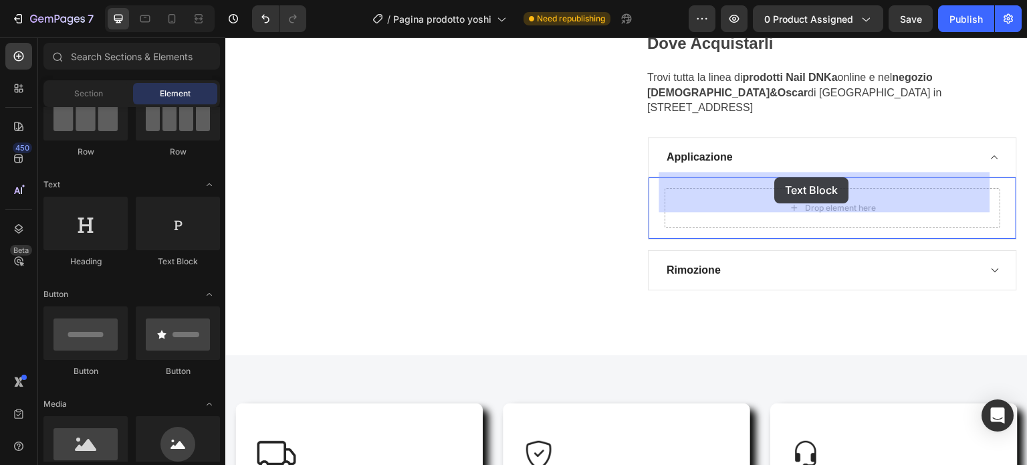
drag, startPoint x: 394, startPoint y: 260, endPoint x: 775, endPoint y: 178, distance: 389.9
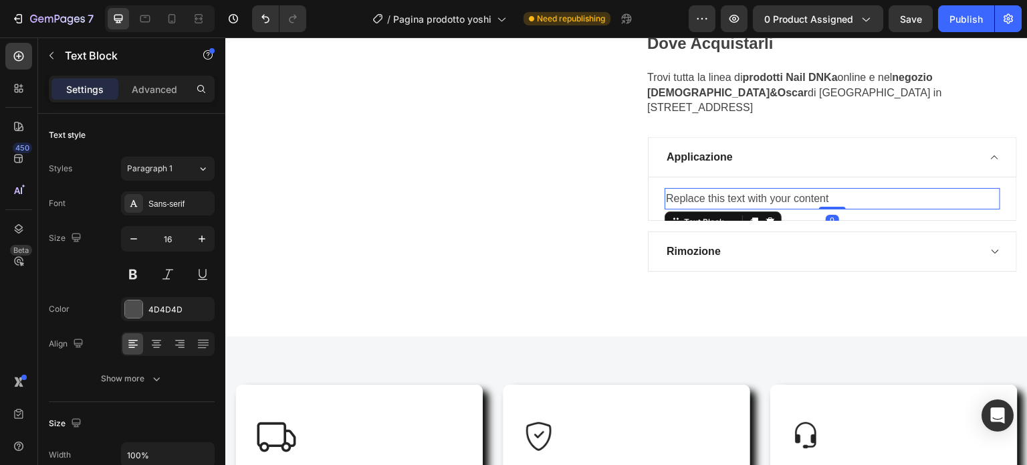
click at [855, 188] on div "Replace this text with your content" at bounding box center [833, 199] width 336 height 22
click at [855, 189] on p "Replace this text with your content" at bounding box center [832, 198] width 333 height 19
click at [854, 189] on p "Replace this text with your content" at bounding box center [832, 198] width 333 height 19
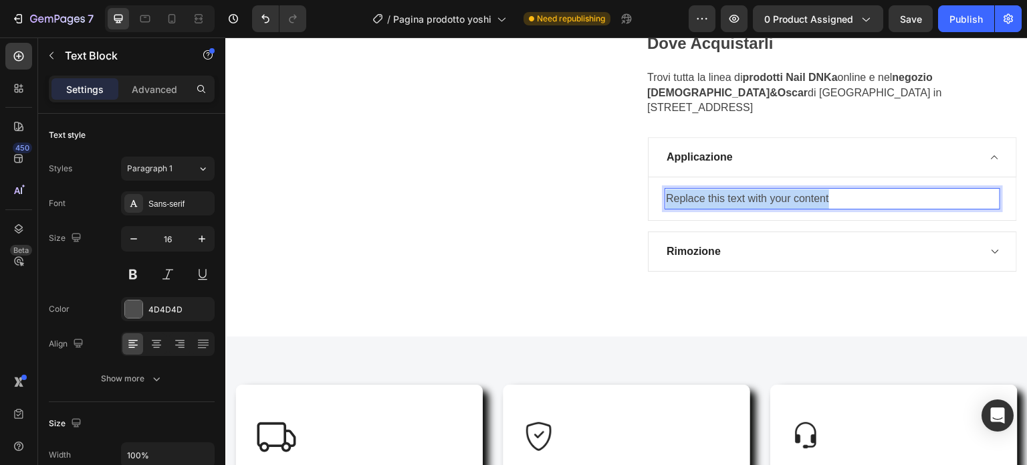
drag, startPoint x: 854, startPoint y: 181, endPoint x: 846, endPoint y: 181, distance: 8.1
click at [851, 189] on p "Replace this text with your content" at bounding box center [832, 198] width 333 height 19
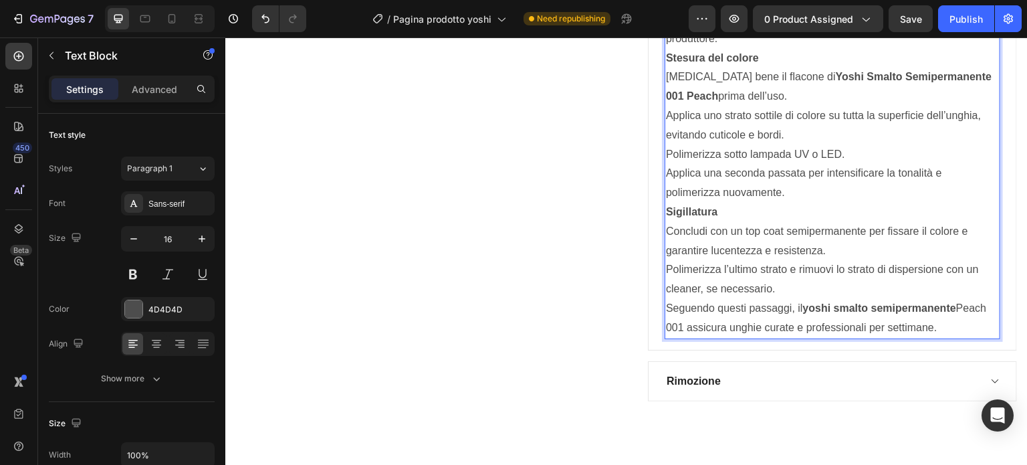
scroll to position [1699, 0]
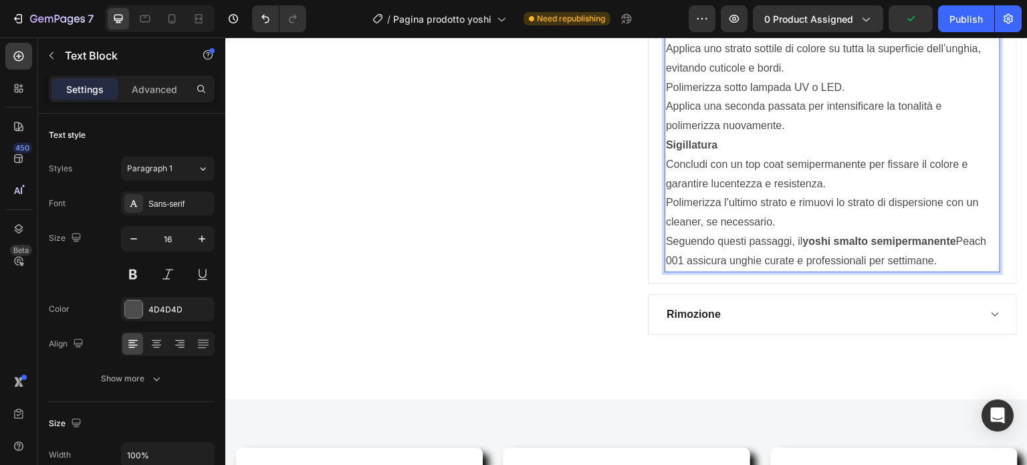
click at [939, 240] on p "Seguendo questi passaggi, il yoshi smalto semipermanente Peach 001 assicura ung…" at bounding box center [832, 251] width 333 height 39
click at [937, 239] on p "Seguendo questi passaggi, il yoshi smalto semipermanente Peach 001 assicura ung…" at bounding box center [832, 251] width 333 height 39
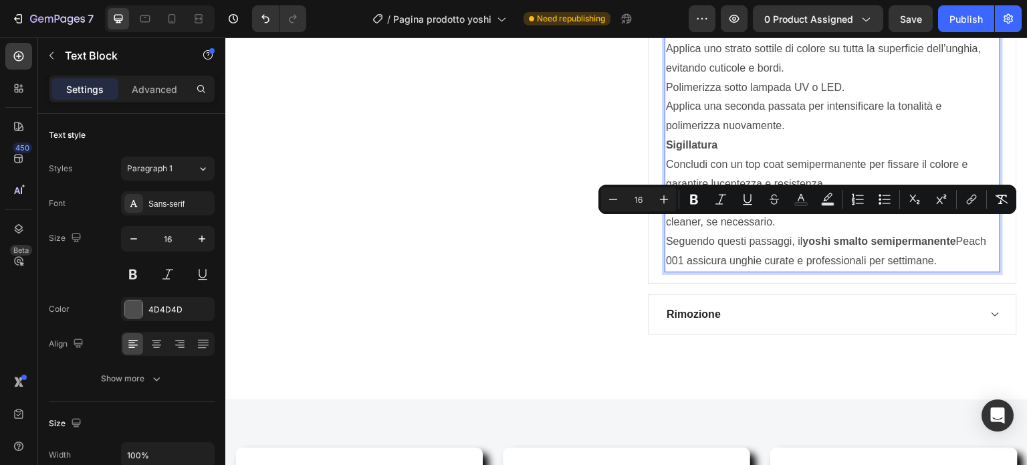
drag, startPoint x: 937, startPoint y: 239, endPoint x: 889, endPoint y: 235, distance: 49.0
click at [889, 235] on p "Seguendo questi passaggi, il yoshi smalto semipermanente Peach 001 assicura ung…" at bounding box center [832, 251] width 333 height 39
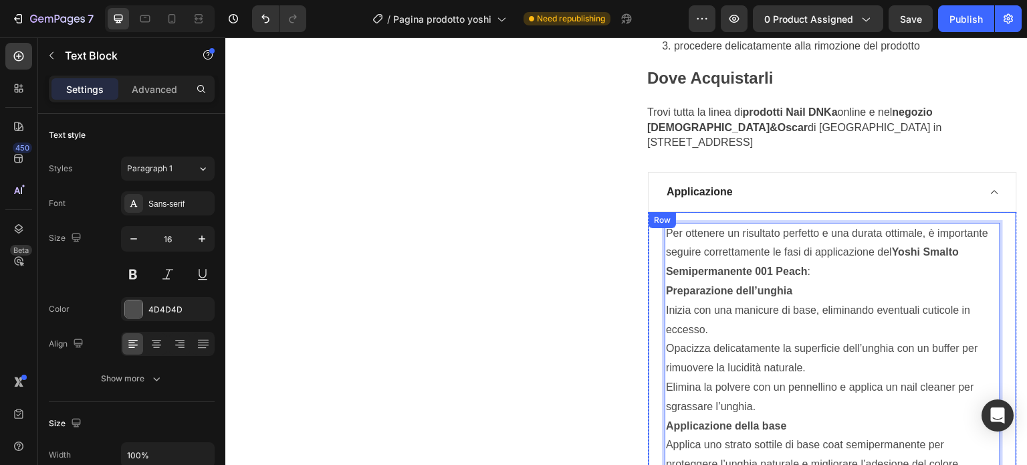
scroll to position [1165, 0]
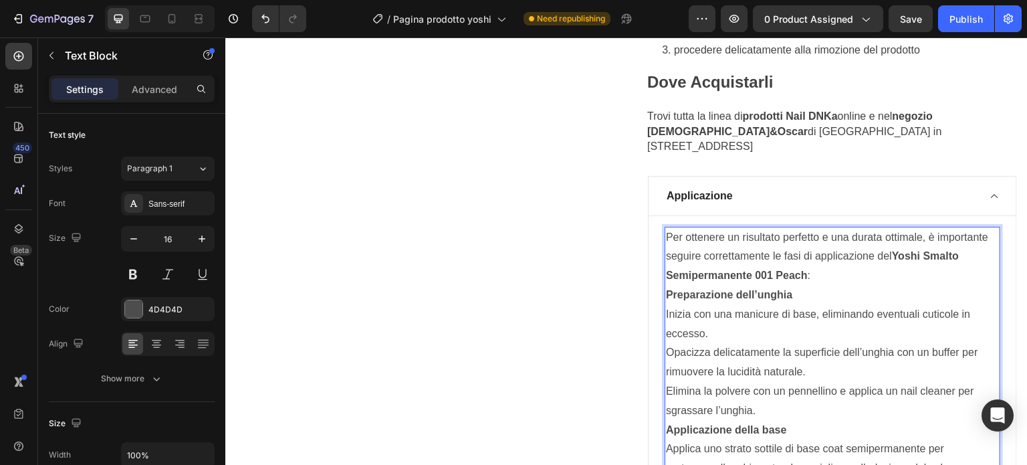
click at [817, 254] on p "Per ottenere un risultato perfetto e una durata ottimale, è importante seguire …" at bounding box center [832, 256] width 333 height 57
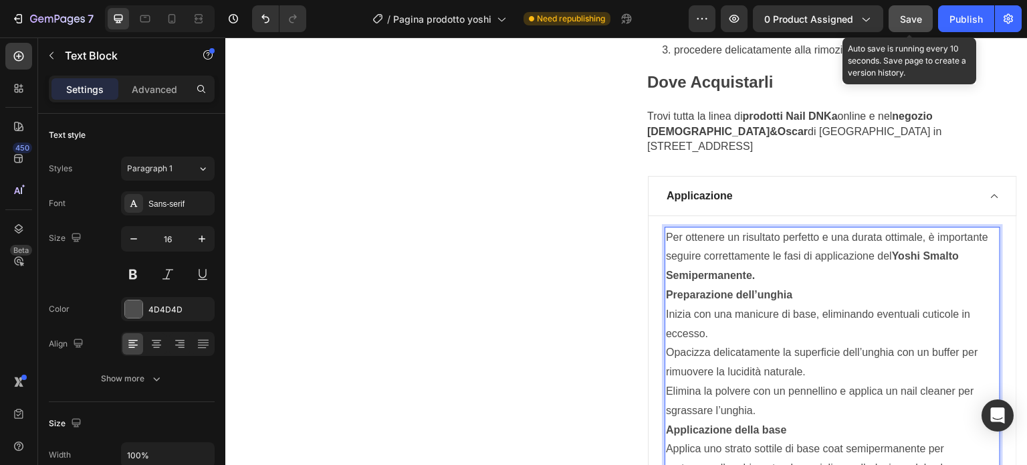
click at [925, 17] on button "Save" at bounding box center [911, 18] width 44 height 27
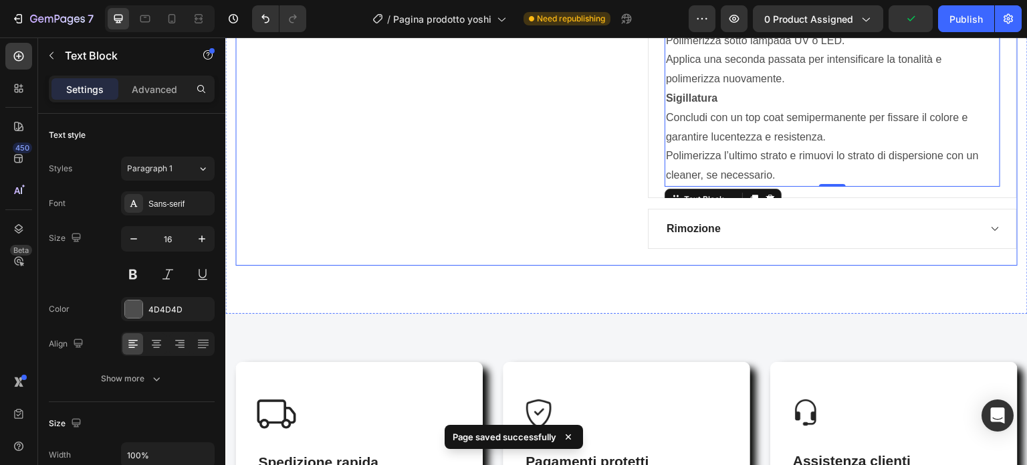
scroll to position [1766, 0]
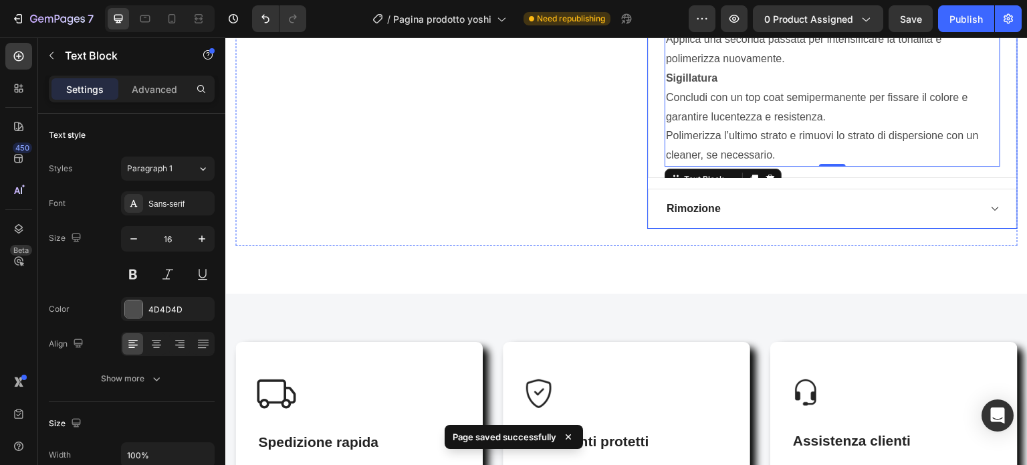
click at [681, 201] on p "Rimozione" at bounding box center [694, 209] width 54 height 16
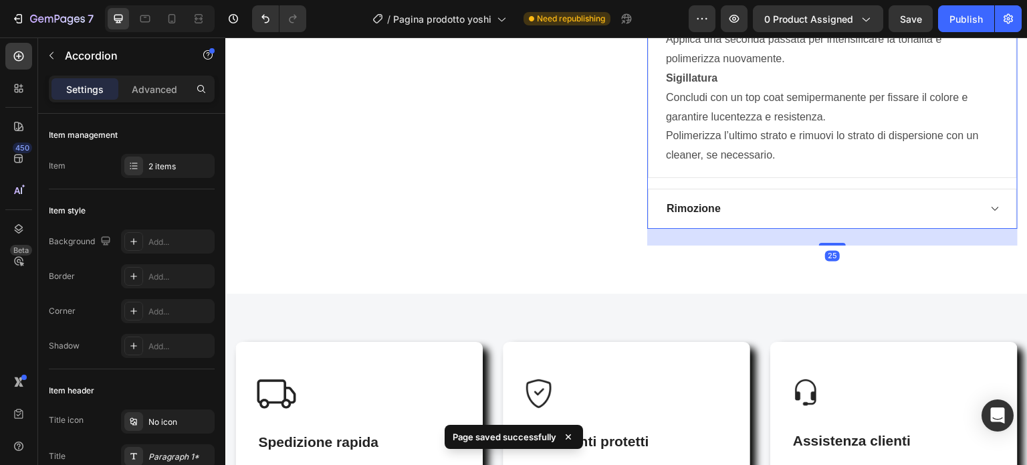
click at [759, 199] on div "Rimozione" at bounding box center [822, 209] width 314 height 20
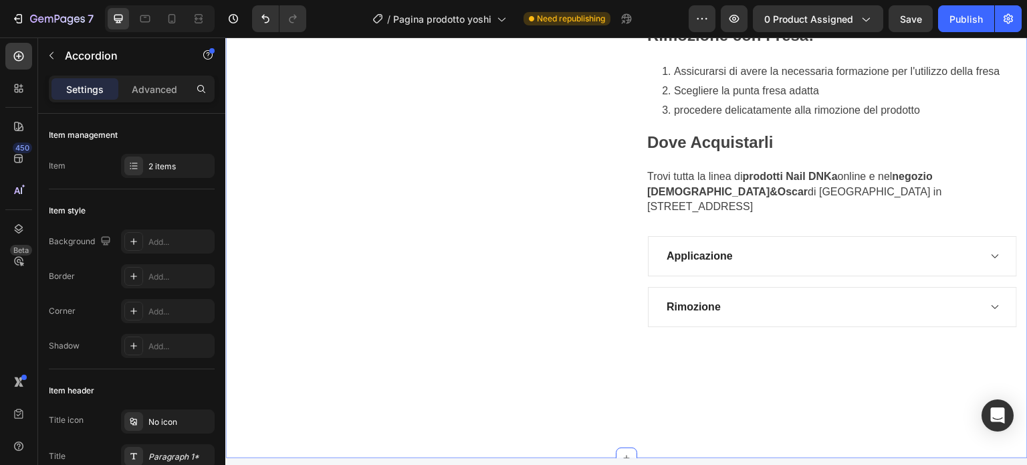
scroll to position [1098, 0]
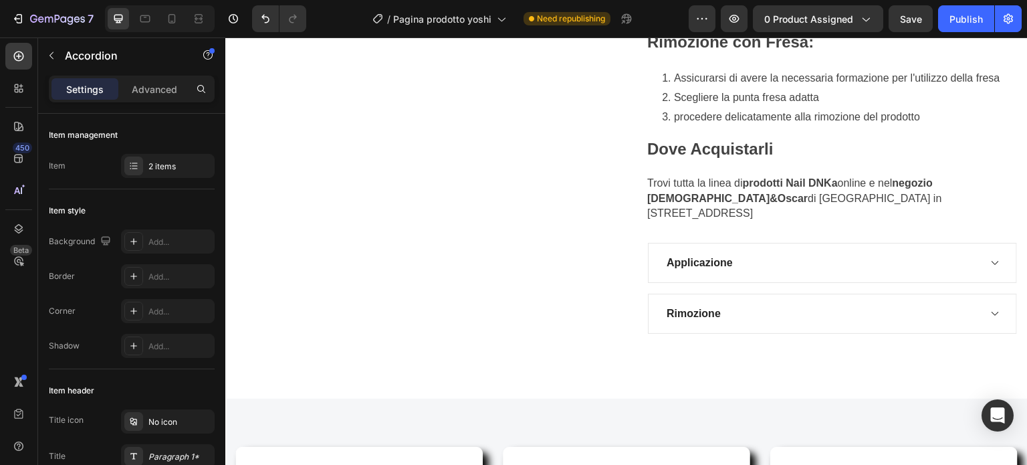
click at [989, 308] on icon at bounding box center [994, 313] width 10 height 11
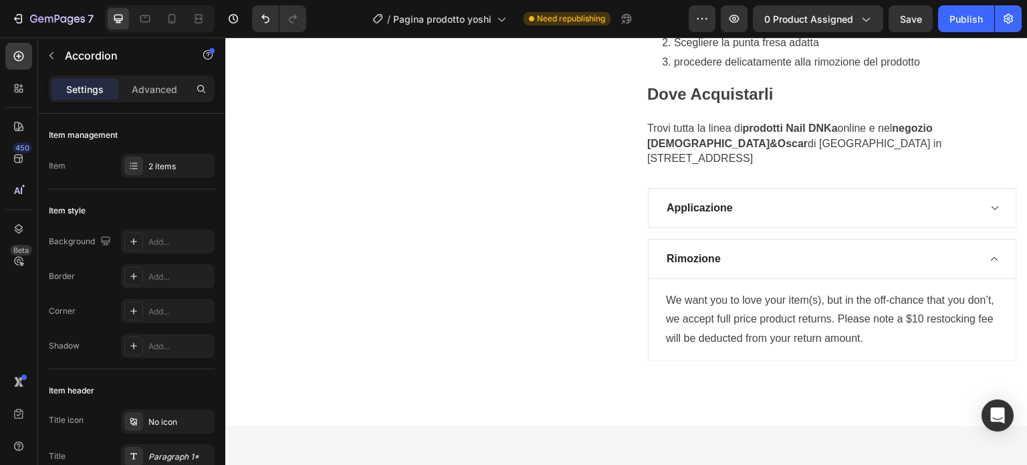
scroll to position [1231, 0]
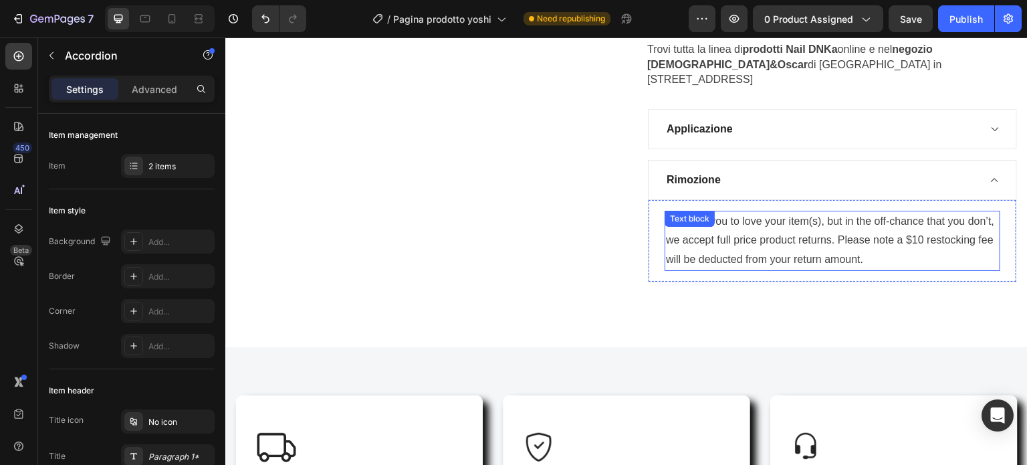
click at [945, 251] on p "We want you to love your item(s), but in the off-chance that you don’t, we acce…" at bounding box center [832, 240] width 333 height 57
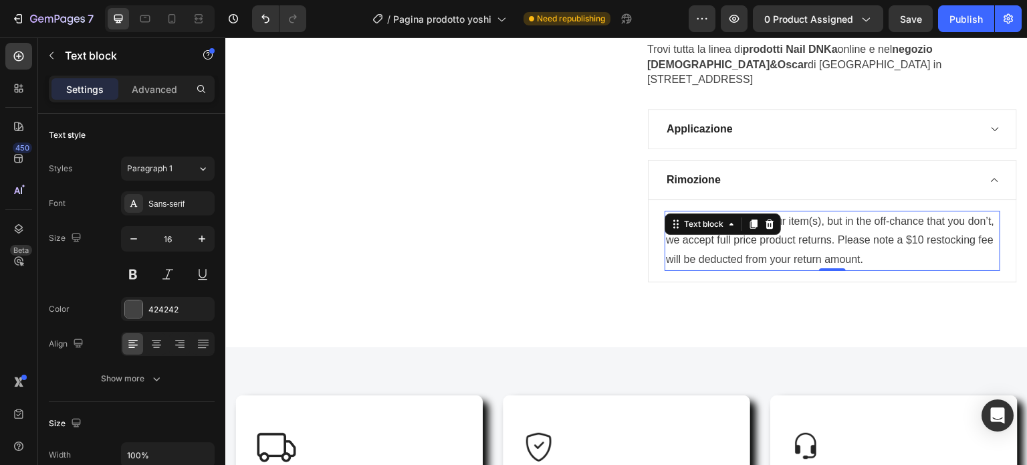
click at [935, 241] on p "We want you to love your item(s), but in the off-chance that you don’t, we acce…" at bounding box center [832, 240] width 333 height 57
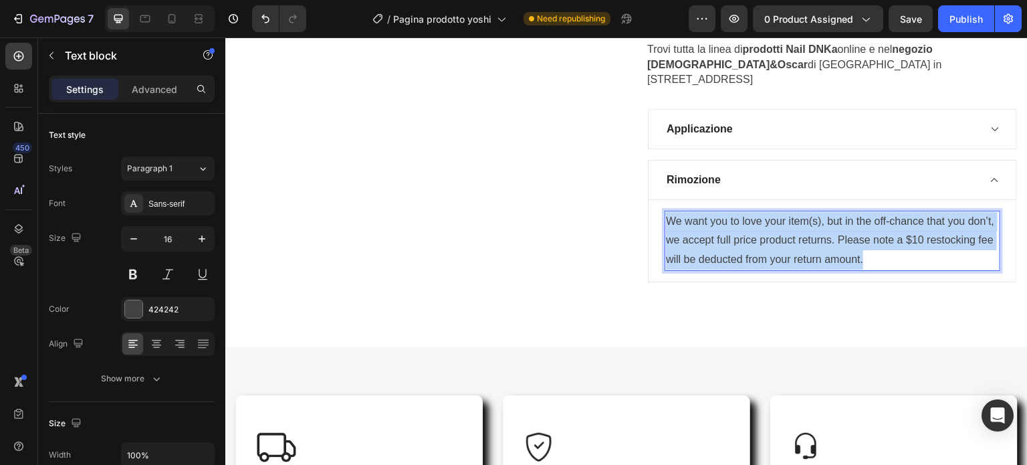
drag, startPoint x: 935, startPoint y: 241, endPoint x: 659, endPoint y: 210, distance: 277.8
click at [659, 210] on div "We want you to love your item(s), but in the off-chance that you don’t, we acce…" at bounding box center [832, 241] width 369 height 82
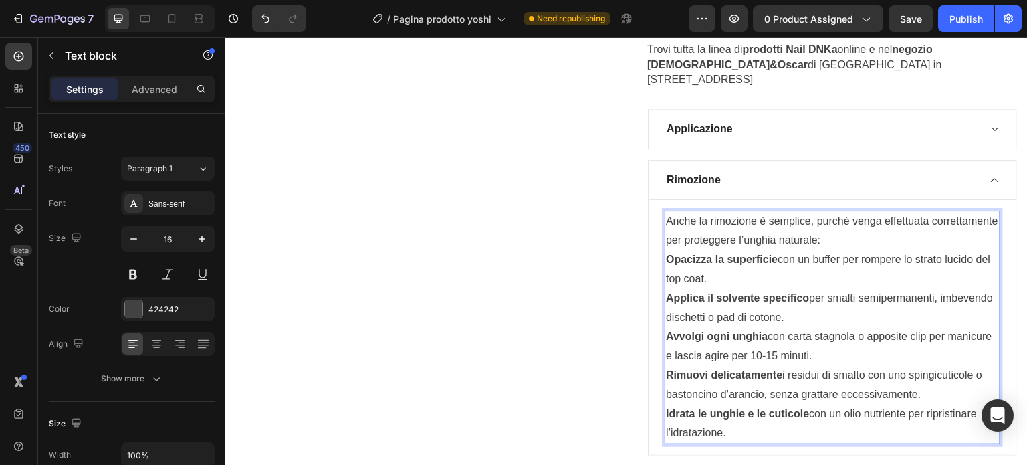
click at [743, 412] on p "Idrata le unghie e le cuticole con un olio nutriente per ripristinare l’idrataz…" at bounding box center [832, 423] width 333 height 39
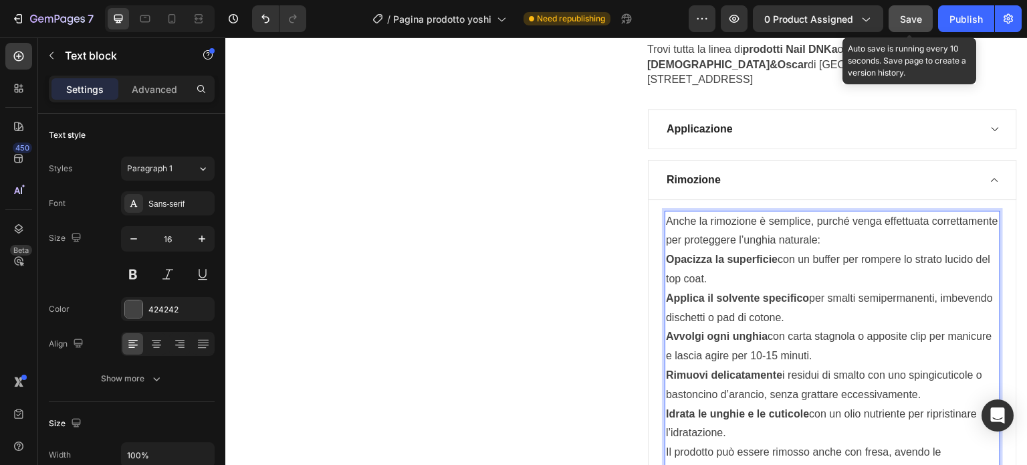
click at [904, 17] on span "Save" at bounding box center [911, 18] width 22 height 11
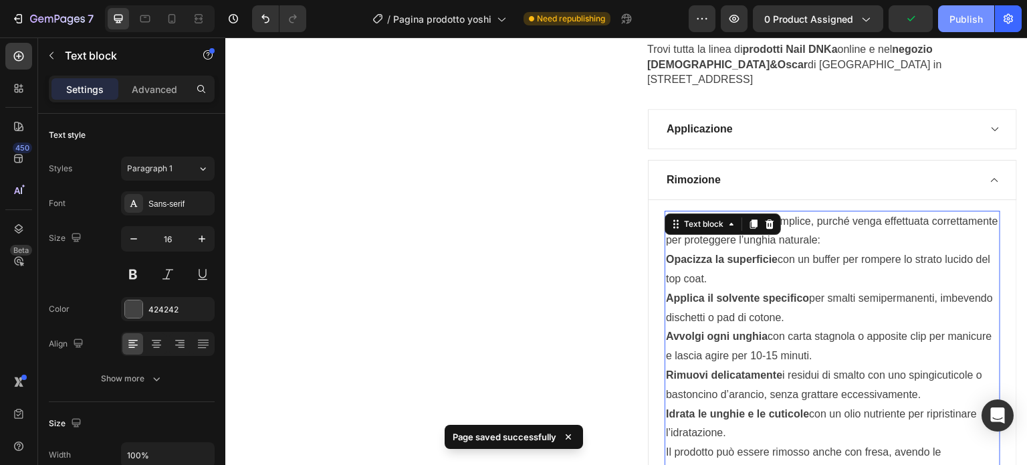
click at [959, 17] on div "Publish" at bounding box center [965, 19] width 33 height 14
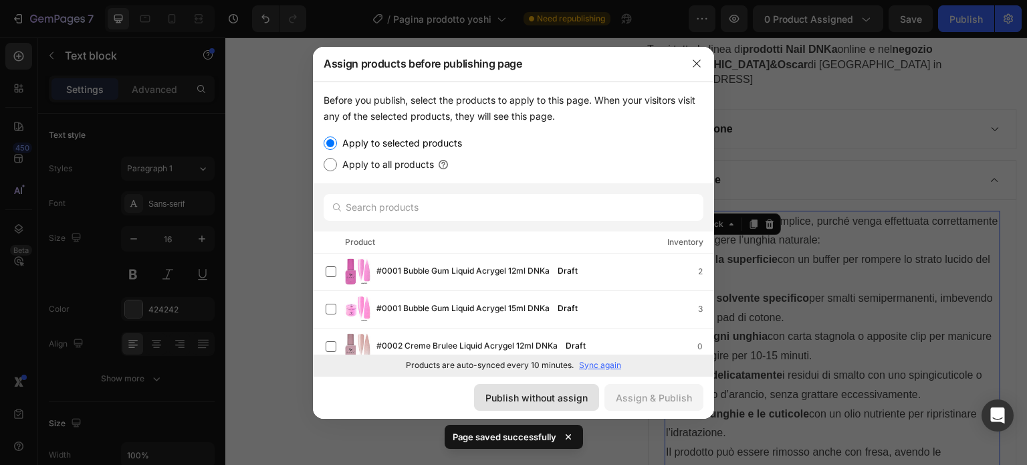
drag, startPoint x: 499, startPoint y: 406, endPoint x: 275, endPoint y: 367, distance: 228.0
click at [499, 406] on button "Publish without assign" at bounding box center [536, 397] width 125 height 27
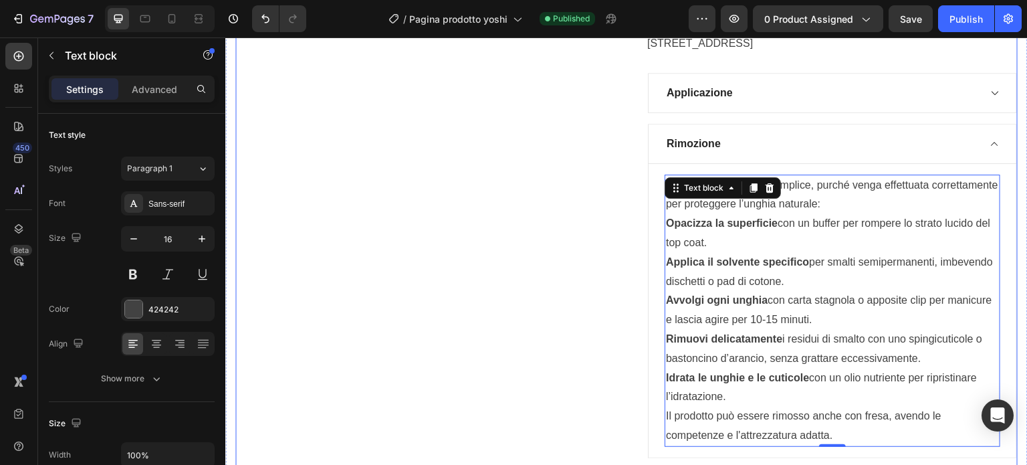
scroll to position [1499, 0]
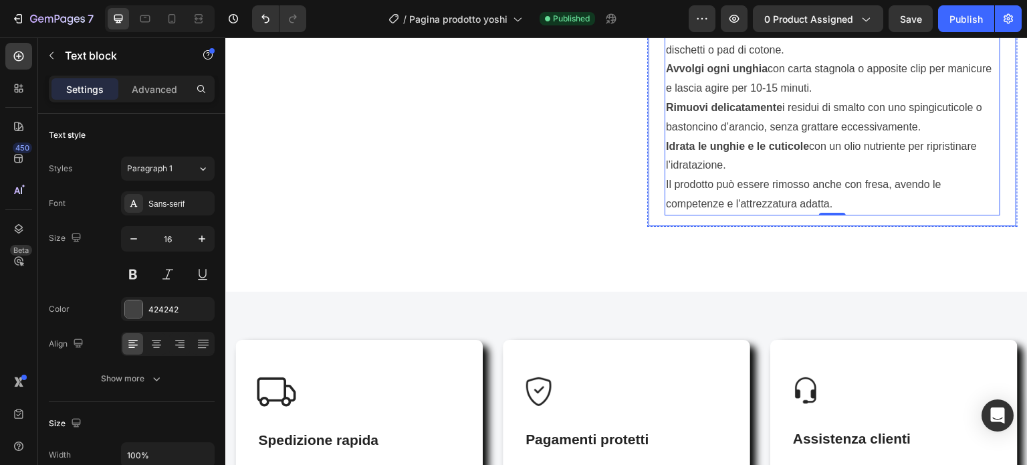
click at [805, 205] on div "Anche la rimozione è semplice, purché venga effettuata correttamente per proteg…" at bounding box center [832, 79] width 369 height 294
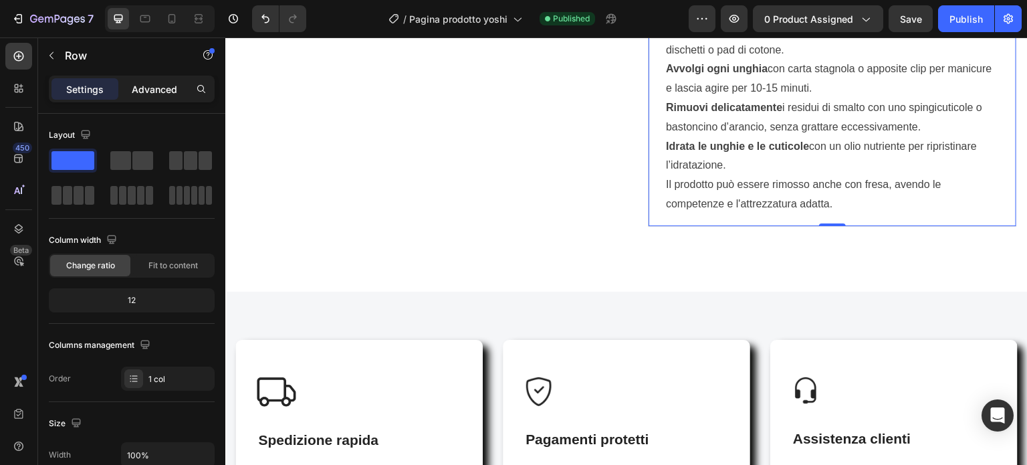
click at [150, 91] on p "Advanced" at bounding box center [154, 89] width 45 height 14
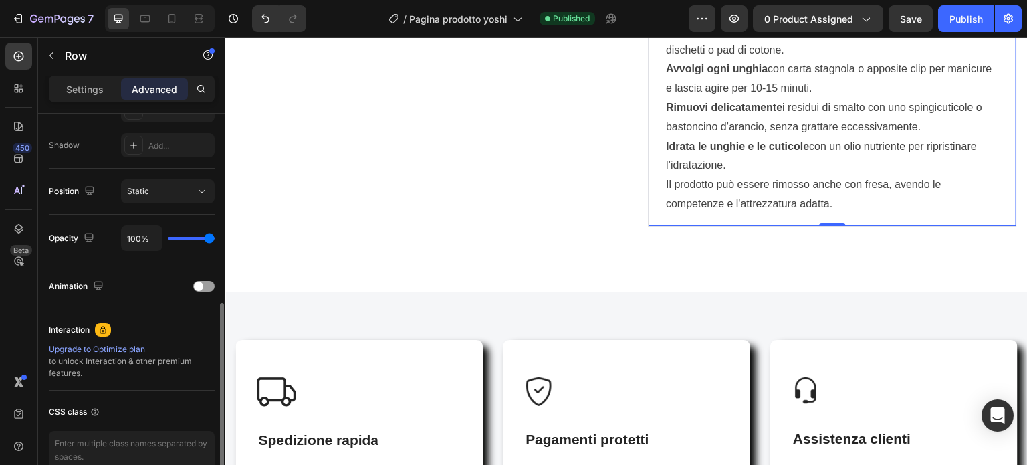
scroll to position [300, 0]
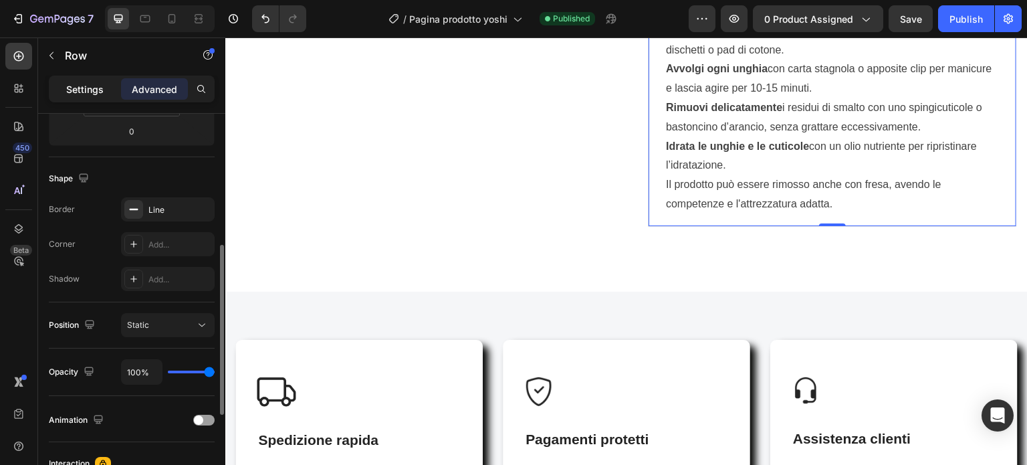
click at [74, 83] on p "Settings" at bounding box center [84, 89] width 37 height 14
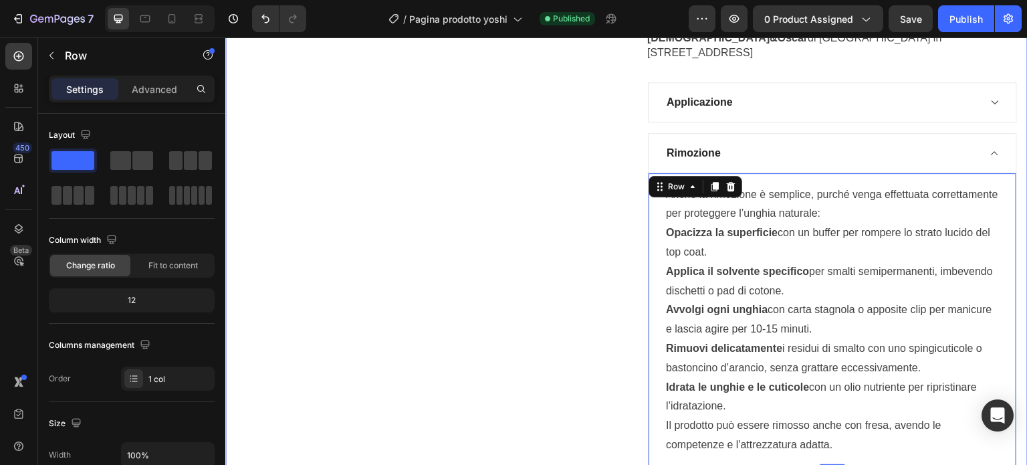
scroll to position [1231, 0]
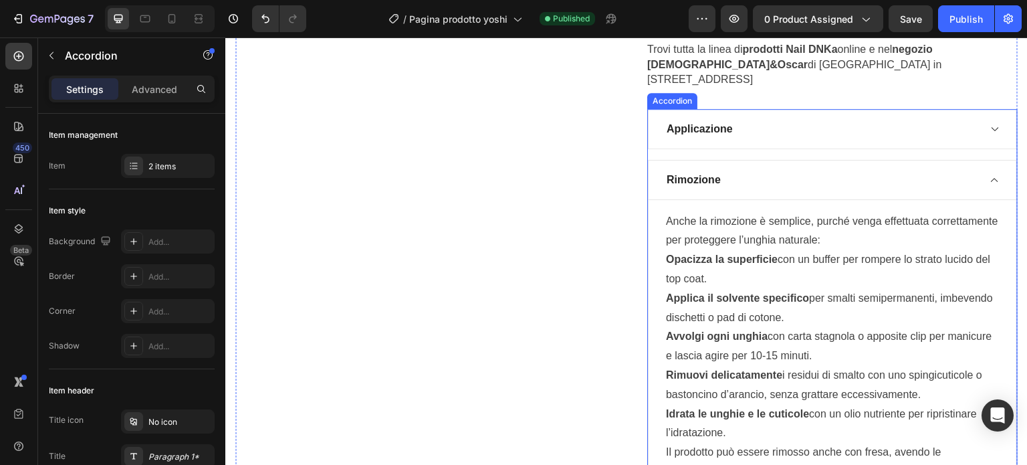
click at [738, 109] on div "Applicazione" at bounding box center [832, 129] width 369 height 40
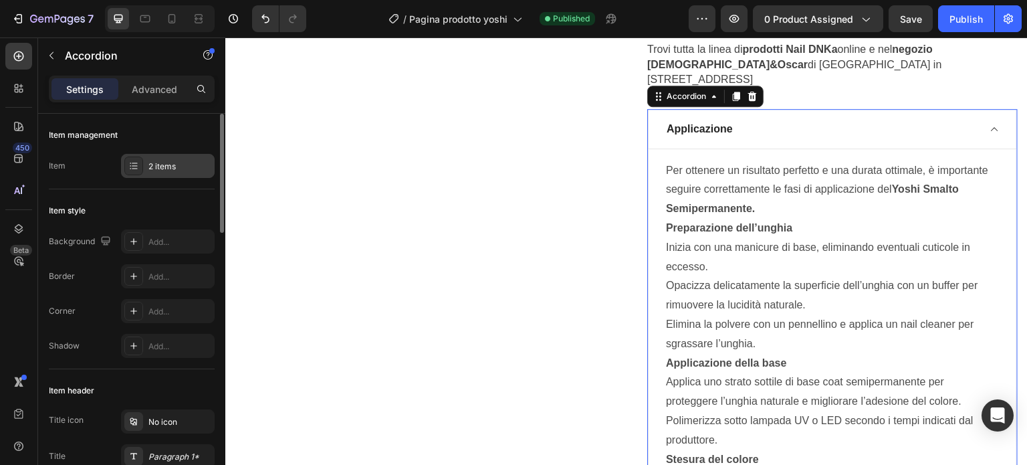
click at [156, 165] on div "2 items" at bounding box center [179, 166] width 63 height 12
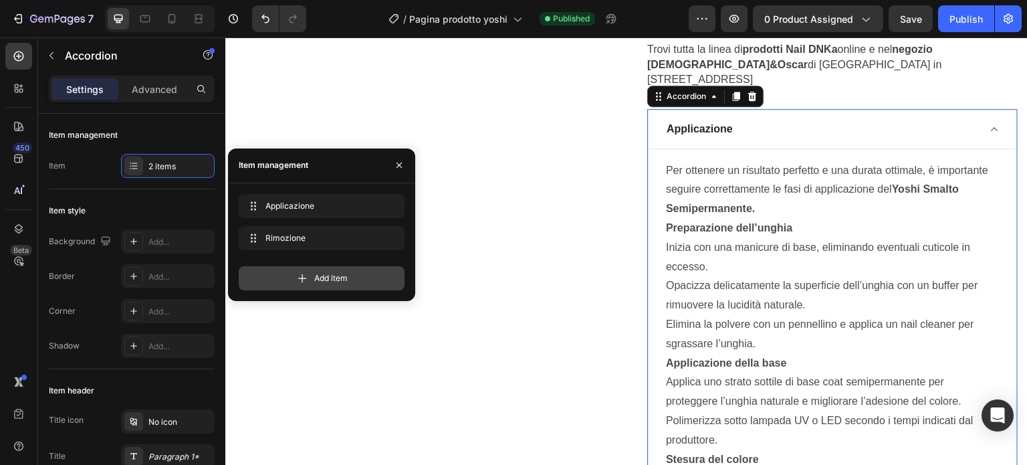
click at [280, 275] on div "Add item" at bounding box center [322, 278] width 166 height 24
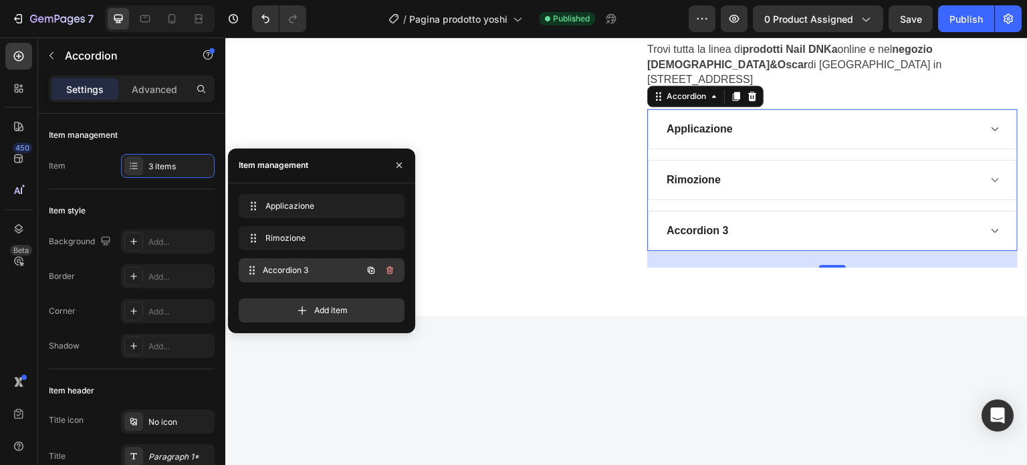
click at [336, 271] on span "Accordion 3" at bounding box center [312, 270] width 99 height 12
click at [308, 267] on span "Accordion 3" at bounding box center [303, 270] width 76 height 12
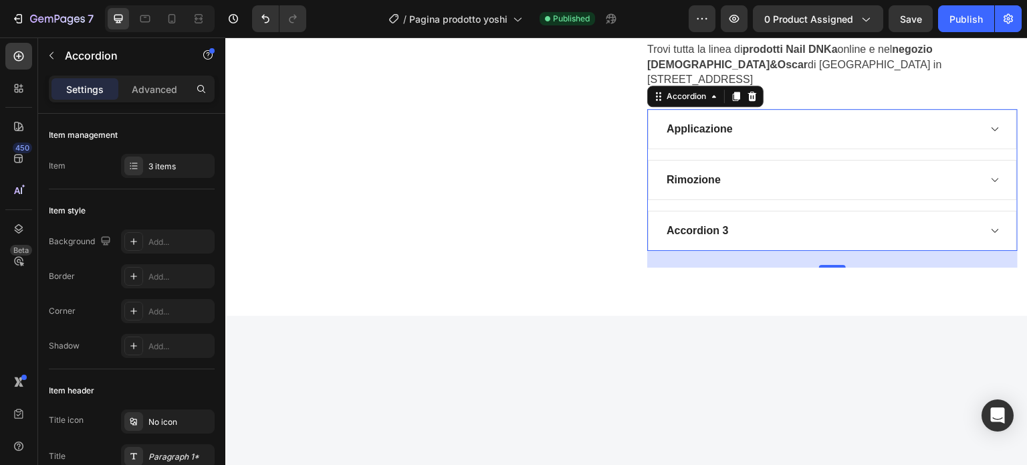
click at [748, 221] on div "Accordion 3" at bounding box center [822, 231] width 314 height 20
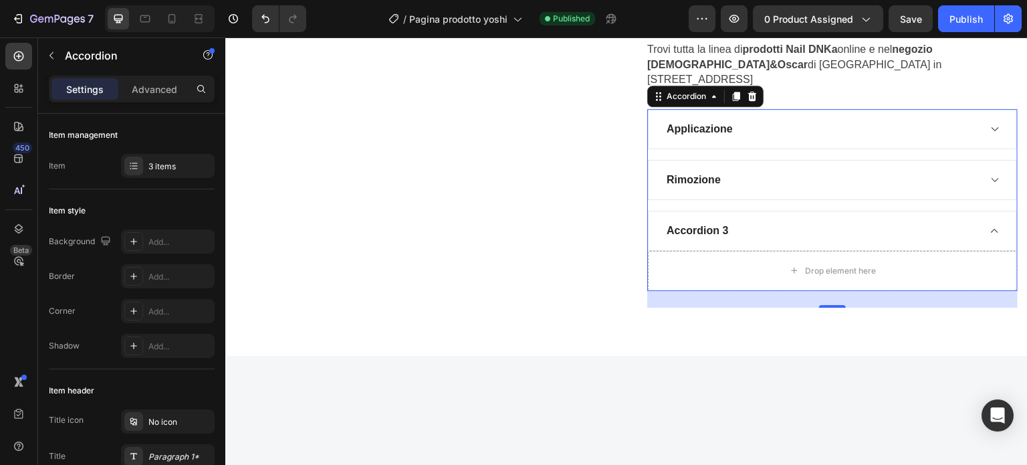
click at [721, 221] on div "Accordion 3" at bounding box center [698, 231] width 66 height 20
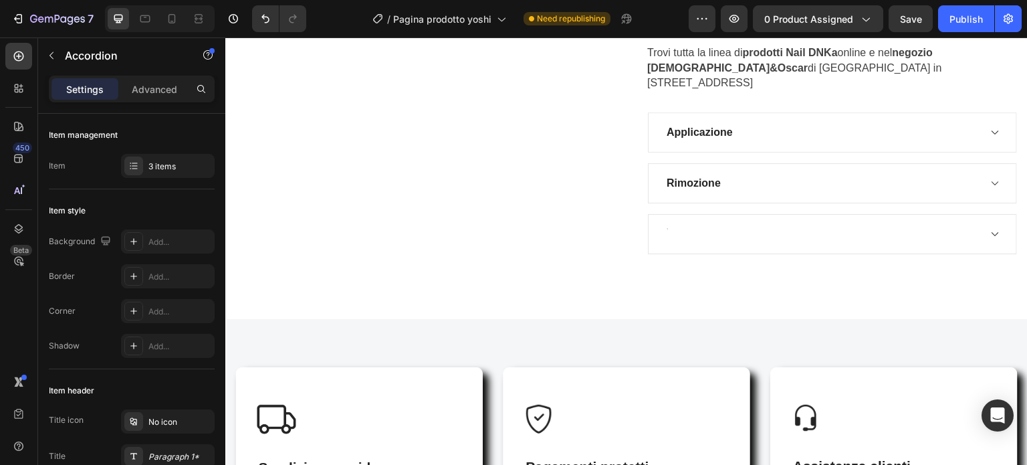
scroll to position [1225, 0]
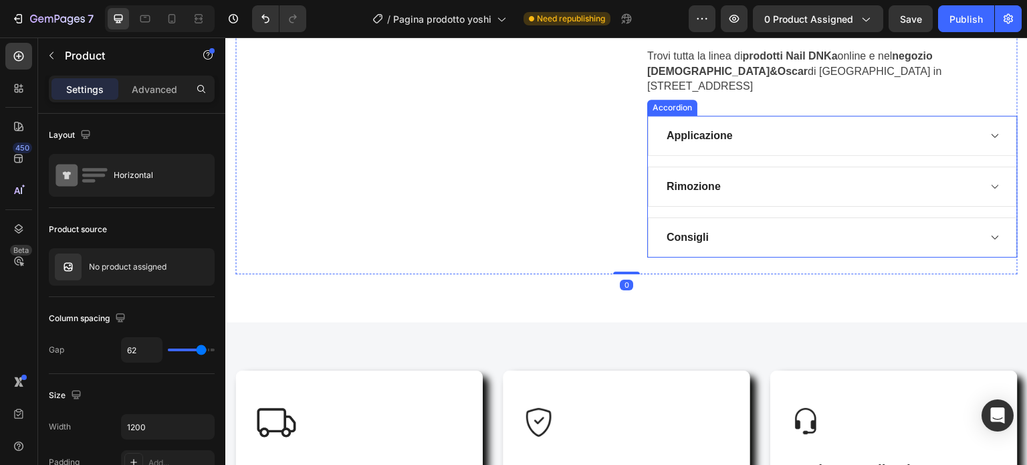
click at [761, 227] on div "Consigli" at bounding box center [822, 237] width 314 height 20
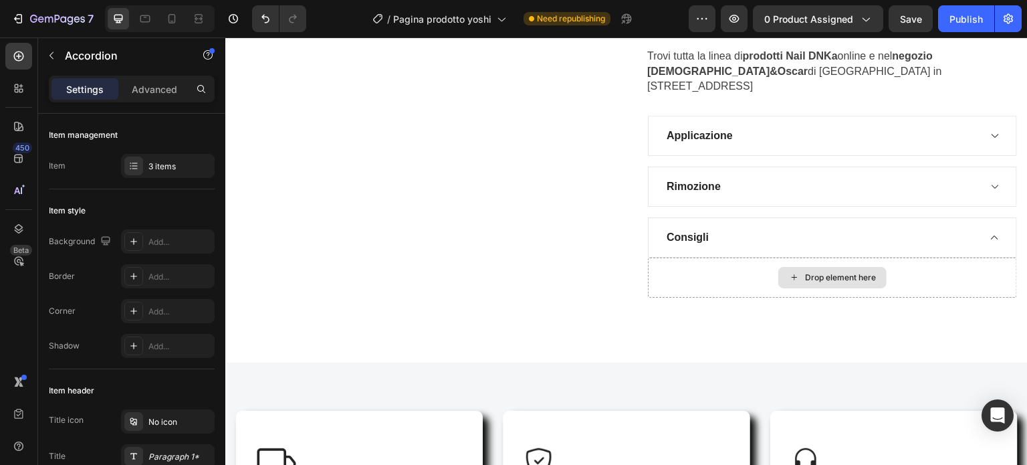
click at [786, 267] on div "Drop element here" at bounding box center [832, 277] width 108 height 21
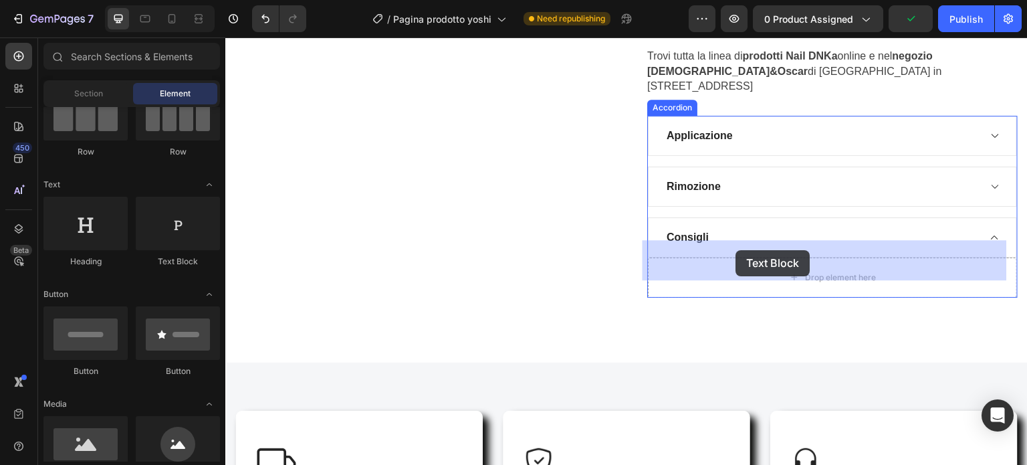
drag, startPoint x: 391, startPoint y: 270, endPoint x: 736, endPoint y: 250, distance: 345.6
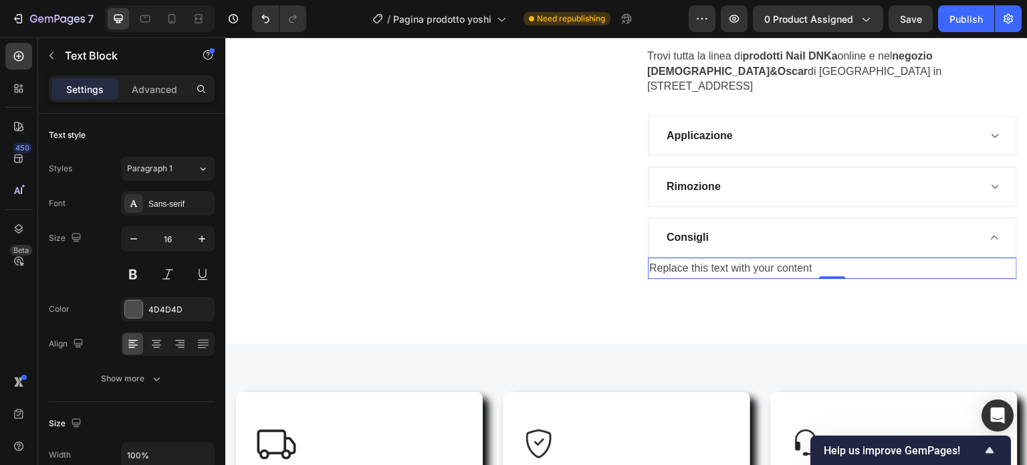
click at [834, 257] on div "Replace this text with your content" at bounding box center [832, 268] width 369 height 22
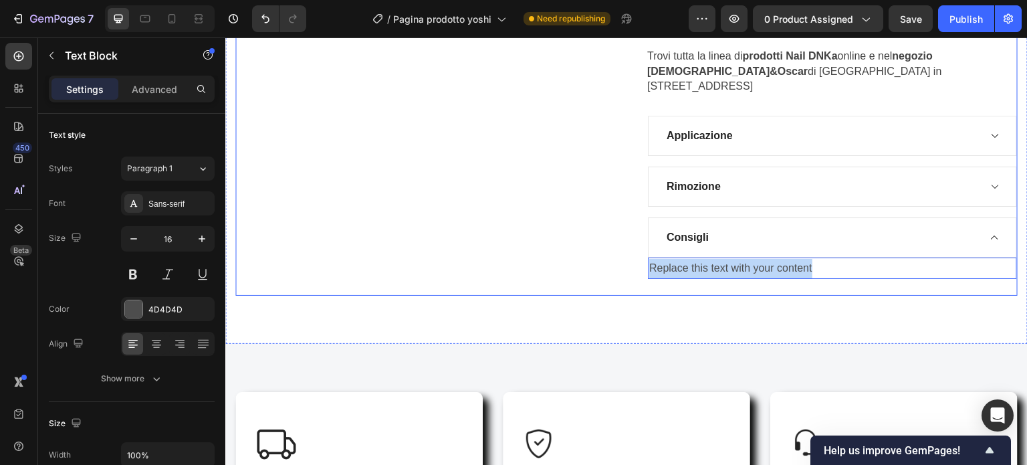
drag, startPoint x: 823, startPoint y: 249, endPoint x: 635, endPoint y: 243, distance: 187.9
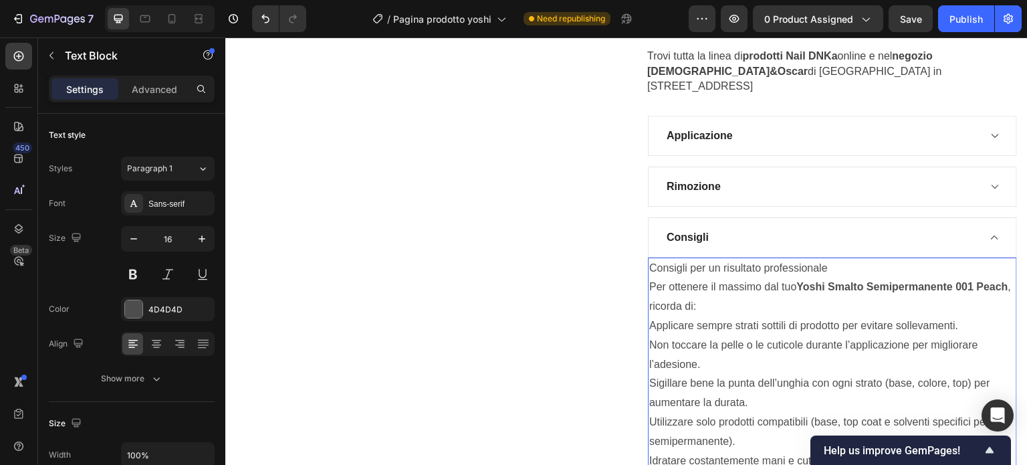
click at [675, 291] on p "Per ottenere il massimo dal tuo [PERSON_NAME] Semipermanente 001 Peach , ricord…" at bounding box center [832, 296] width 366 height 39
click at [675, 289] on p "Per ottenere il massimo dal tuo [PERSON_NAME] Semipermanente 001 Peach , ricord…" at bounding box center [832, 296] width 366 height 39
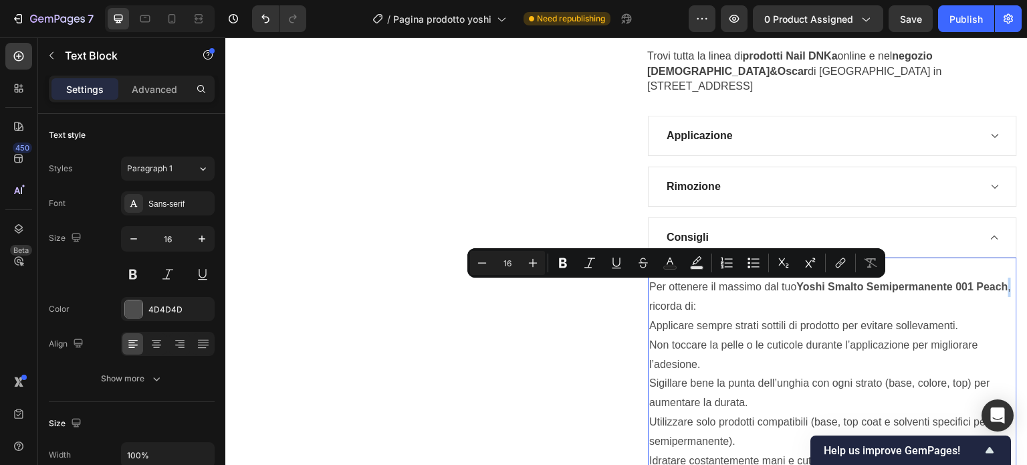
click at [675, 289] on p "Per ottenere il massimo dal tuo [PERSON_NAME] Semipermanente 001 Peach , ricord…" at bounding box center [832, 296] width 366 height 39
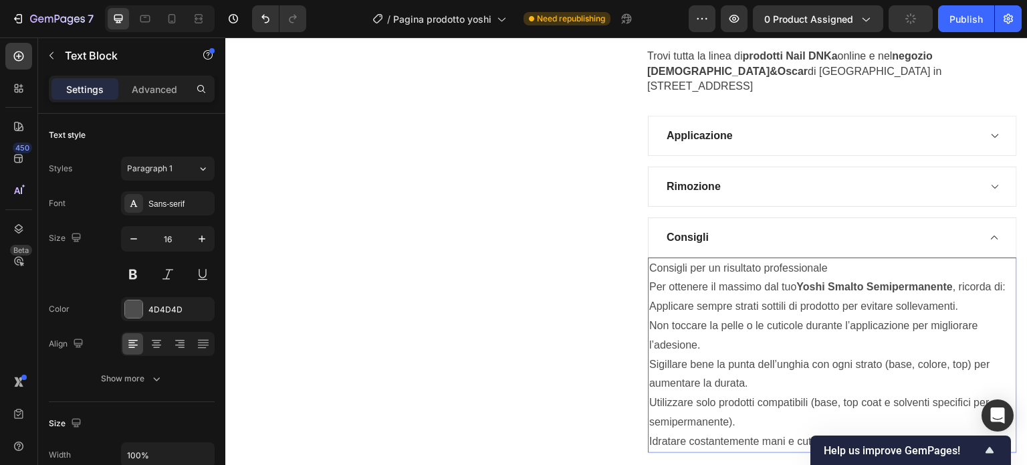
click at [817, 259] on p "Consigli per un risultato professionale" at bounding box center [832, 268] width 366 height 19
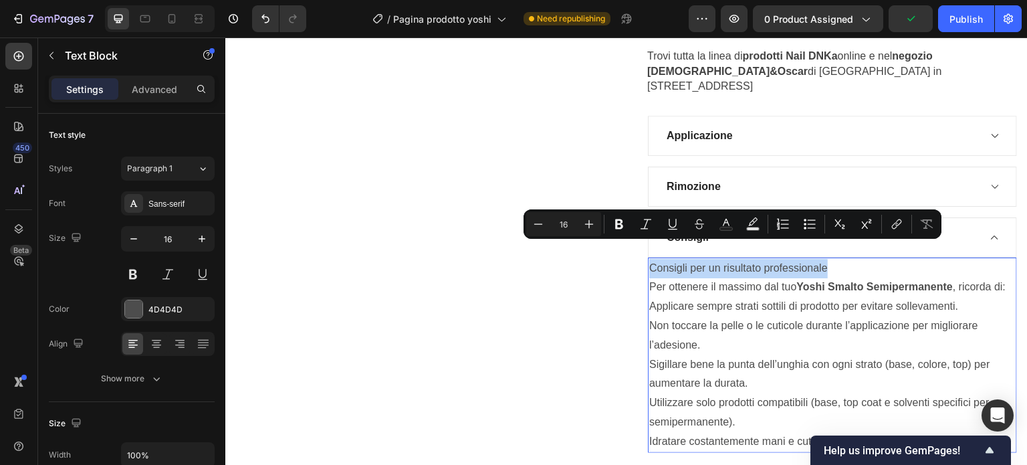
drag, startPoint x: 826, startPoint y: 249, endPoint x: 640, endPoint y: 243, distance: 185.9
click at [647, 243] on div "Applicazione Rimozione Consigli Consigli per un risultato professionale Per ott…" at bounding box center [832, 284] width 370 height 337
click at [620, 221] on icon "Editor contextual toolbar" at bounding box center [619, 224] width 8 height 10
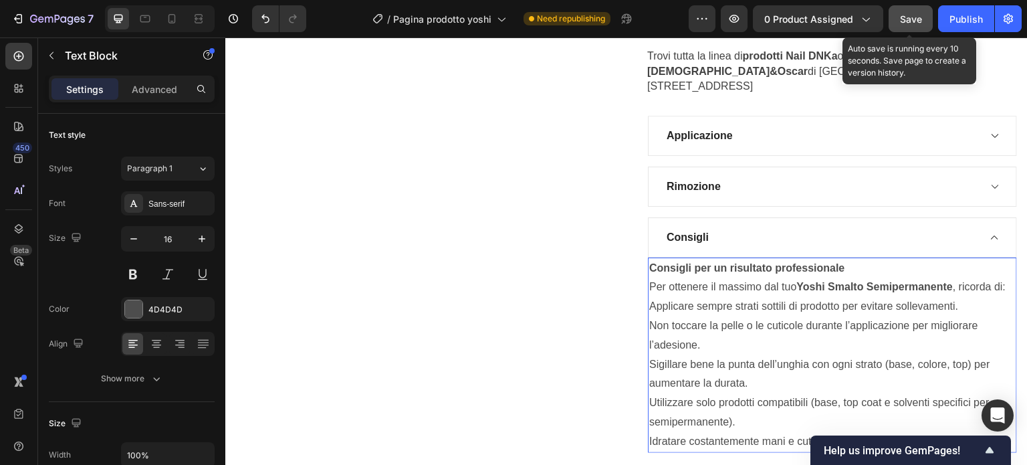
click at [907, 17] on span "Save" at bounding box center [911, 18] width 22 height 11
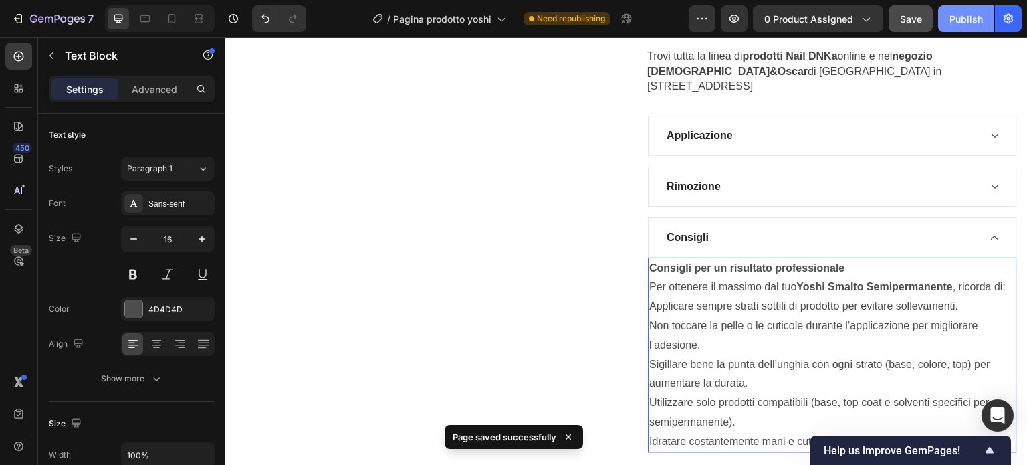
click at [973, 18] on div "Publish" at bounding box center [965, 19] width 33 height 14
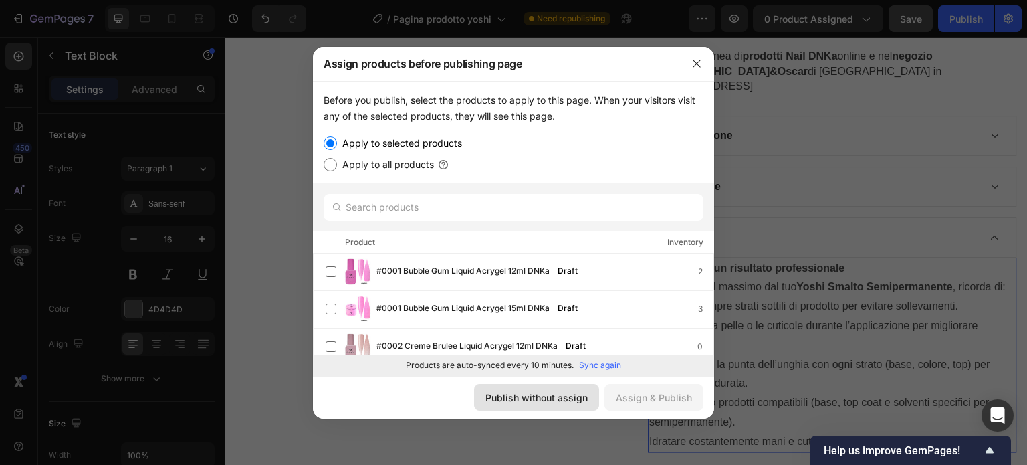
click at [560, 397] on div "Publish without assign" at bounding box center [536, 397] width 102 height 14
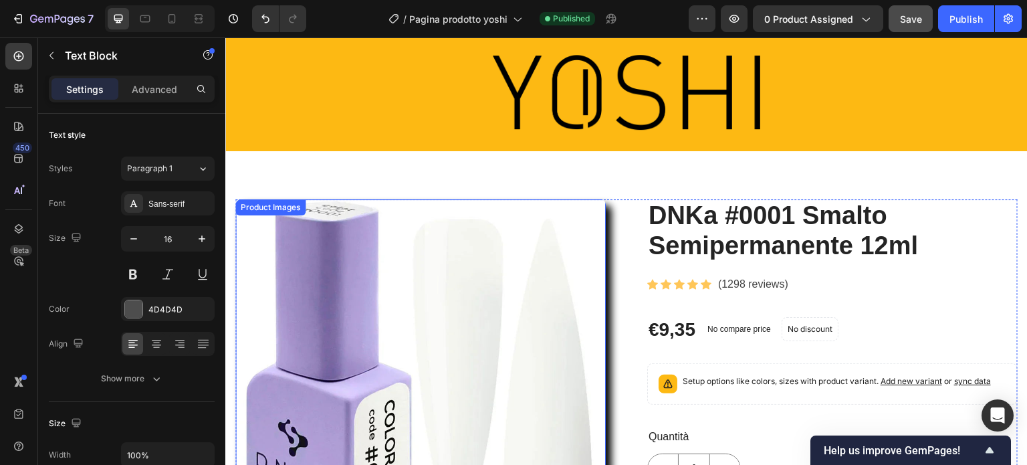
scroll to position [0, 0]
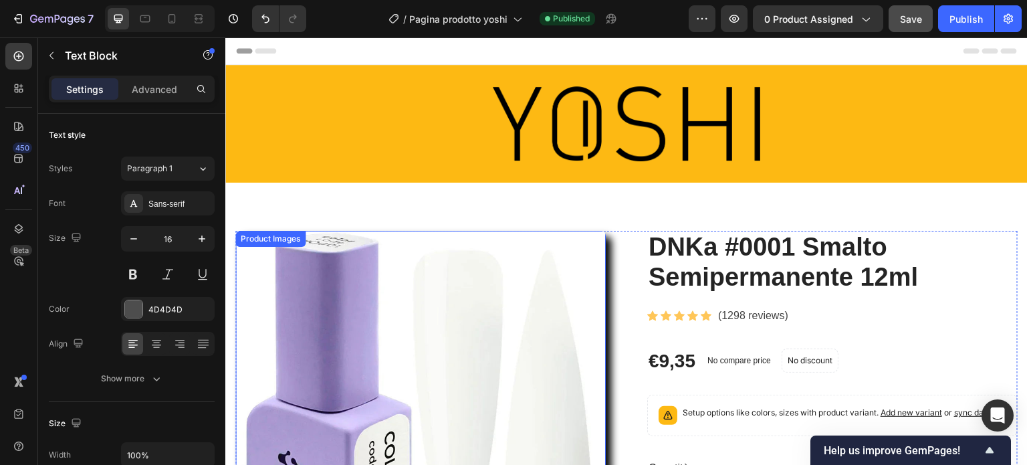
click at [557, 243] on img at bounding box center [420, 416] width 370 height 370
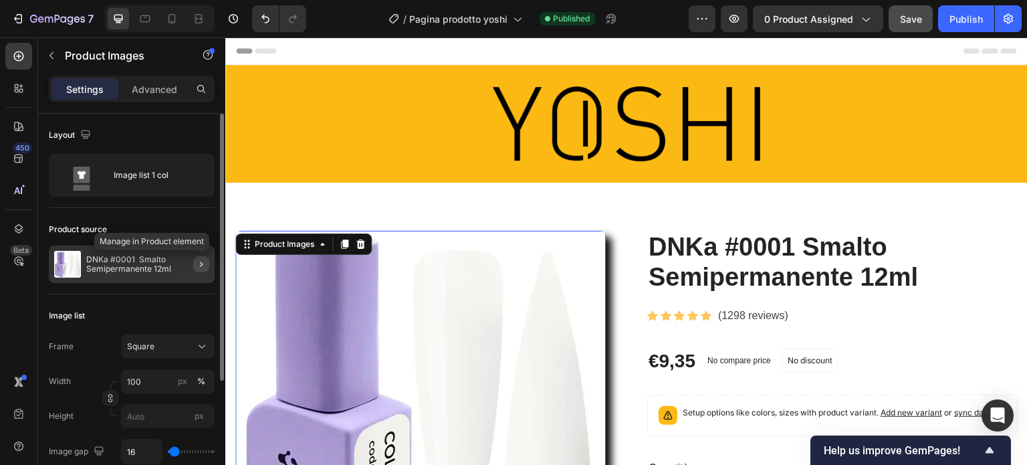
click at [199, 261] on icon "button" at bounding box center [201, 264] width 11 height 11
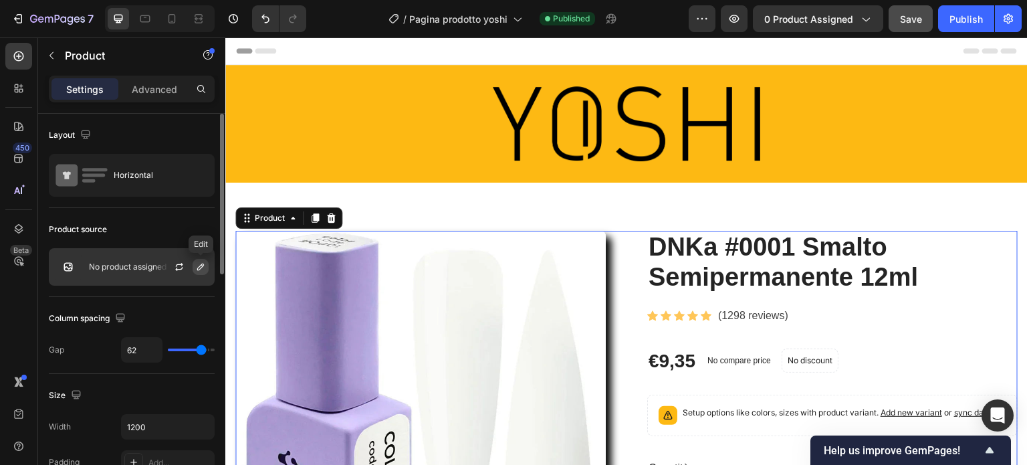
click at [198, 266] on icon "button" at bounding box center [200, 266] width 11 height 11
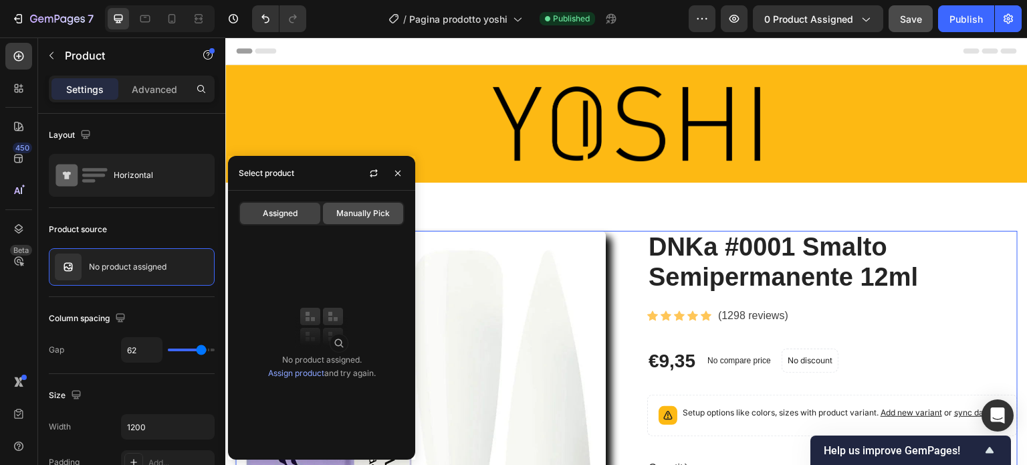
click at [360, 208] on span "Manually Pick" at bounding box center [362, 213] width 53 height 12
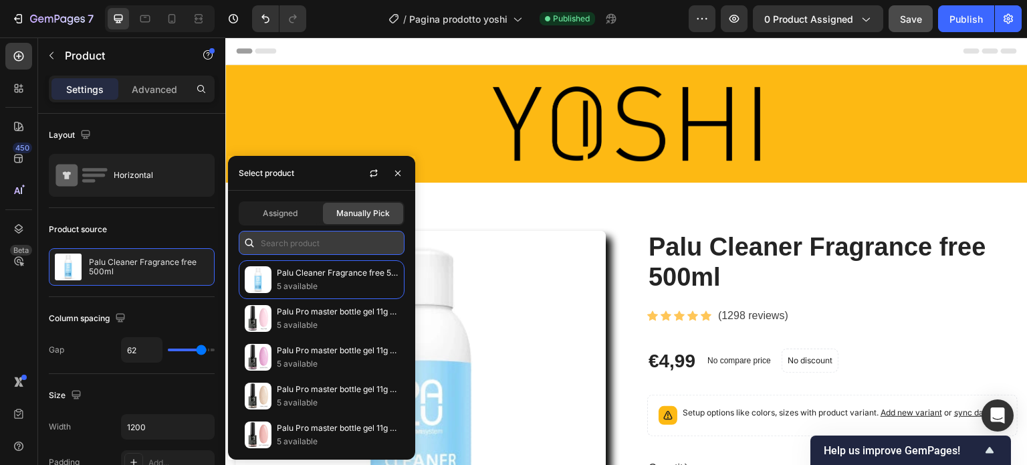
click at [331, 242] on input "text" at bounding box center [322, 243] width 166 height 24
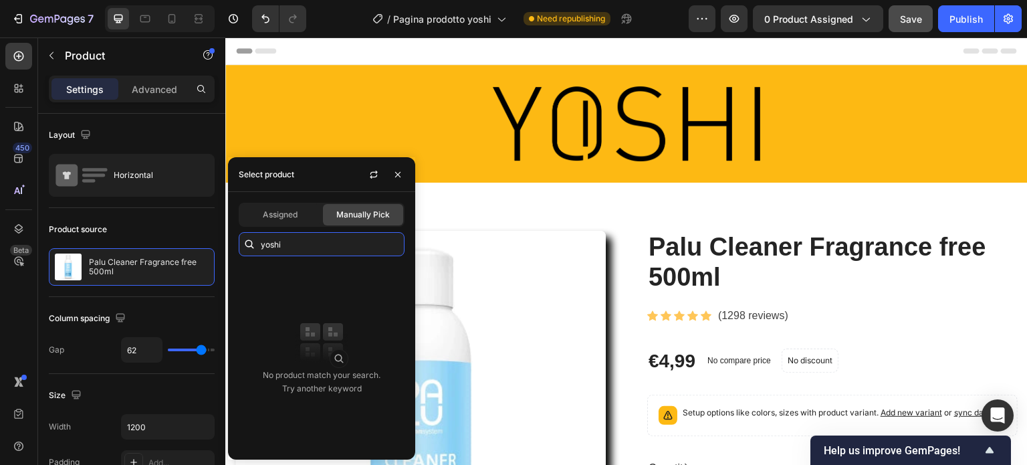
type input "yoshi"
click at [397, 173] on icon "button" at bounding box center [397, 174] width 5 height 5
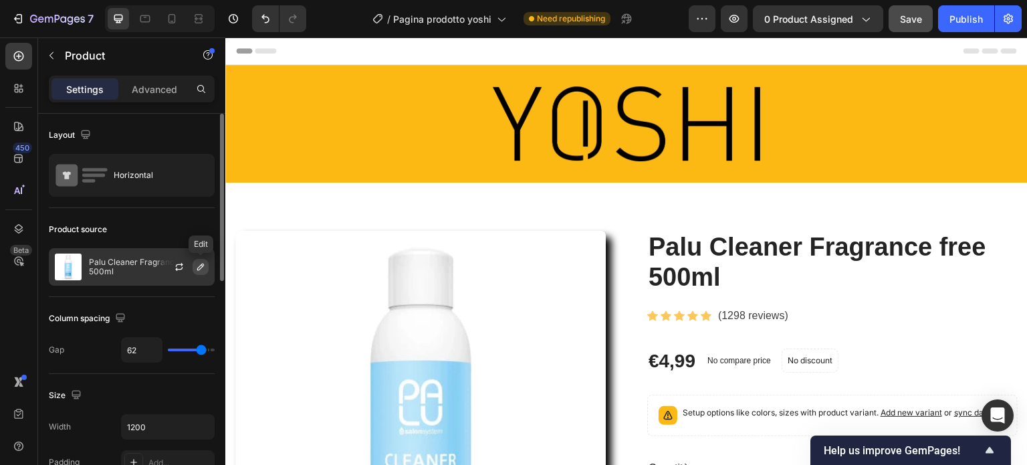
click at [199, 263] on icon "button" at bounding box center [200, 266] width 11 height 11
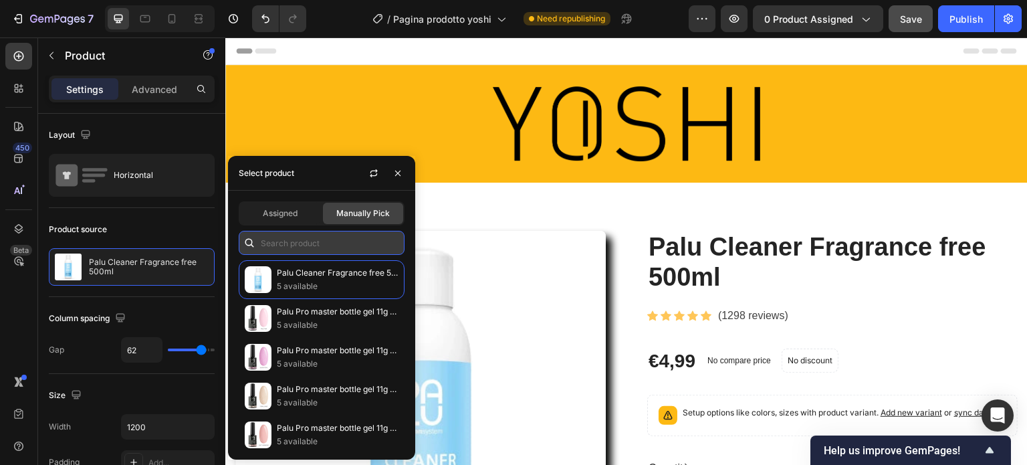
click at [287, 245] on input "text" at bounding box center [322, 243] width 166 height 24
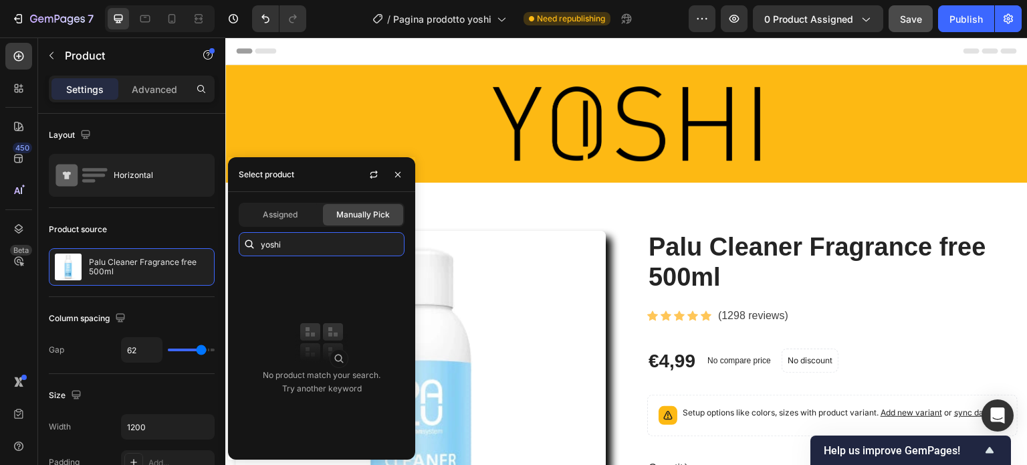
type input "yoshi"
click at [335, 354] on img at bounding box center [321, 341] width 53 height 53
click at [324, 246] on input "yoshi" at bounding box center [322, 244] width 166 height 24
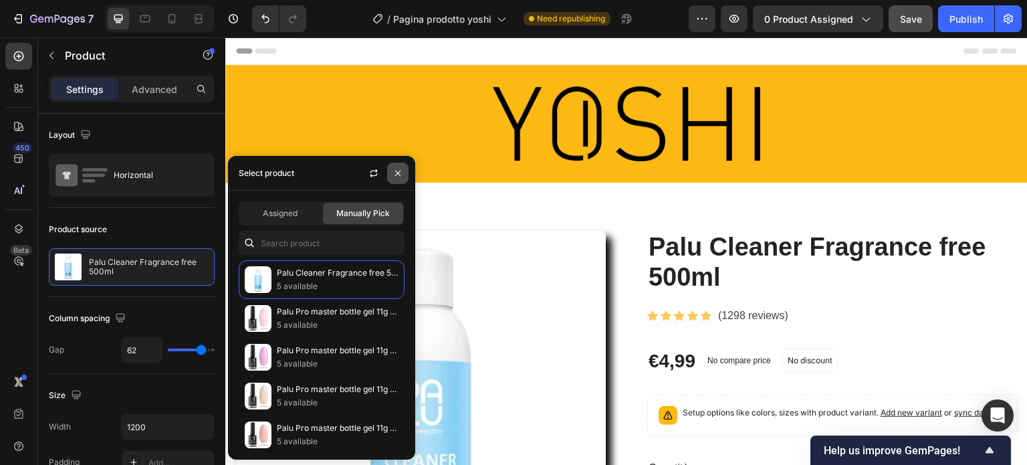
click at [406, 168] on button "button" at bounding box center [397, 172] width 21 height 21
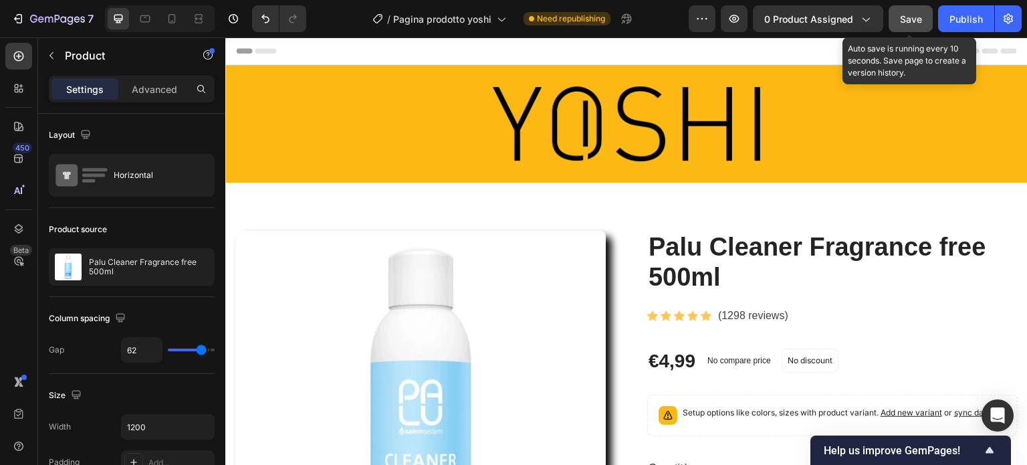
click at [903, 17] on span "Save" at bounding box center [911, 18] width 22 height 11
